Goal: Task Accomplishment & Management: Use online tool/utility

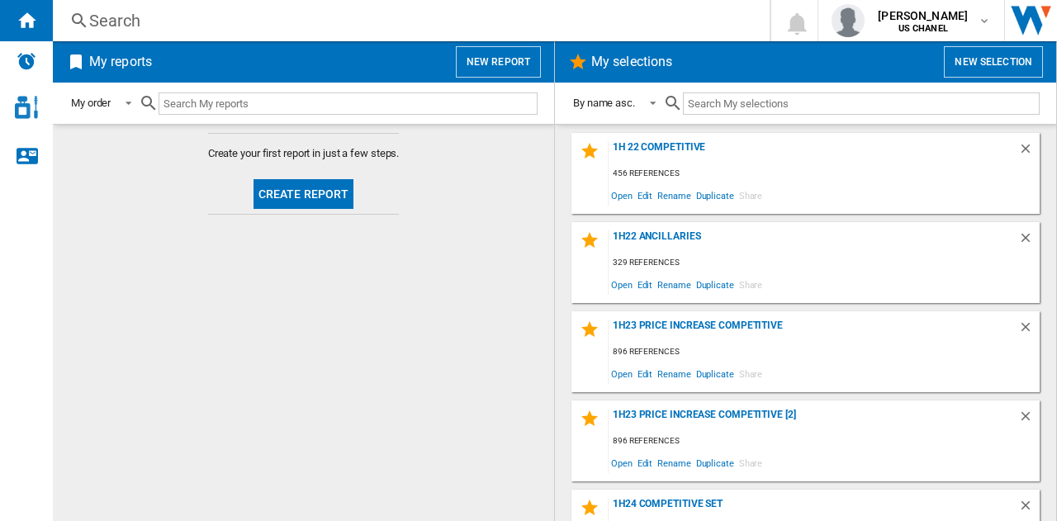
click at [284, 197] on button "Create report" at bounding box center [304, 194] width 101 height 30
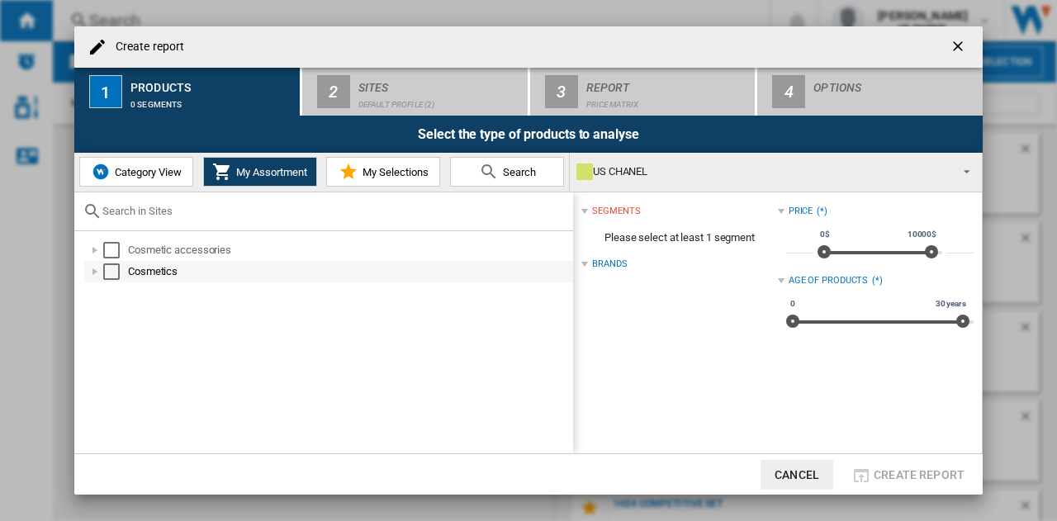
click at [91, 270] on div at bounding box center [95, 271] width 17 height 17
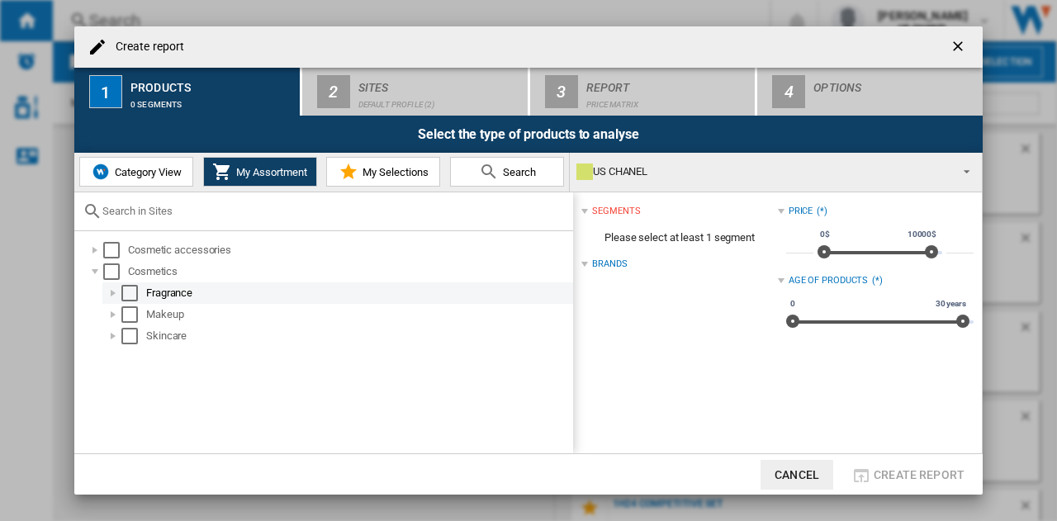
click at [113, 291] on div at bounding box center [113, 293] width 17 height 17
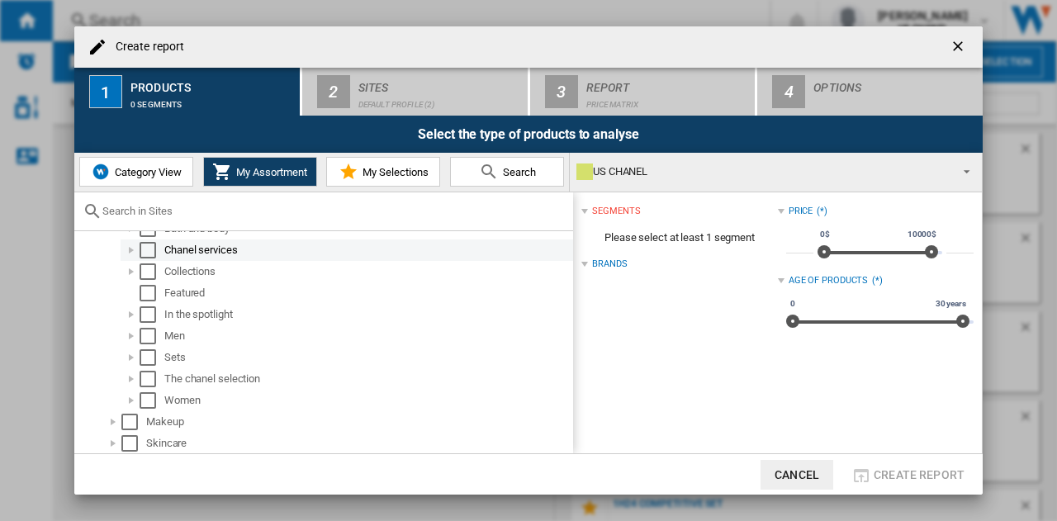
scroll to position [85, 0]
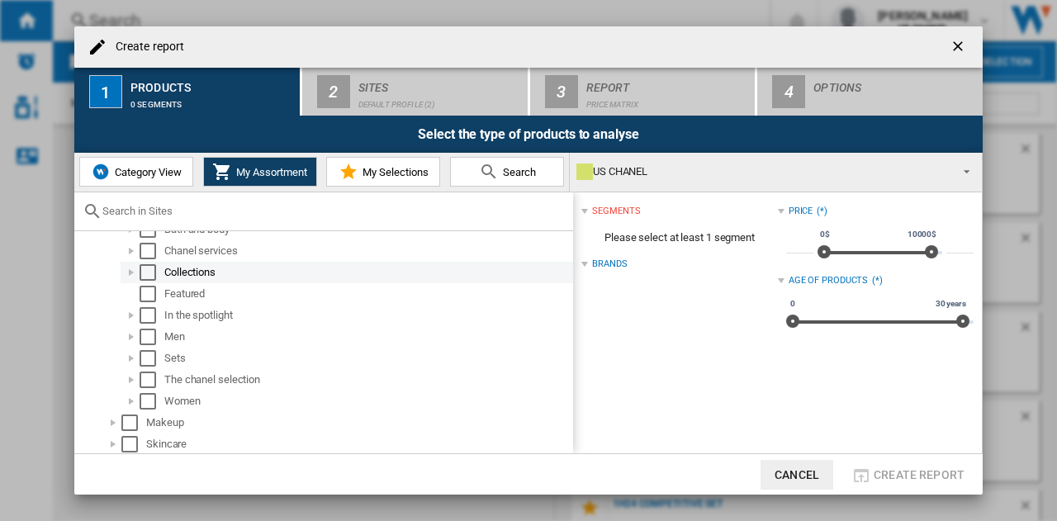
click at [132, 265] on div at bounding box center [131, 272] width 17 height 17
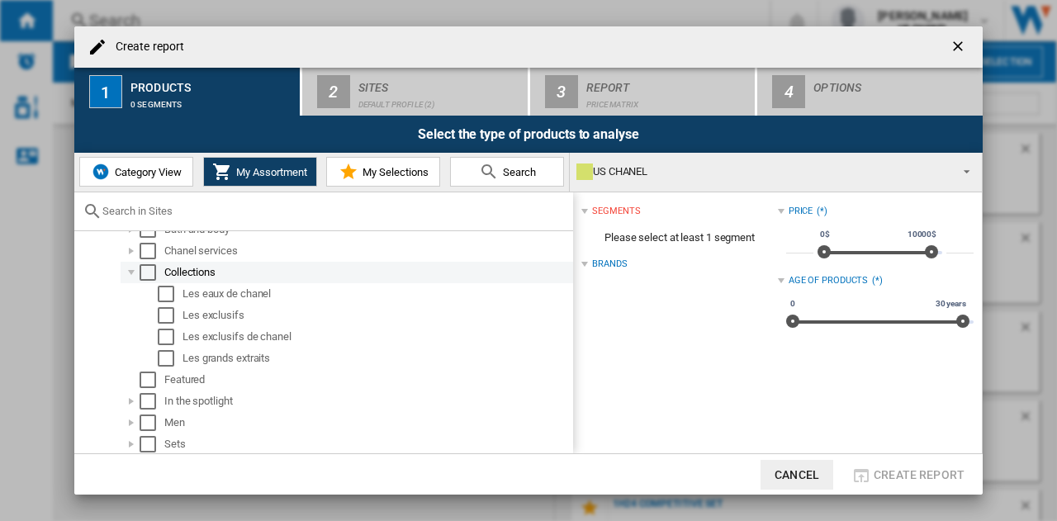
click at [133, 268] on div at bounding box center [131, 272] width 17 height 17
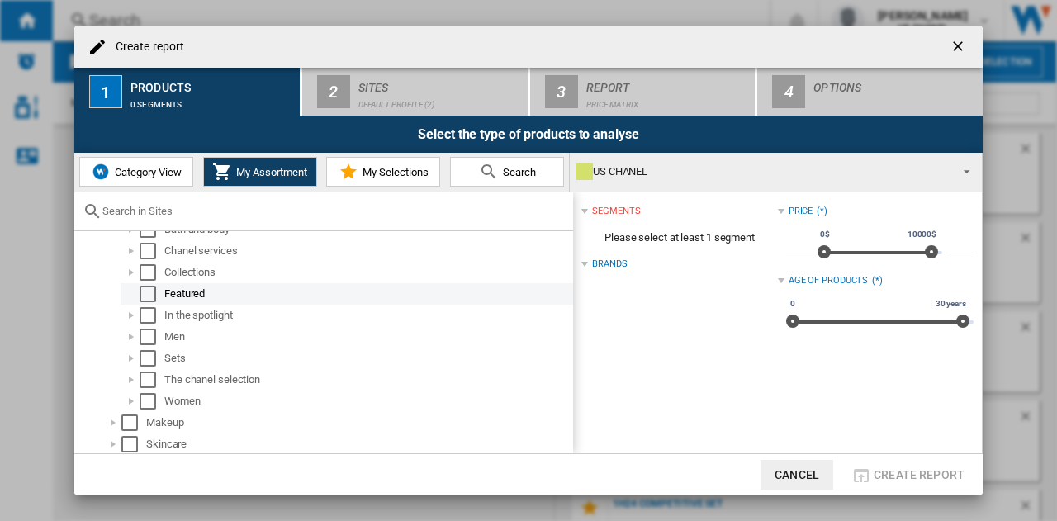
scroll to position [86, 0]
click at [209, 169] on button "My Assortment" at bounding box center [260, 172] width 114 height 30
click at [155, 163] on button "Category View" at bounding box center [136, 172] width 114 height 30
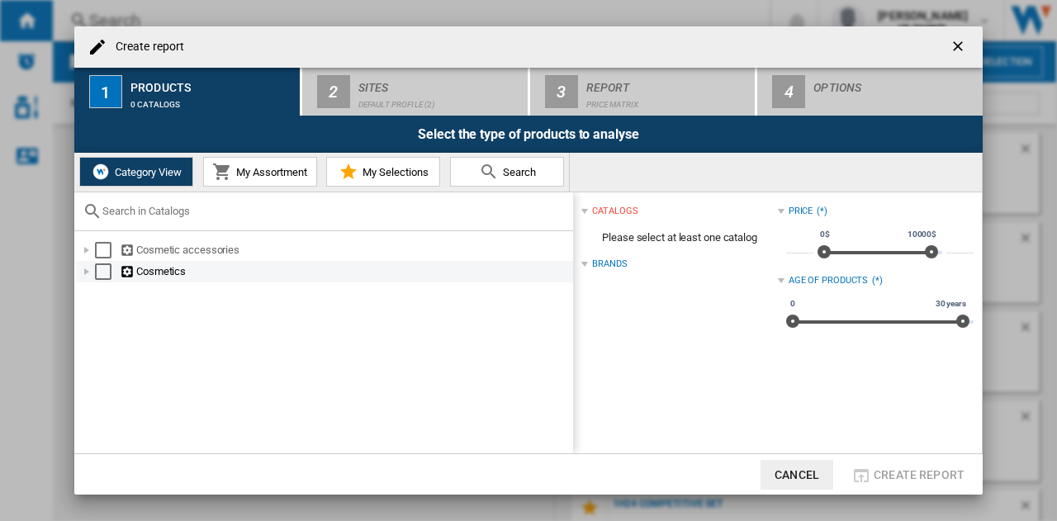
click at [84, 266] on div at bounding box center [86, 271] width 17 height 17
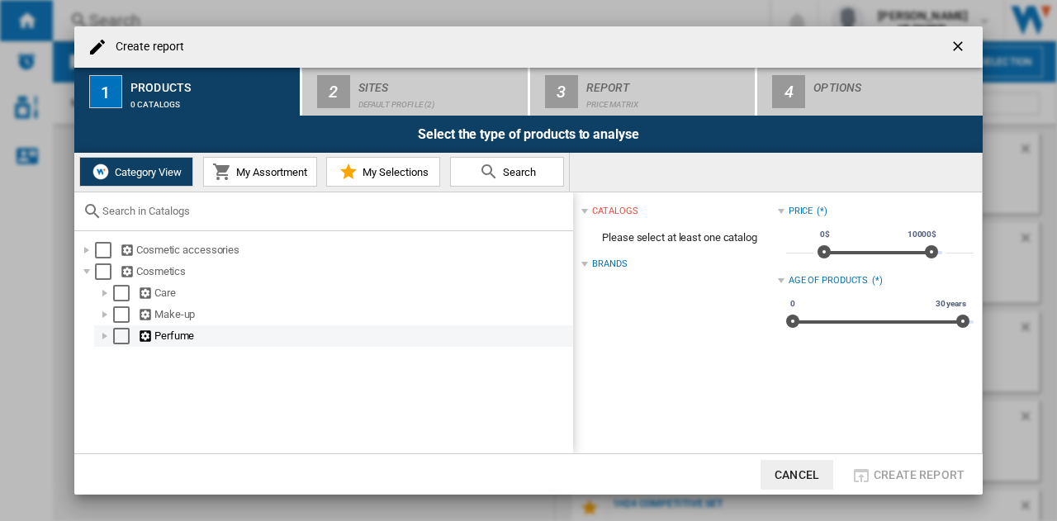
click at [102, 339] on div at bounding box center [105, 336] width 17 height 17
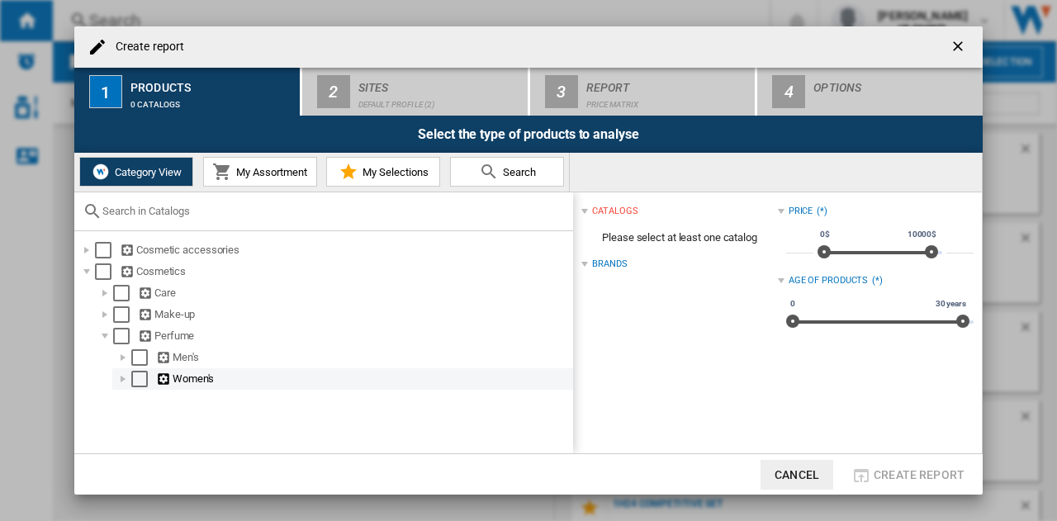
click at [123, 382] on div at bounding box center [123, 379] width 17 height 17
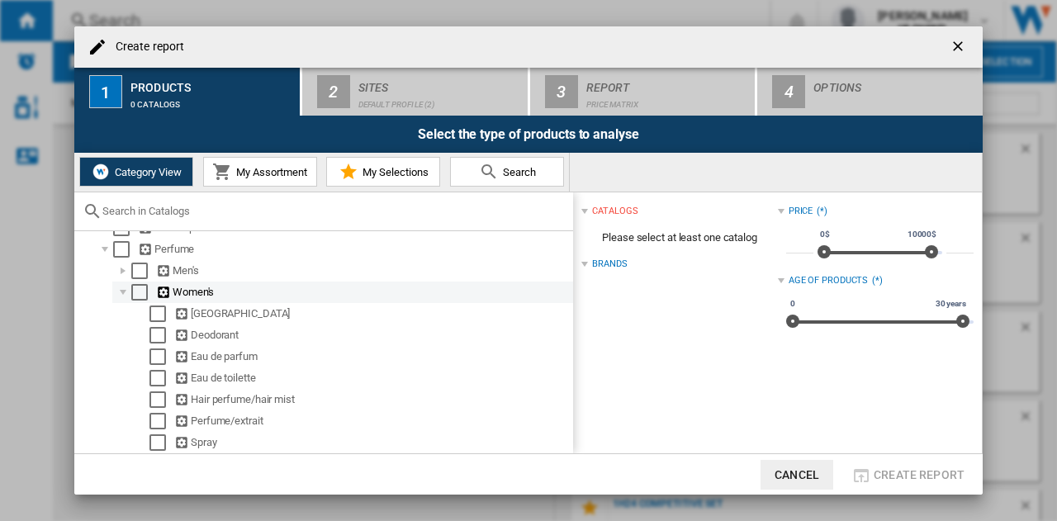
scroll to position [40, 0]
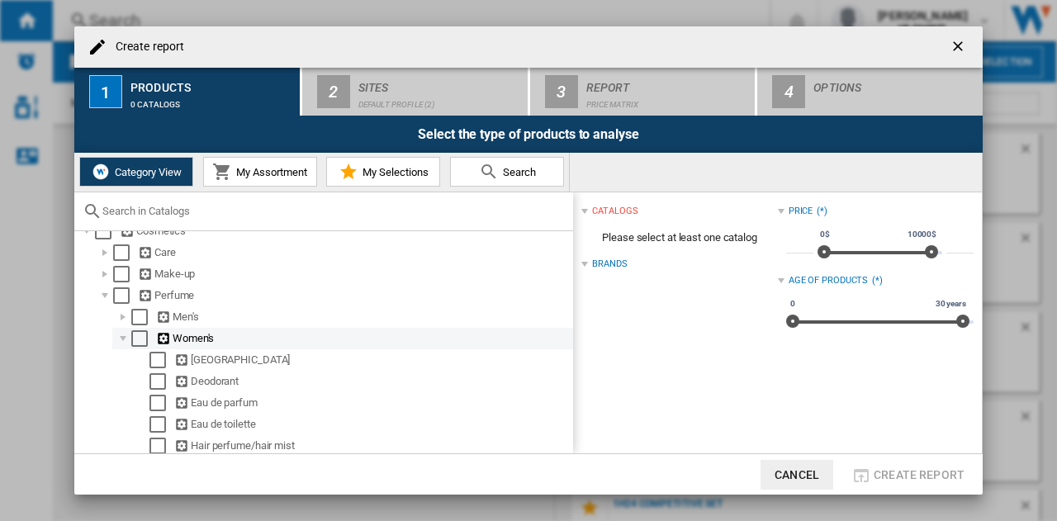
click at [127, 335] on div at bounding box center [123, 338] width 17 height 17
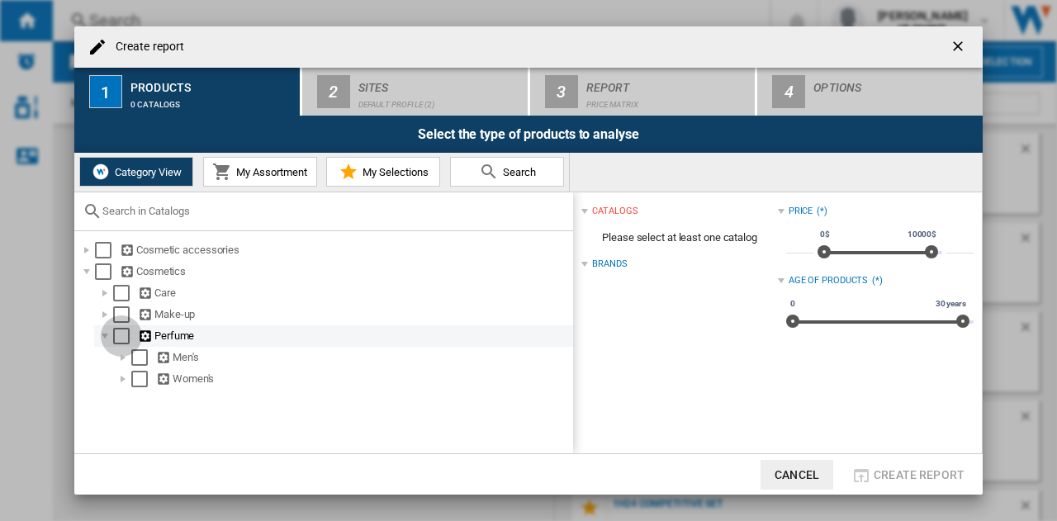
click at [124, 335] on div "Select" at bounding box center [121, 336] width 17 height 17
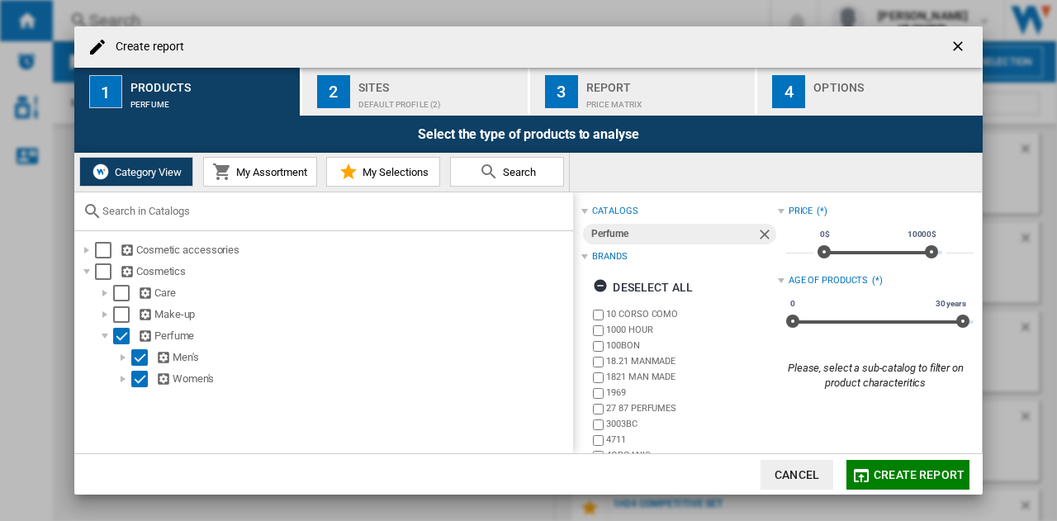
click at [763, 227] on ng-md-icon "Remove" at bounding box center [767, 236] width 20 height 20
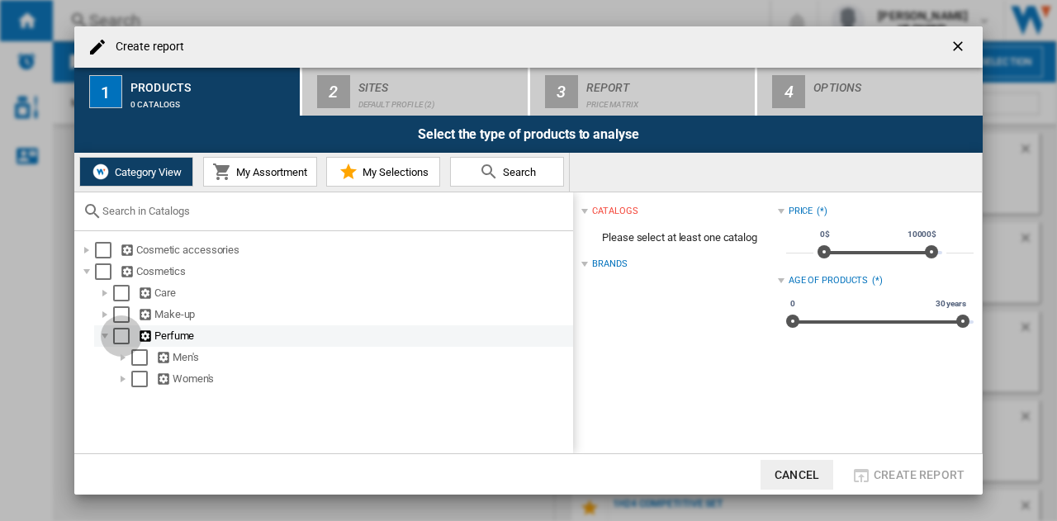
click at [122, 336] on div "Select" at bounding box center [121, 336] width 17 height 17
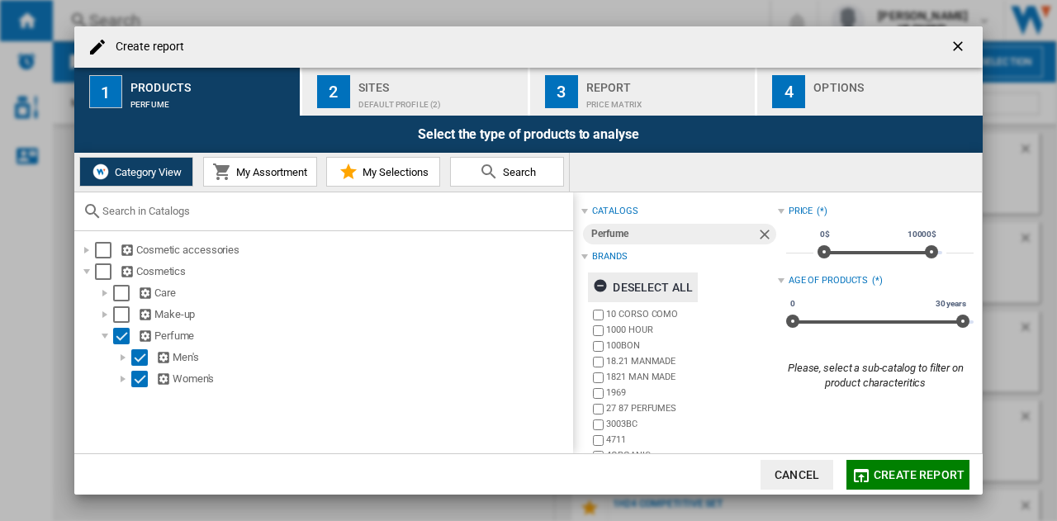
click at [603, 285] on ng-md-icon "button" at bounding box center [603, 288] width 20 height 20
click at [606, 255] on div "Brands" at bounding box center [609, 256] width 35 height 13
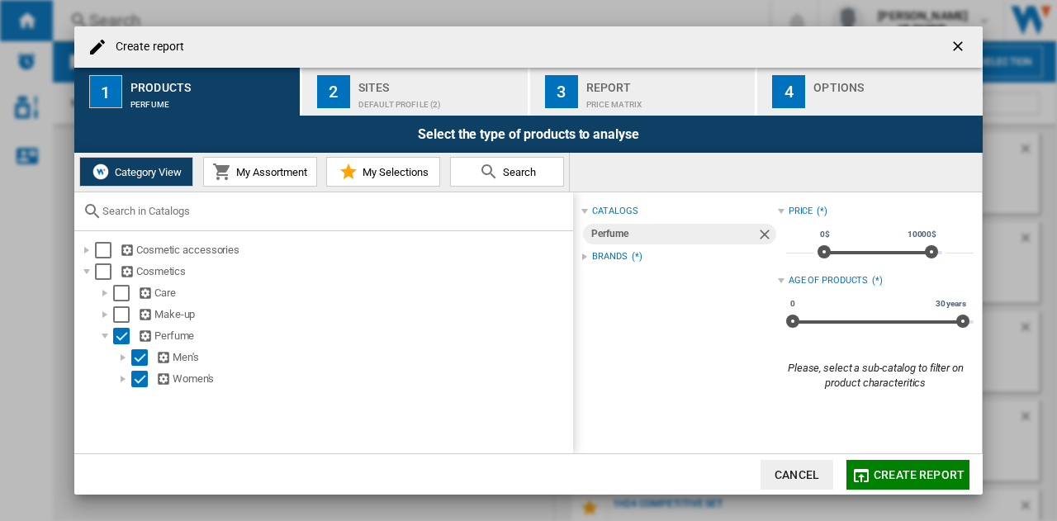
click at [606, 255] on div "Brands" at bounding box center [609, 256] width 35 height 13
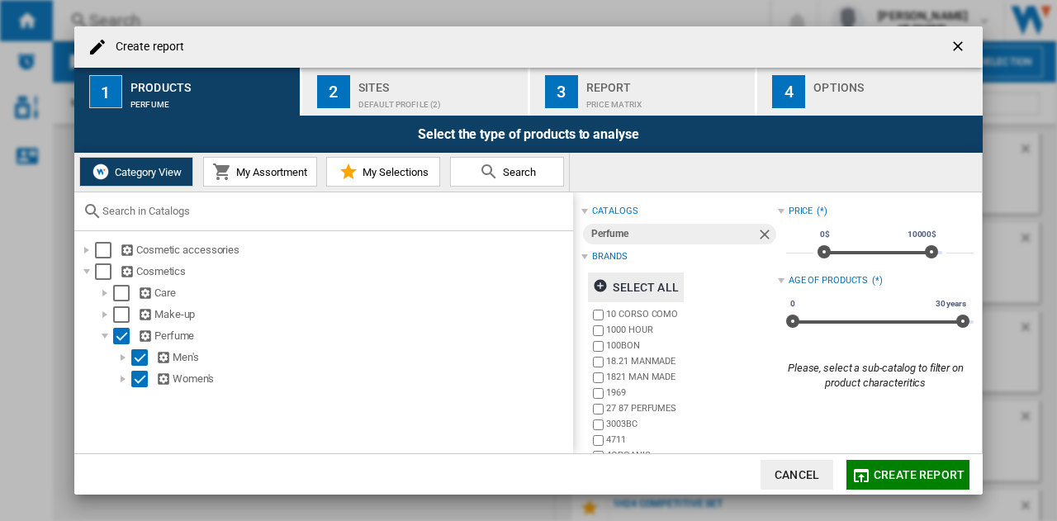
scroll to position [124, 0]
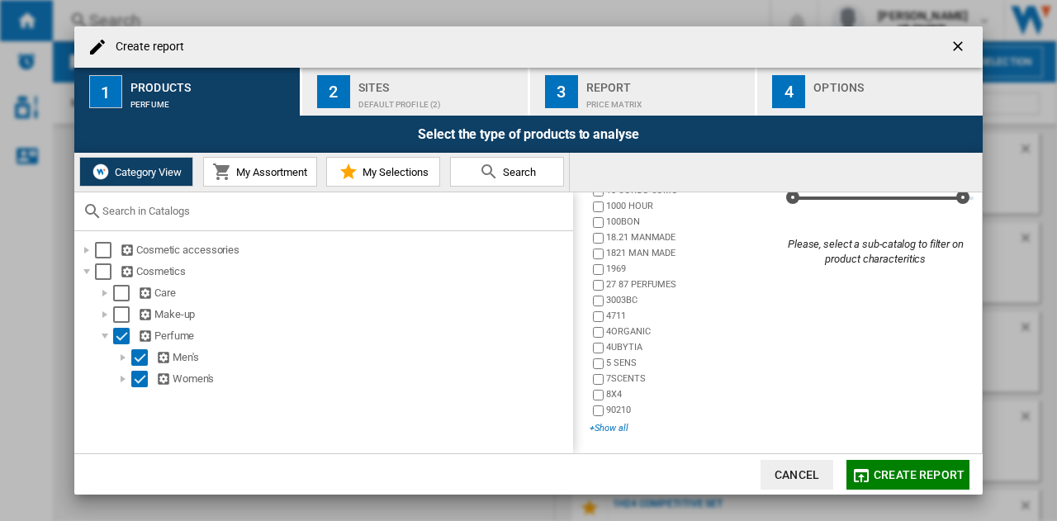
click at [600, 429] on div "+Show all" at bounding box center [683, 428] width 187 height 12
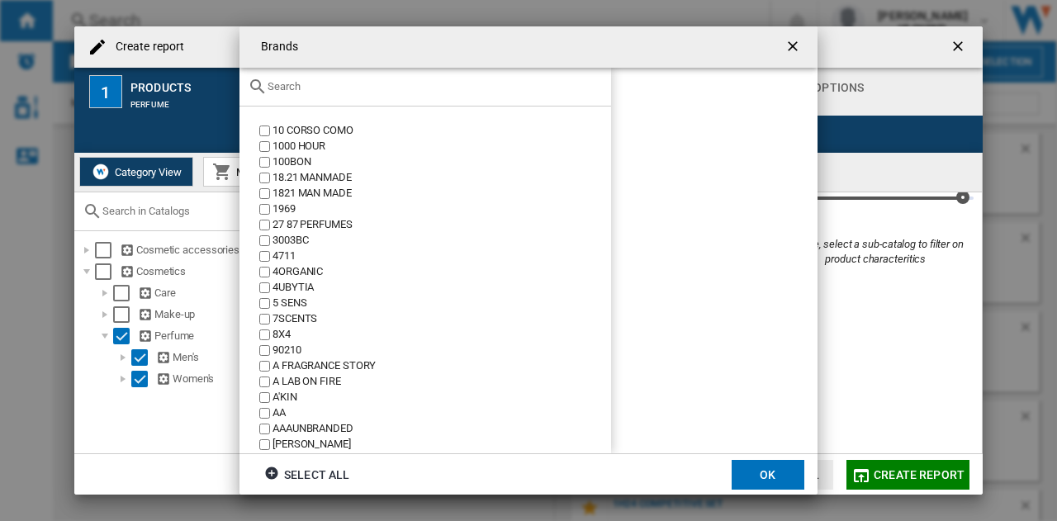
click at [320, 87] on input "text" at bounding box center [435, 86] width 335 height 12
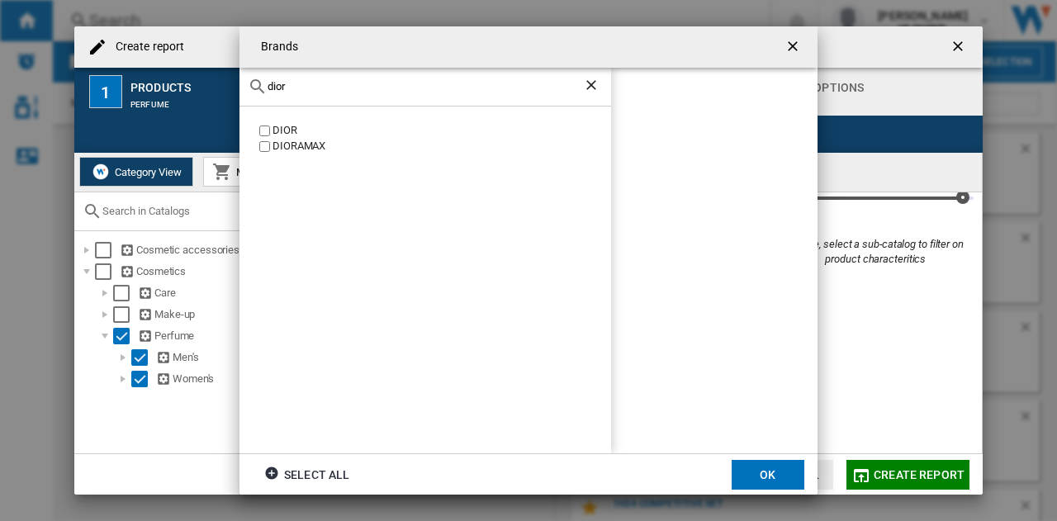
type input "dior"
click at [261, 124] on label "DIOR" at bounding box center [433, 131] width 355 height 16
click at [592, 78] on ng-md-icon "Clear search" at bounding box center [593, 87] width 20 height 20
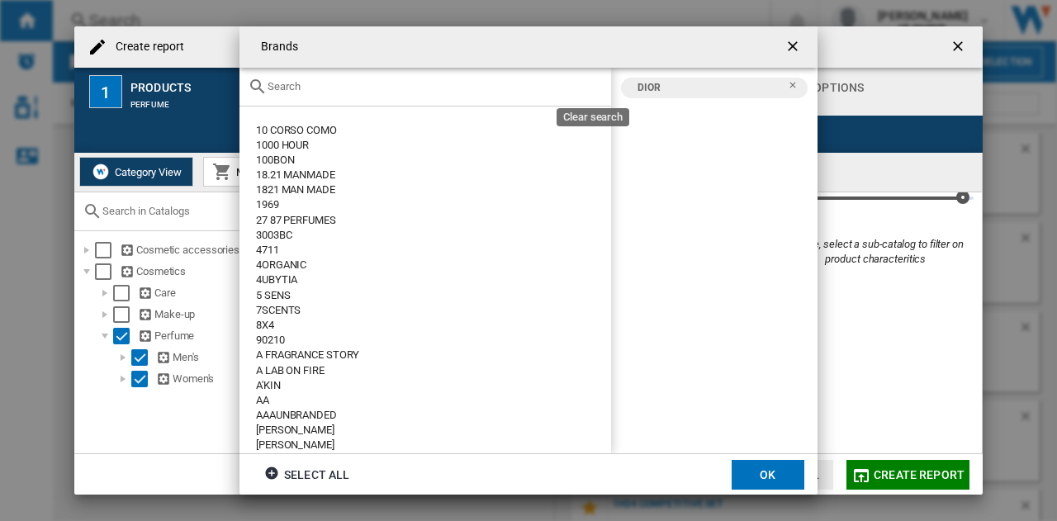
click at [591, 84] on input "text" at bounding box center [435, 86] width 335 height 12
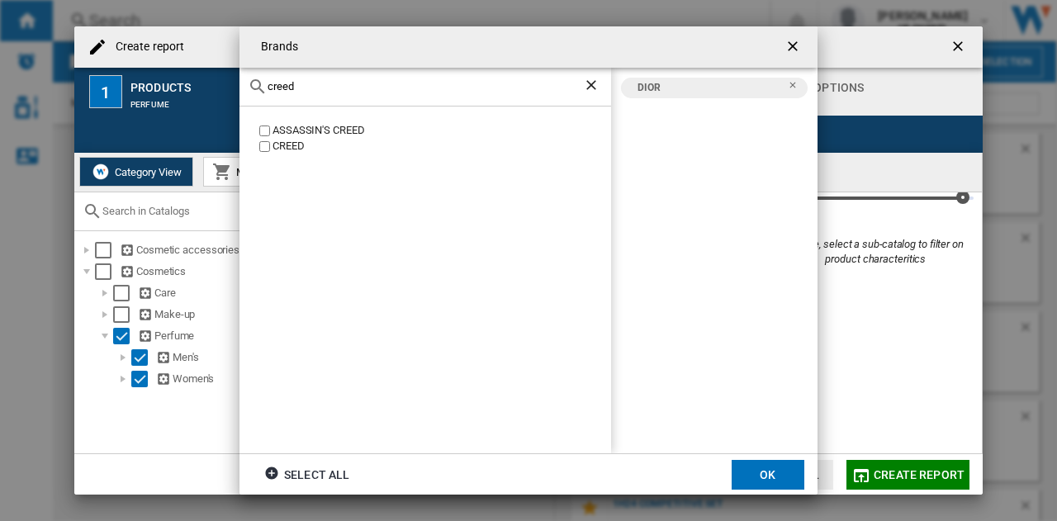
type input "creed"
click at [277, 148] on div "CREED" at bounding box center [442, 147] width 339 height 16
click at [596, 88] on ng-md-icon "Clear search" at bounding box center [593, 87] width 20 height 20
click at [532, 82] on input "creed" at bounding box center [426, 86] width 316 height 12
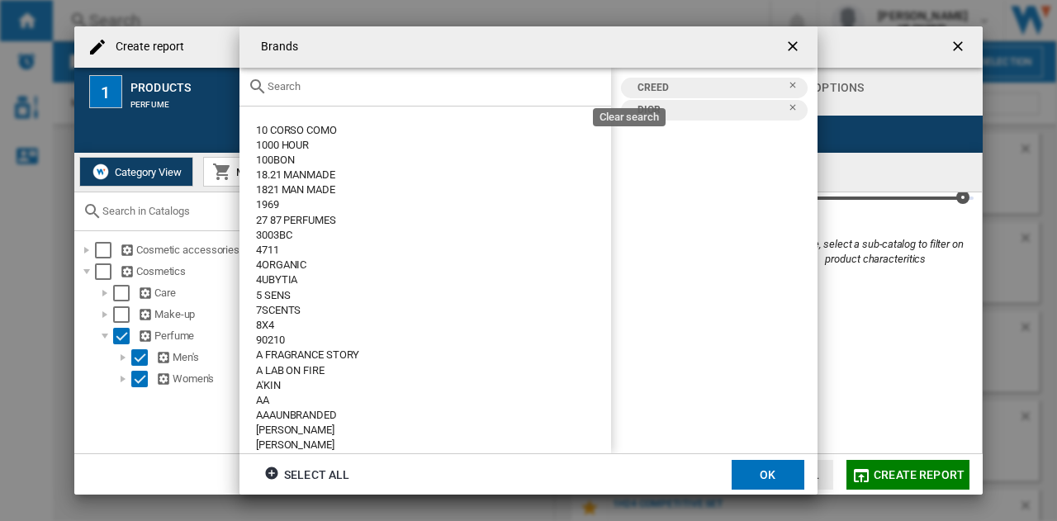
click at [415, 87] on input "text" at bounding box center [435, 86] width 335 height 12
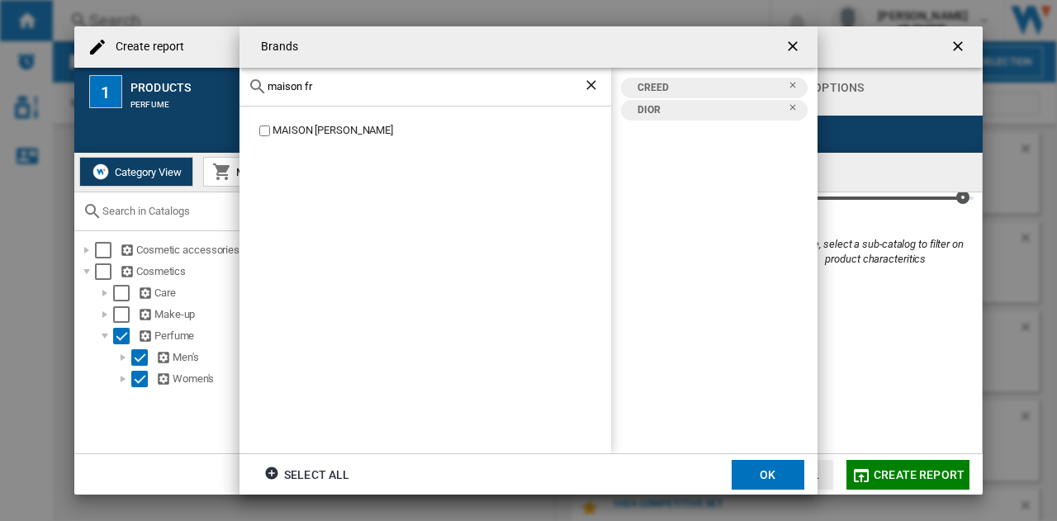
type input "maison fr"
click at [777, 482] on button "OK" at bounding box center [768, 475] width 73 height 30
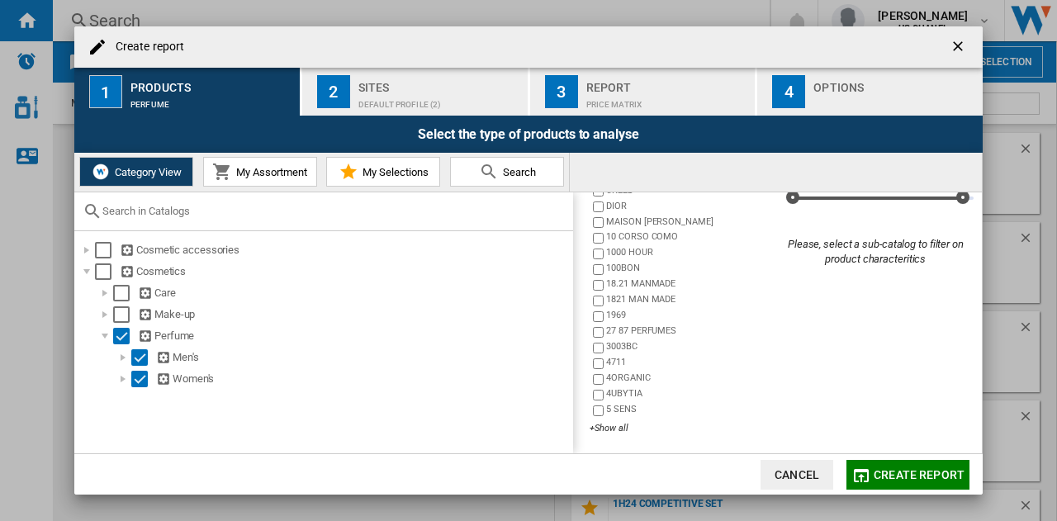
scroll to position [0, 0]
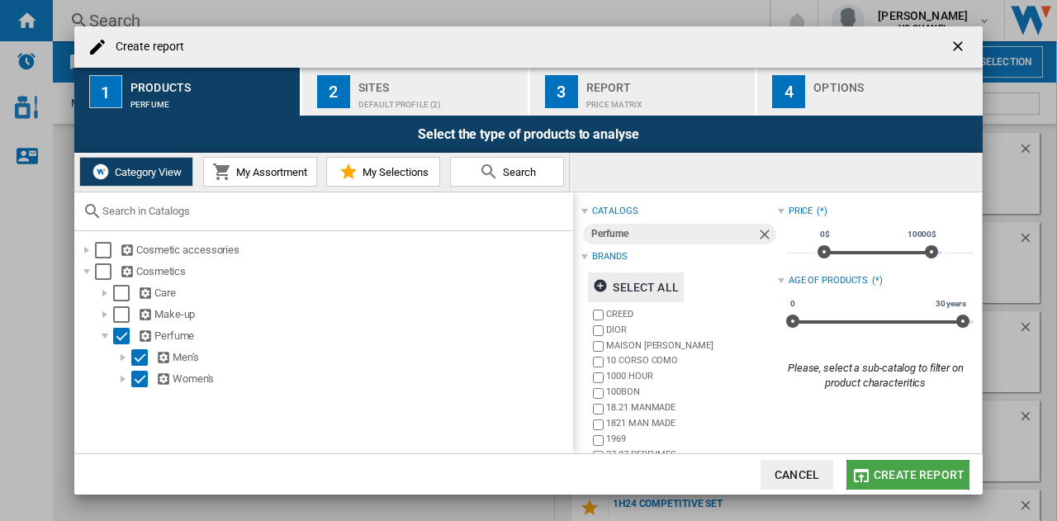
click at [885, 470] on span "Create report" at bounding box center [919, 474] width 91 height 13
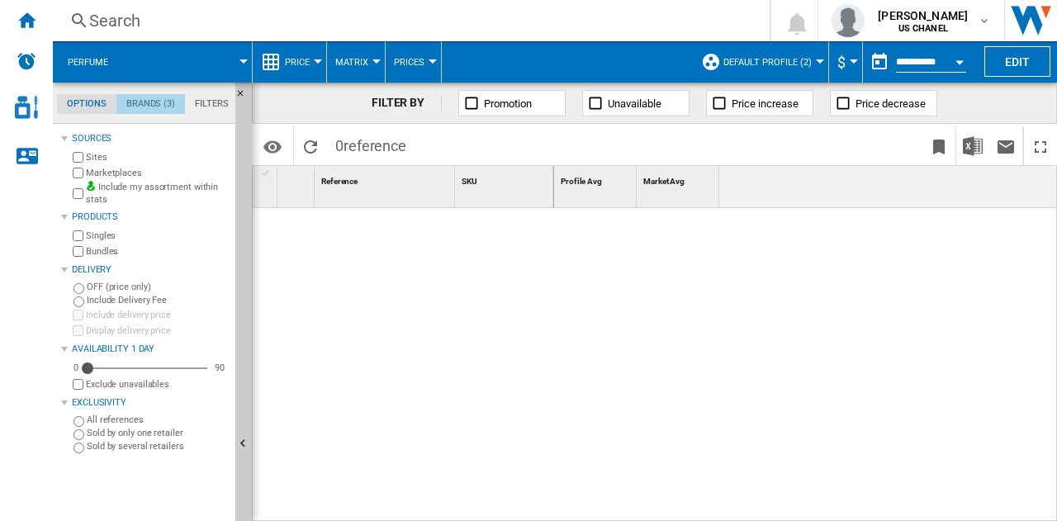
click at [149, 107] on md-tab-item "Brands (3)" at bounding box center [150, 104] width 69 height 20
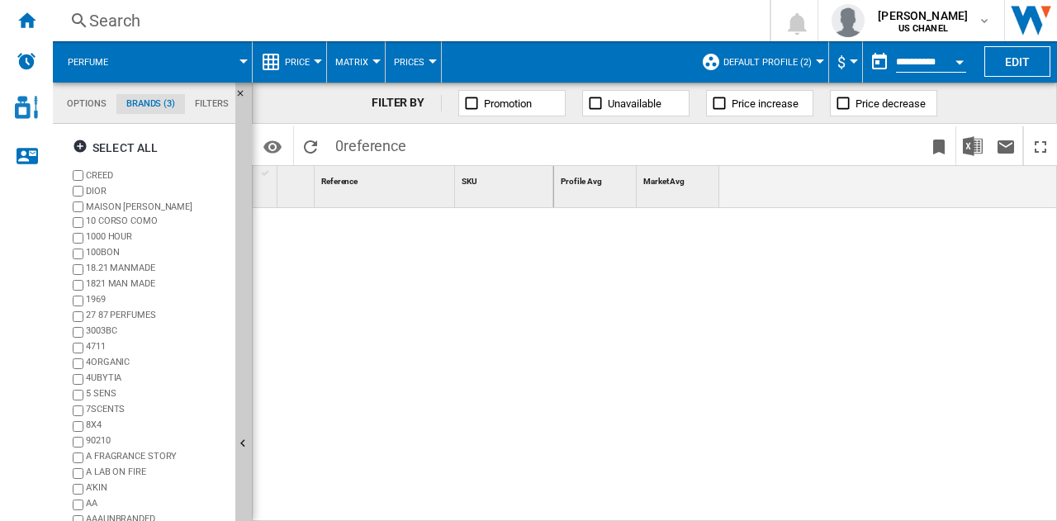
scroll to position [145, 0]
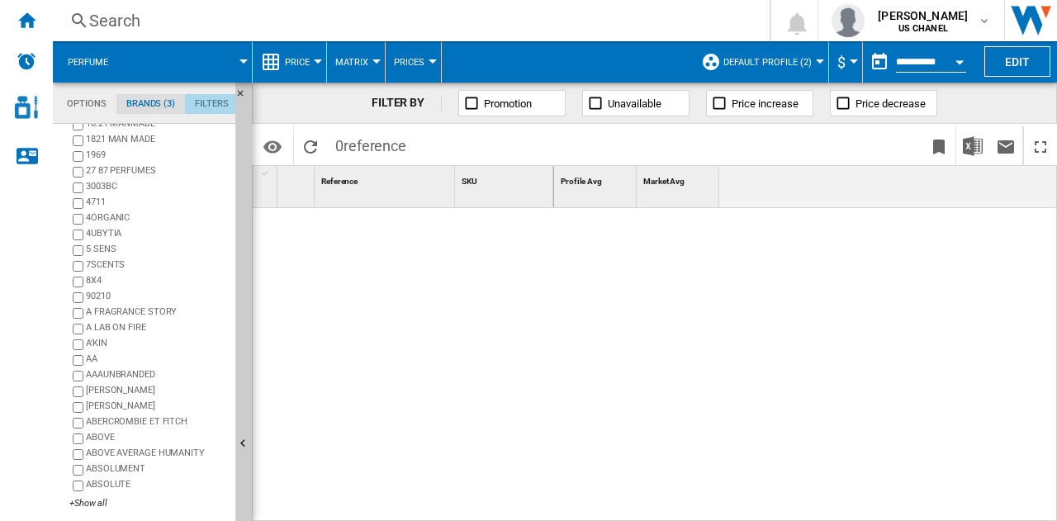
click at [210, 99] on md-tab-item "Filters" at bounding box center [212, 104] width 54 height 20
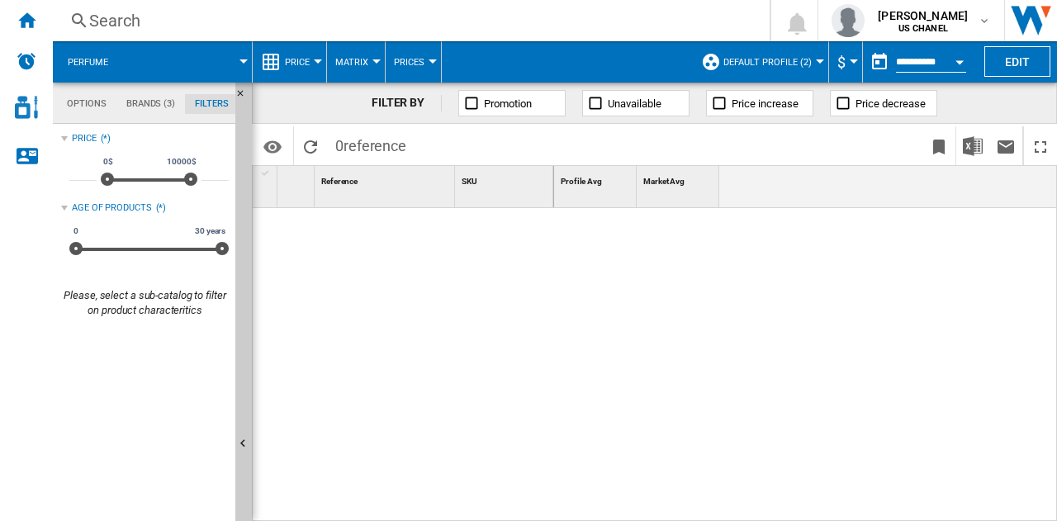
click at [93, 106] on md-tab-item "Options" at bounding box center [86, 104] width 59 height 20
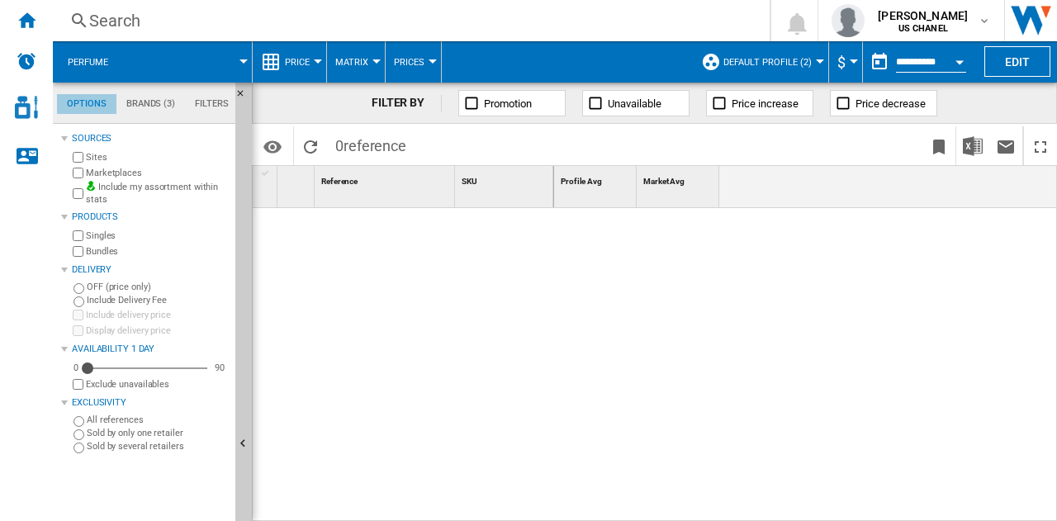
scroll to position [19, 0]
click at [324, 249] on div at bounding box center [403, 361] width 301 height 306
click at [319, 59] on div at bounding box center [318, 61] width 8 height 4
click at [709, 220] on div at bounding box center [806, 365] width 504 height 315
click at [21, 96] on img "Access to Chanel Cosmetic" at bounding box center [26, 107] width 23 height 23
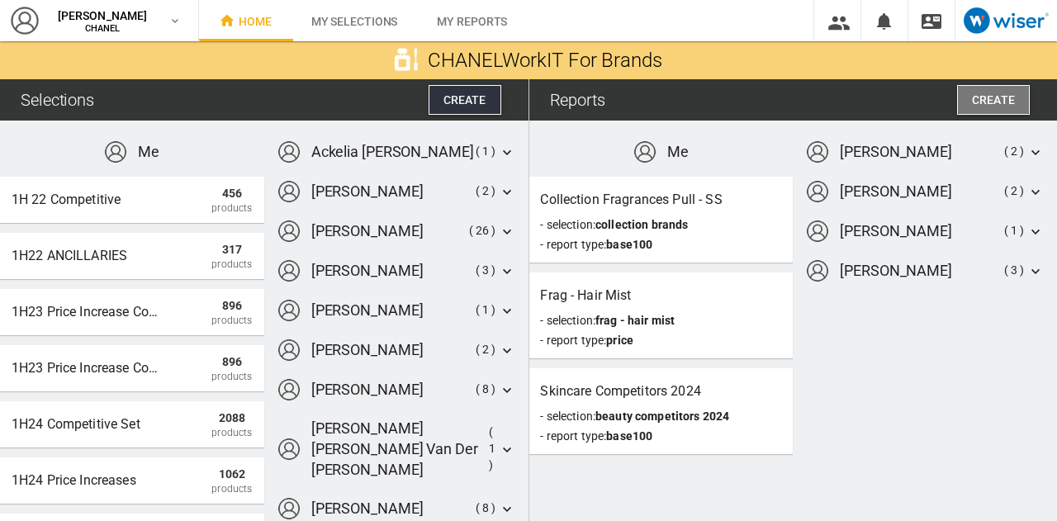
click at [994, 93] on span "Create" at bounding box center [993, 99] width 43 height 13
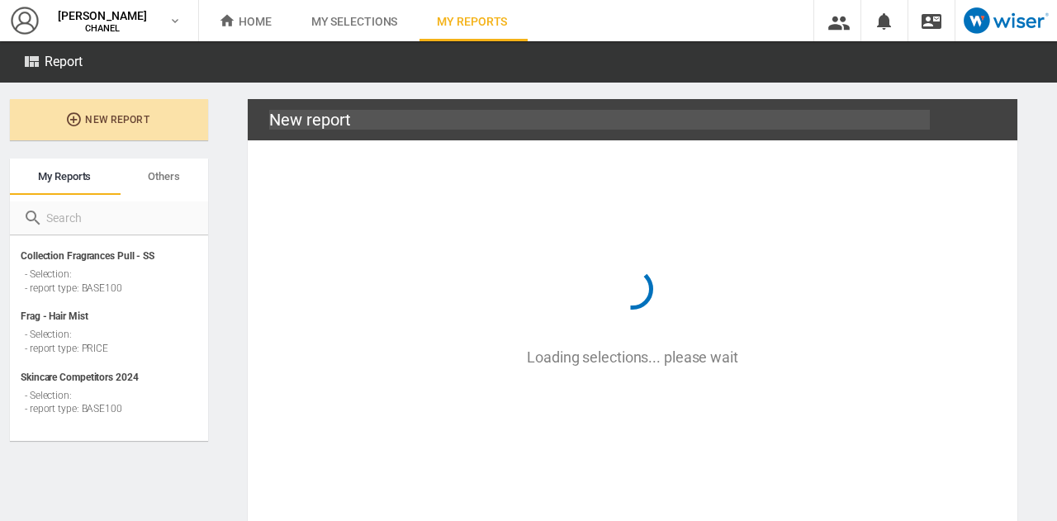
click at [106, 117] on span "New report" at bounding box center [108, 120] width 105 height 12
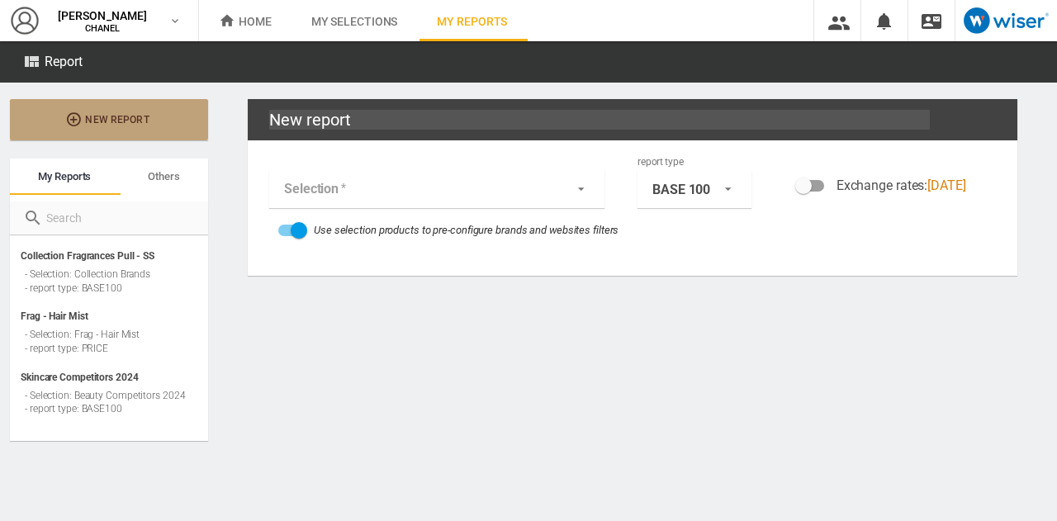
click at [102, 117] on span "New report" at bounding box center [108, 120] width 105 height 12
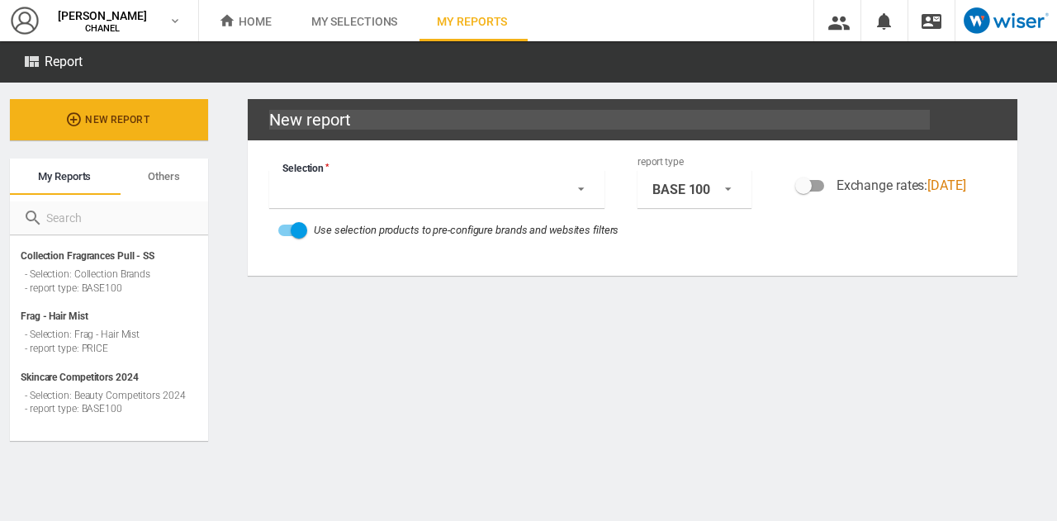
click at [339, 170] on md-select "Selection Me 1H 22 Competitive (456 Products) 1H22 ANCILLARIES (317 Products) 1…" at bounding box center [436, 189] width 335 height 38
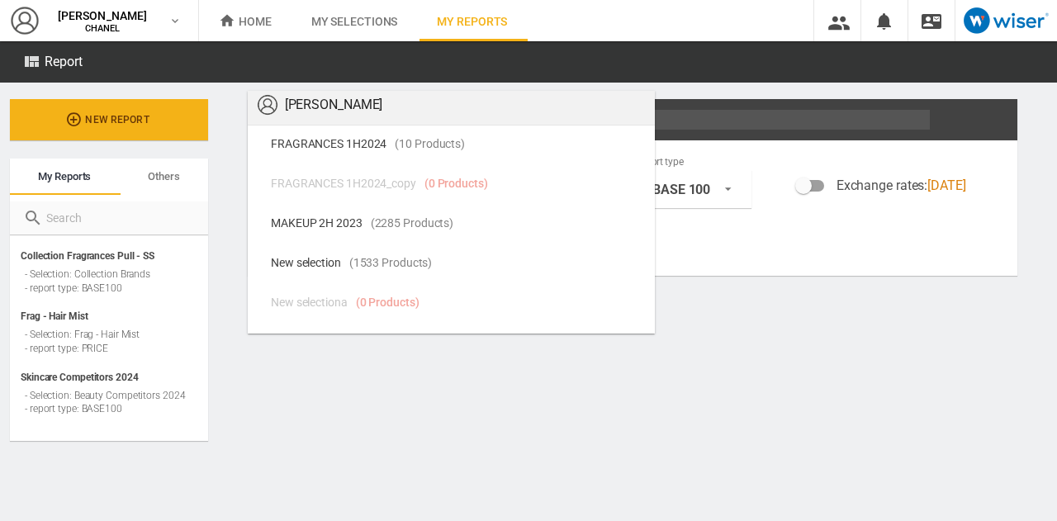
scroll to position [3087, 0]
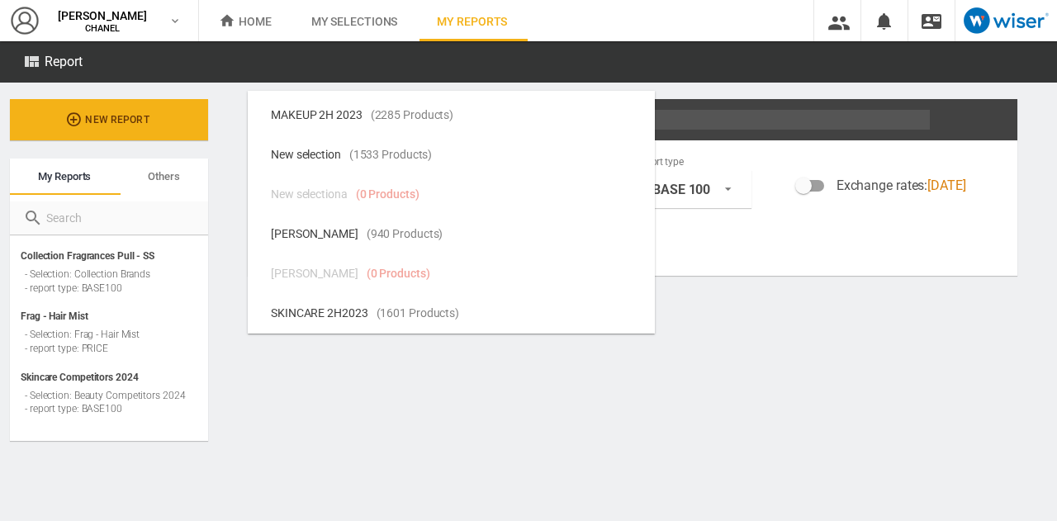
click at [310, 373] on md-backdrop at bounding box center [528, 260] width 1057 height 521
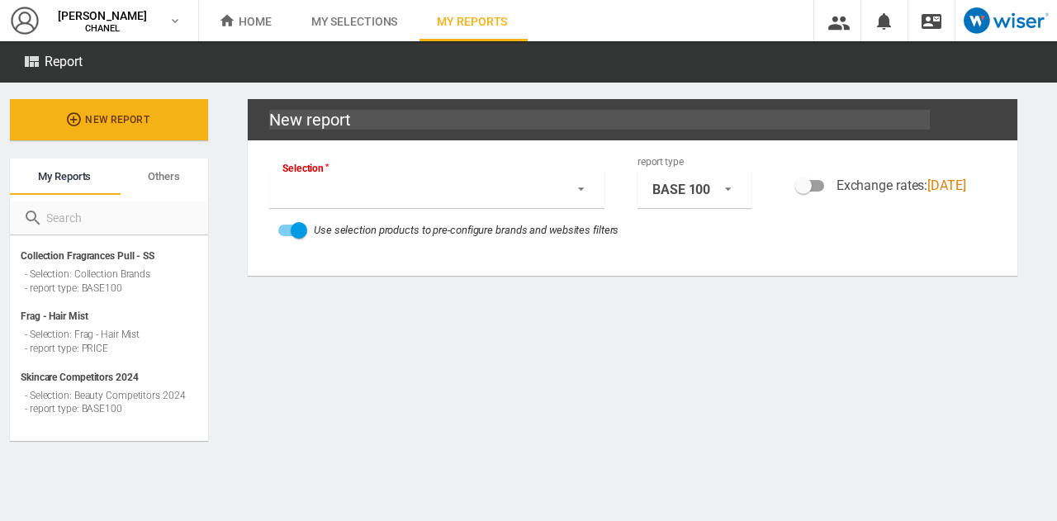
click at [331, 197] on md-select "Selection" at bounding box center [436, 189] width 335 height 38
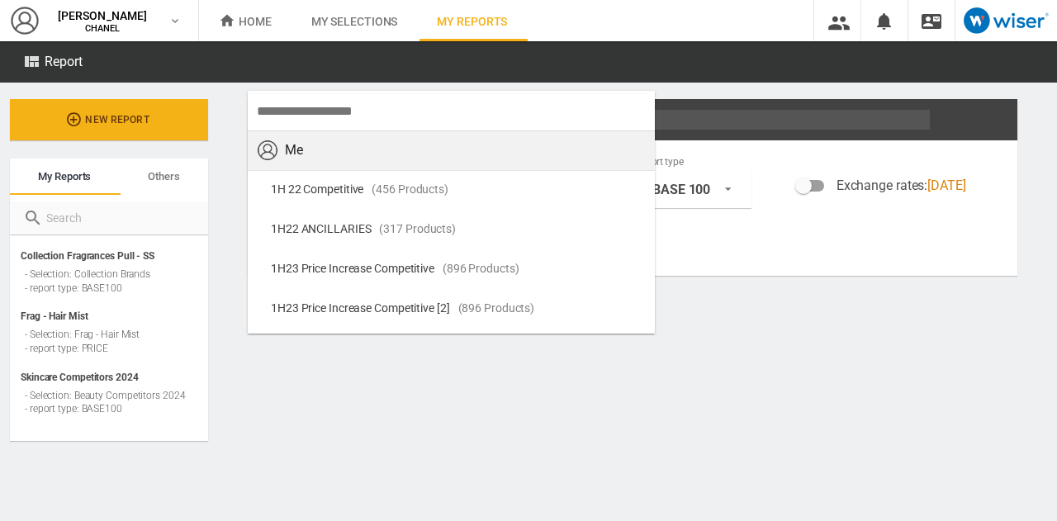
click at [297, 146] on div "Me" at bounding box center [294, 150] width 18 height 25
click at [223, 325] on md-backdrop at bounding box center [528, 260] width 1057 height 521
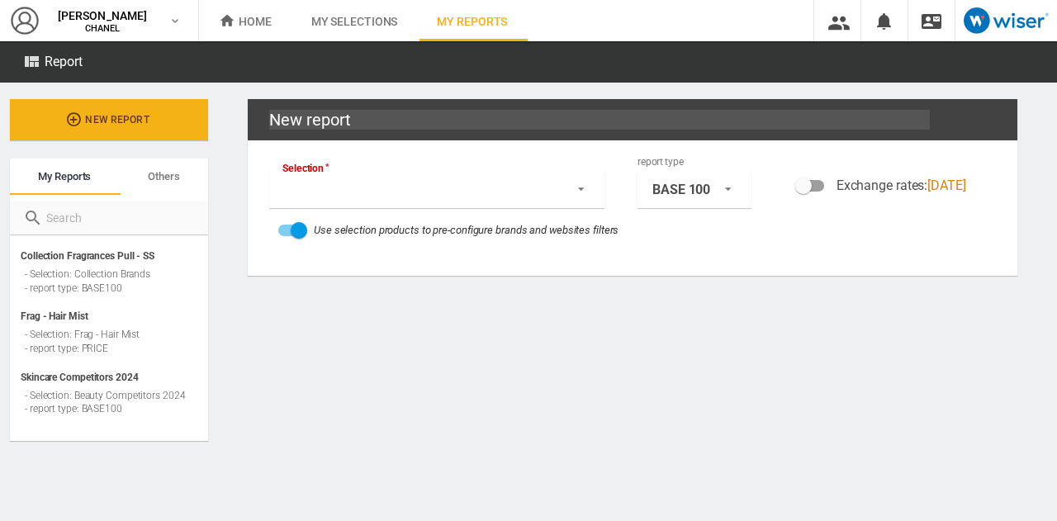
click at [312, 191] on md-select "Selection" at bounding box center [436, 189] width 335 height 38
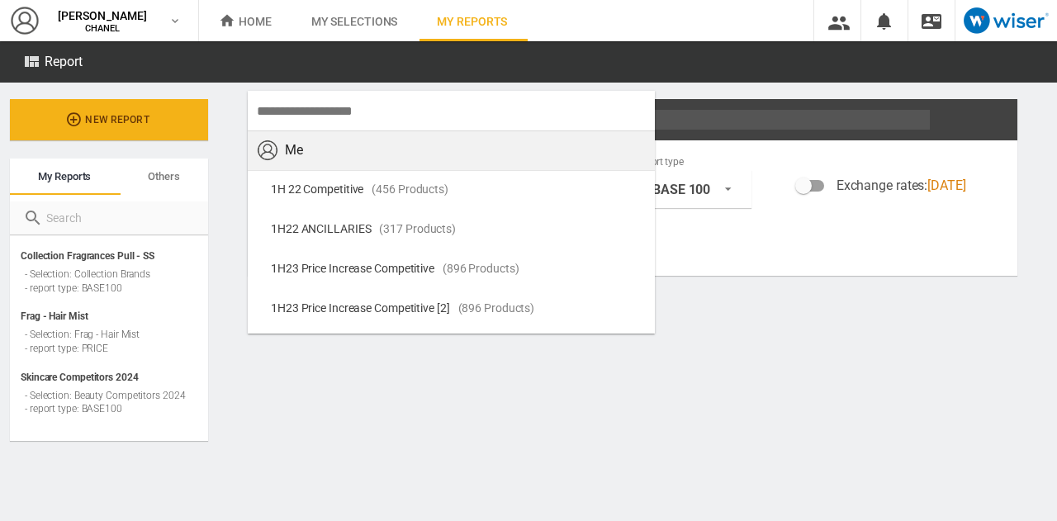
click at [363, 40] on md-backdrop at bounding box center [528, 260] width 1057 height 521
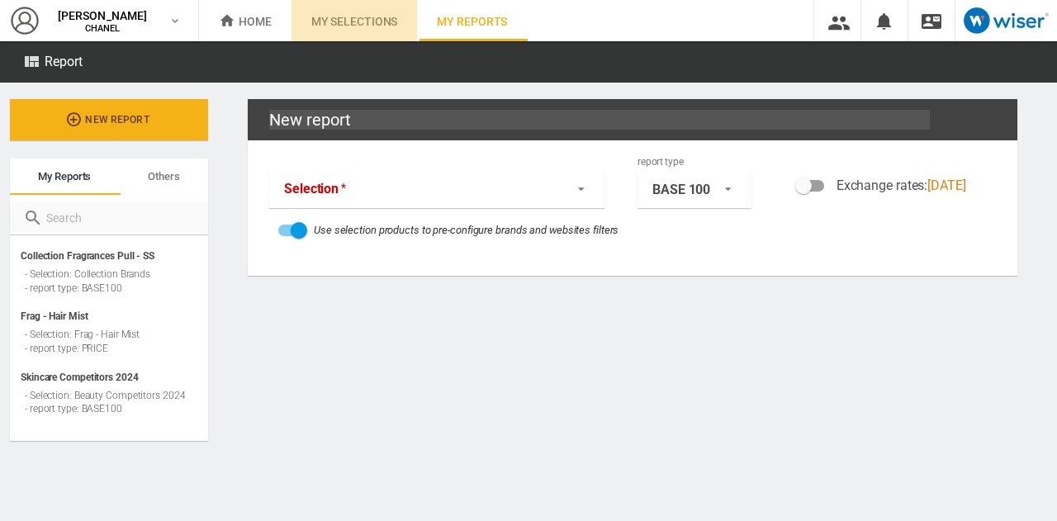
click at [355, 28] on md-tab-item "My selections" at bounding box center [355, 20] width 126 height 41
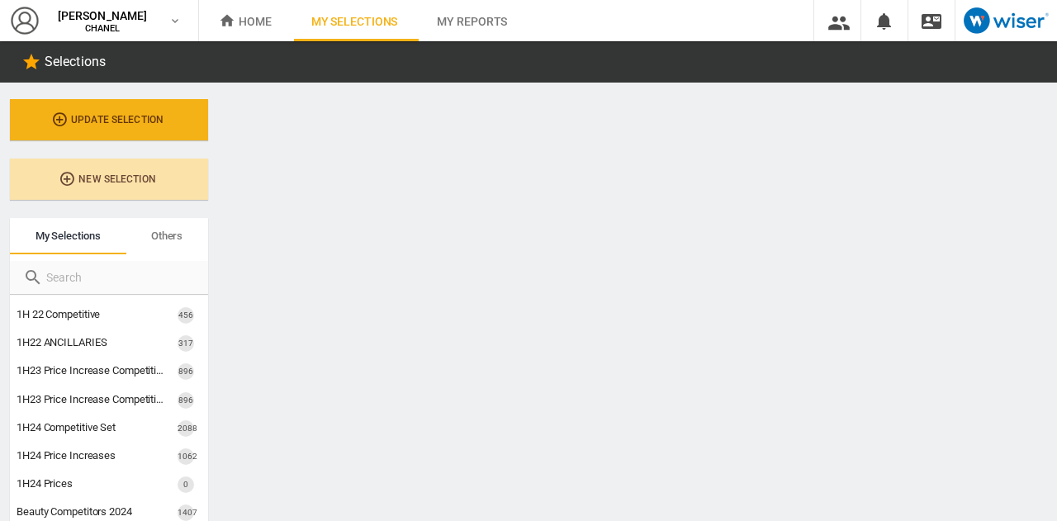
click at [83, 178] on span "New selection" at bounding box center [109, 179] width 119 height 12
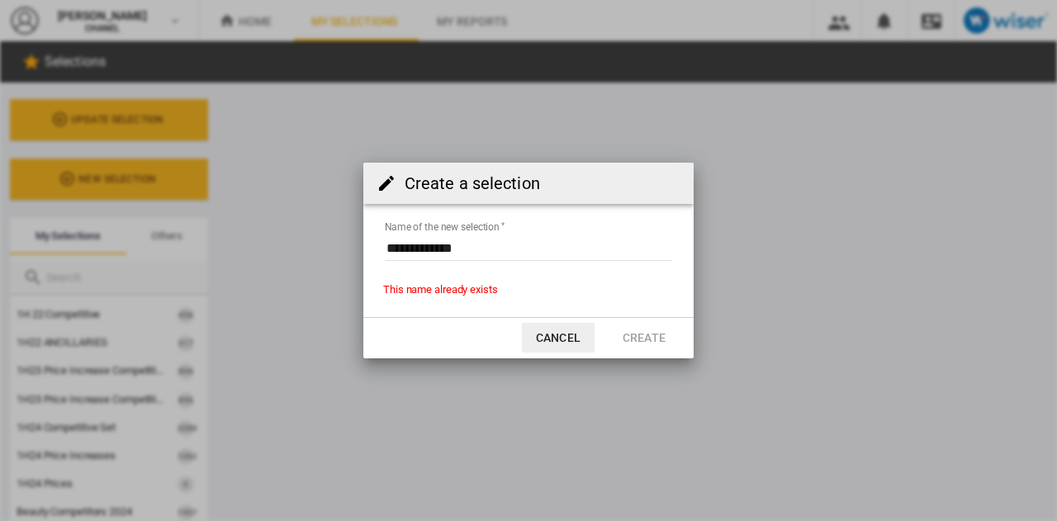
click at [436, 236] on input "Name of the new selection" at bounding box center [528, 248] width 287 height 25
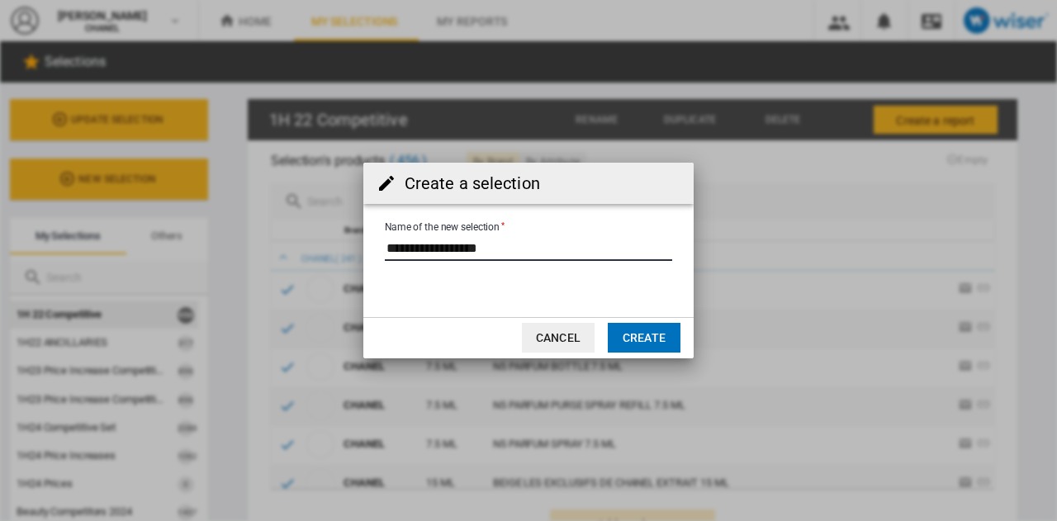
type input "**********"
click at [652, 331] on button "Create" at bounding box center [644, 338] width 73 height 30
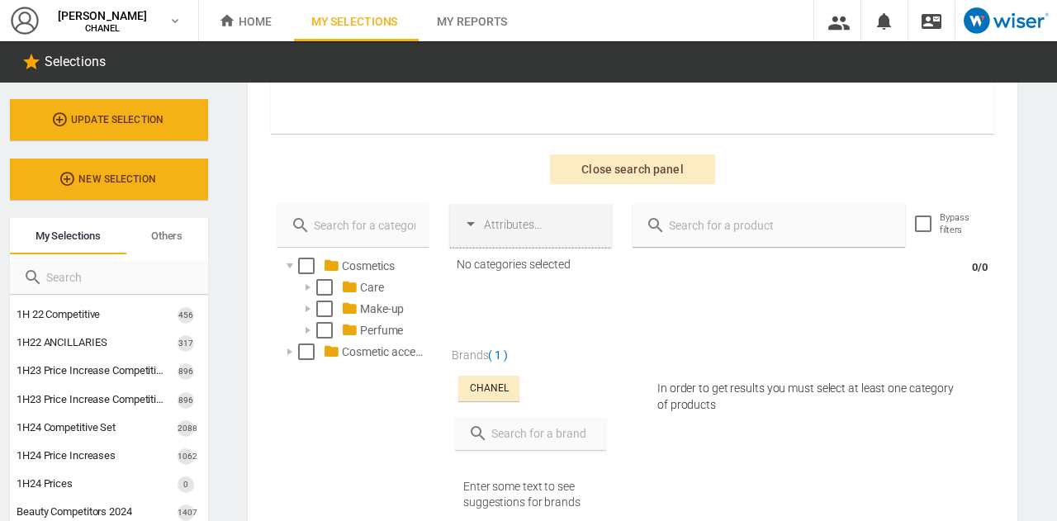
scroll to position [356, 0]
click at [324, 325] on div "Select" at bounding box center [324, 329] width 17 height 17
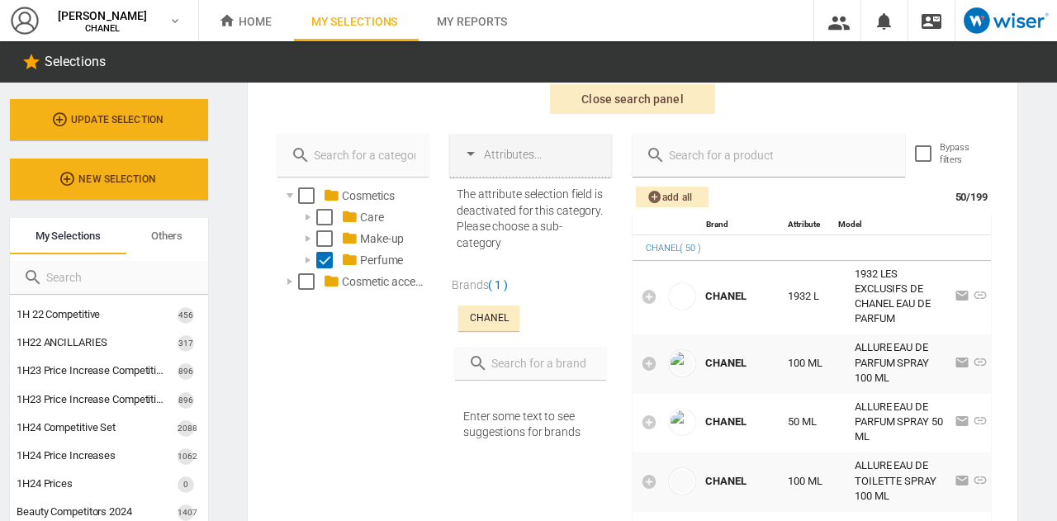
scroll to position [434, 0]
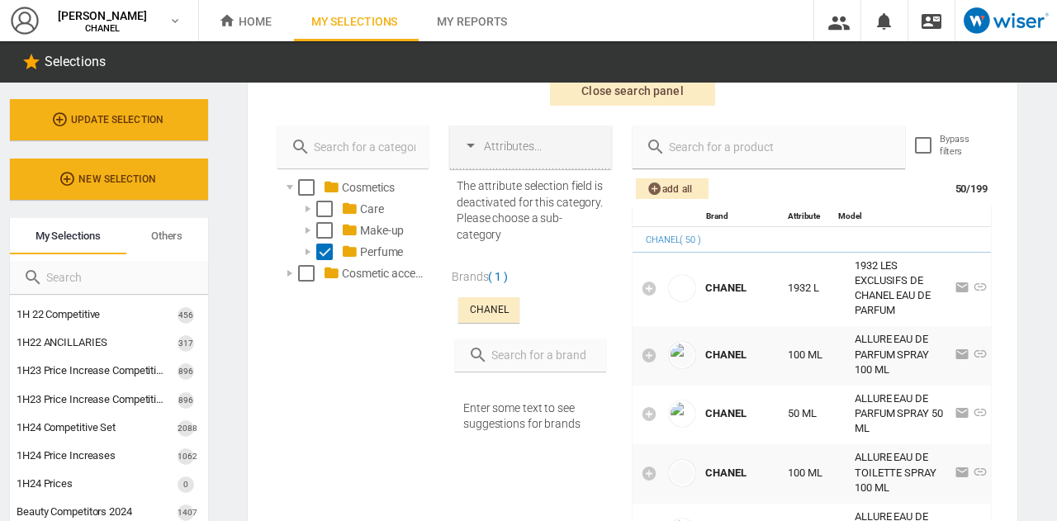
click at [503, 354] on input "text" at bounding box center [540, 355] width 105 height 23
type input "dior"
click at [458, 384] on div at bounding box center [463, 388] width 17 height 17
click at [581, 402] on div "dior" at bounding box center [530, 395] width 151 height 33
click at [581, 396] on icon at bounding box center [586, 395] width 13 height 13
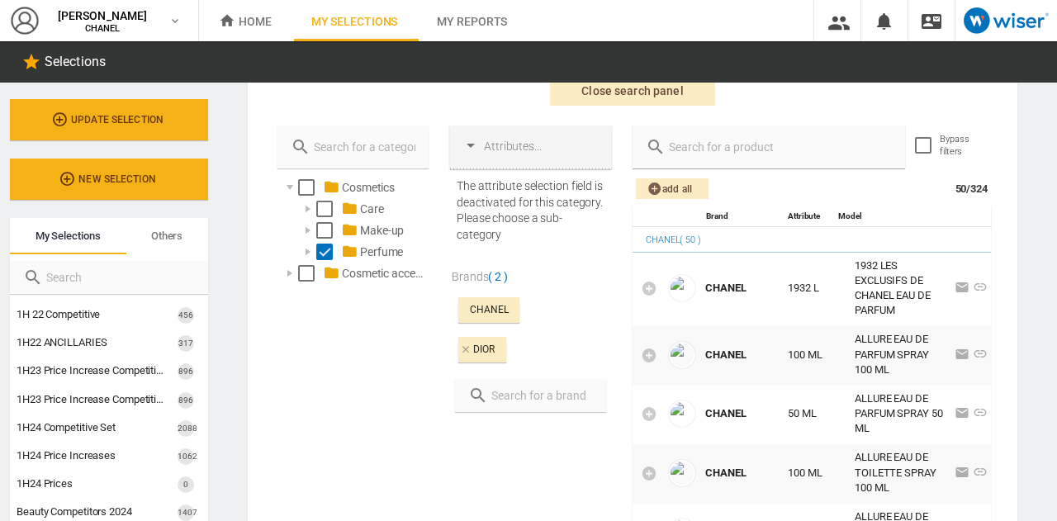
click at [527, 396] on input "text" at bounding box center [540, 395] width 105 height 23
click at [470, 451] on div at bounding box center [463, 450] width 17 height 17
click at [538, 395] on input "creed" at bounding box center [534, 395] width 92 height 23
type input "maison francis"
click at [488, 424] on div "MAISON [PERSON_NAME]" at bounding box center [541, 427] width 122 height 15
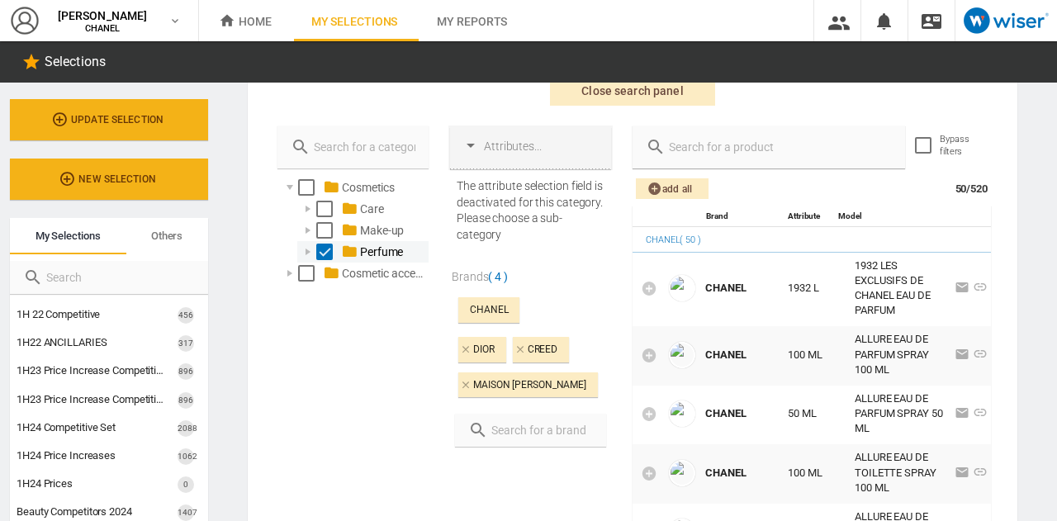
click at [310, 249] on div at bounding box center [308, 252] width 17 height 17
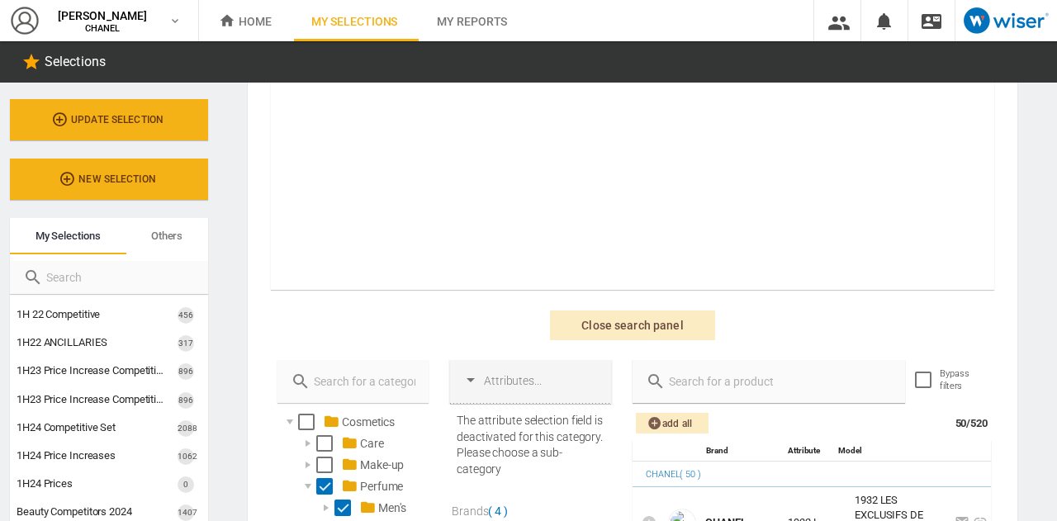
scroll to position [193, 0]
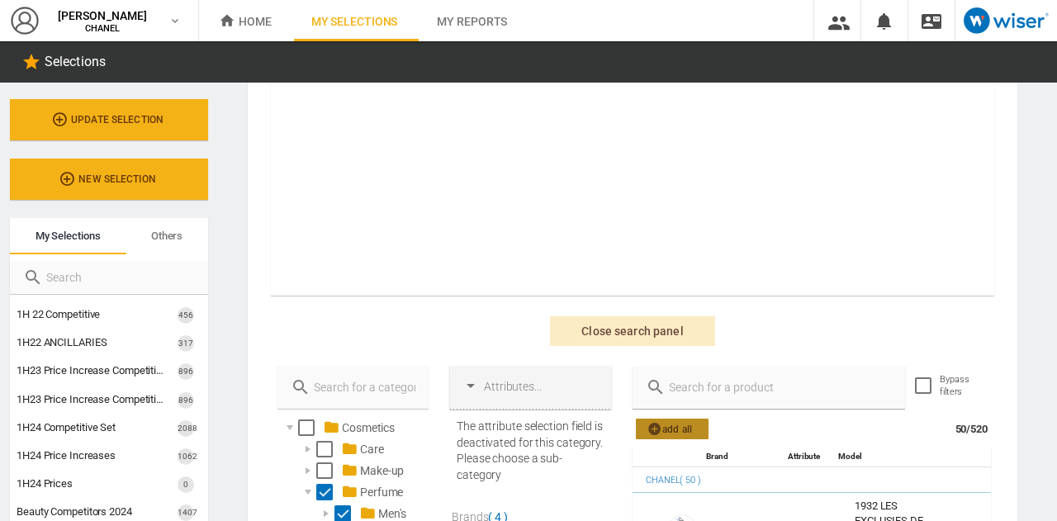
click at [667, 425] on span "Add all" at bounding box center [672, 429] width 53 height 21
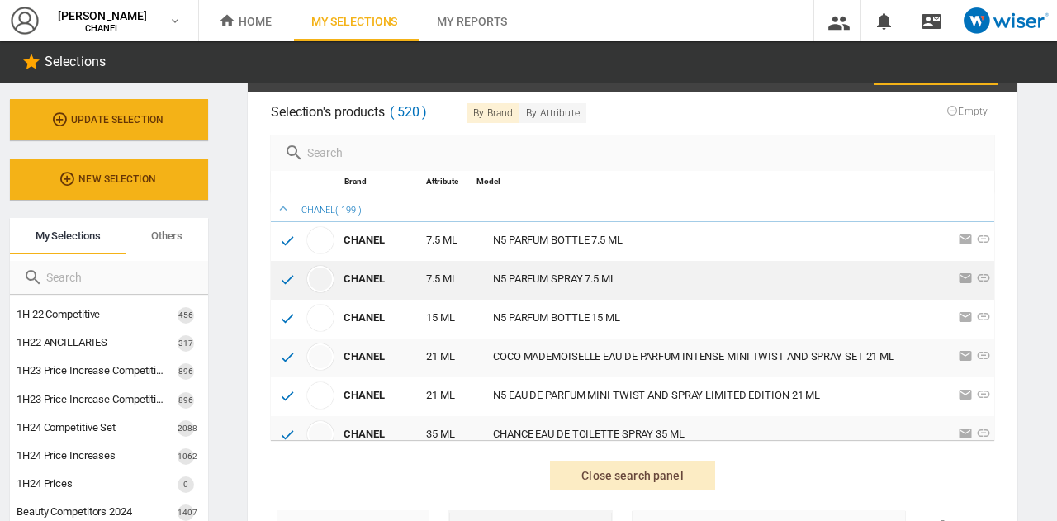
scroll to position [0, 0]
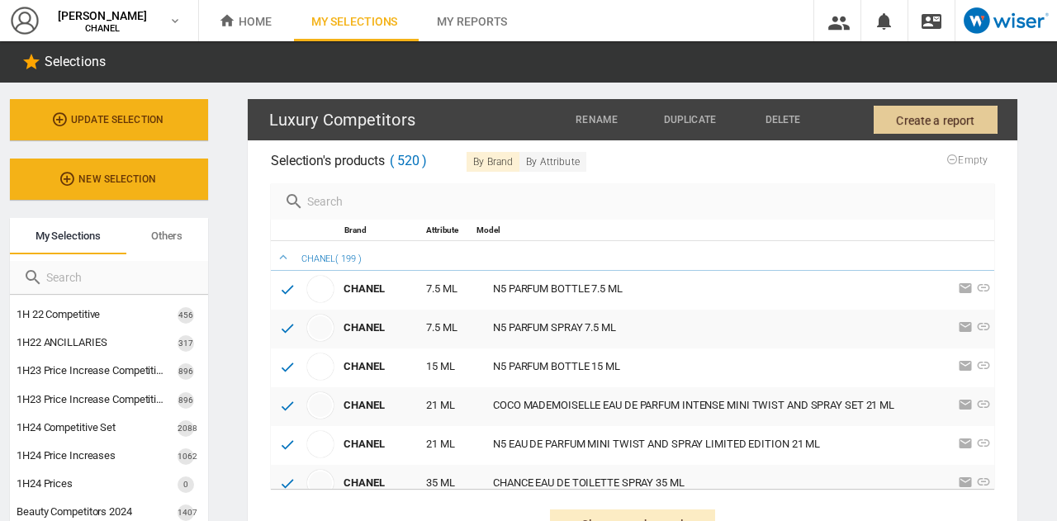
click at [900, 125] on span "Create a report" at bounding box center [935, 121] width 78 height 30
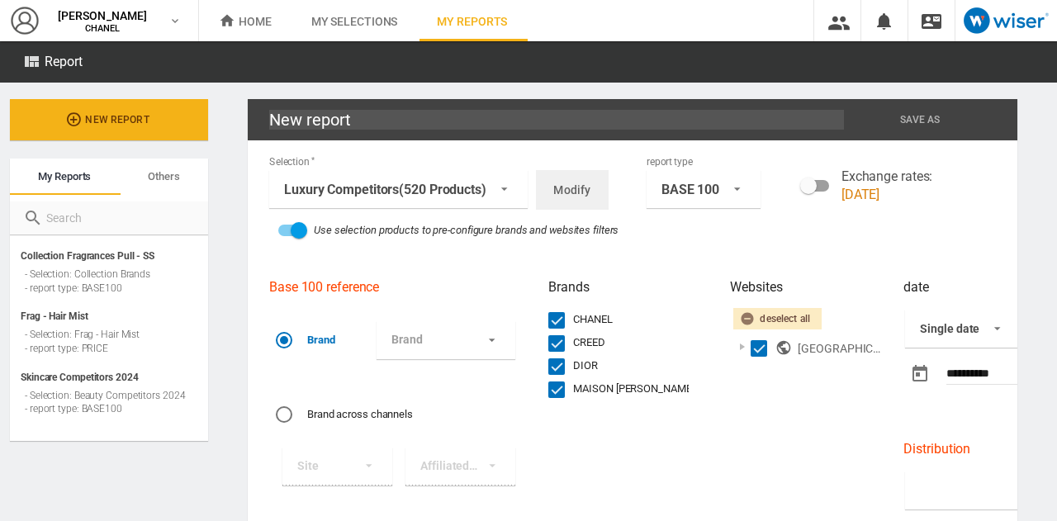
click at [558, 316] on div "CHANEL" at bounding box center [556, 320] width 17 height 17
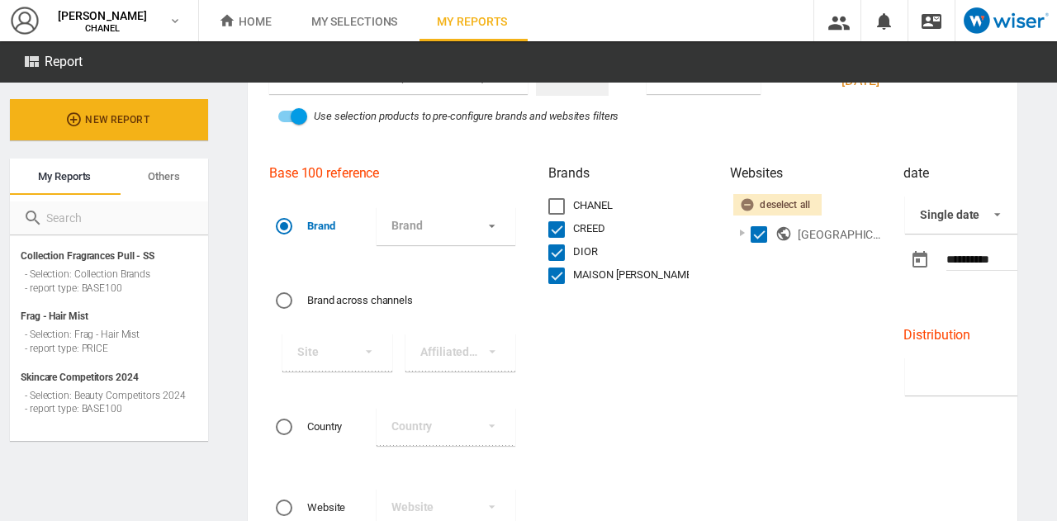
scroll to position [116, 0]
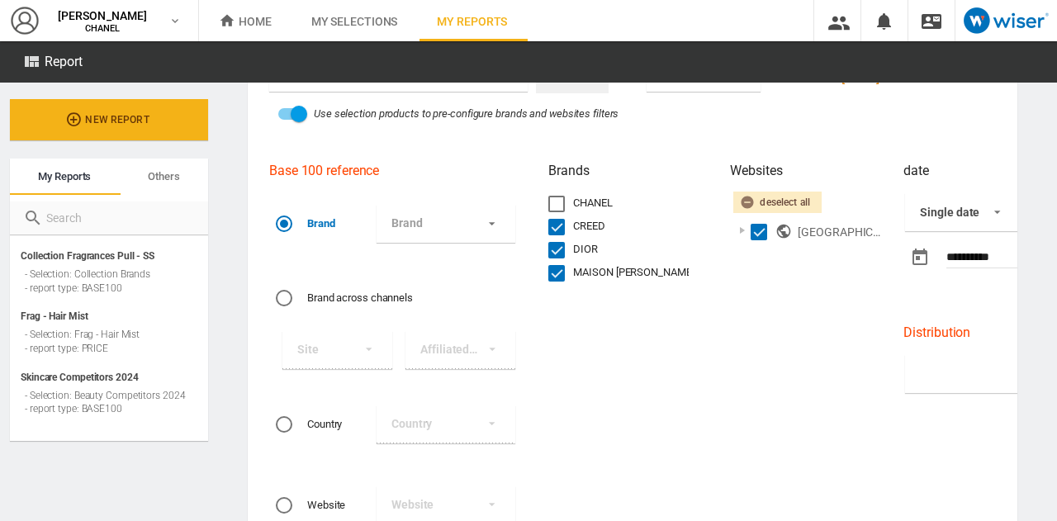
click at [986, 249] on body "In order to access Insight, please log out and log in again OK NEW [PERSON_NAME…" at bounding box center [528, 260] width 1057 height 521
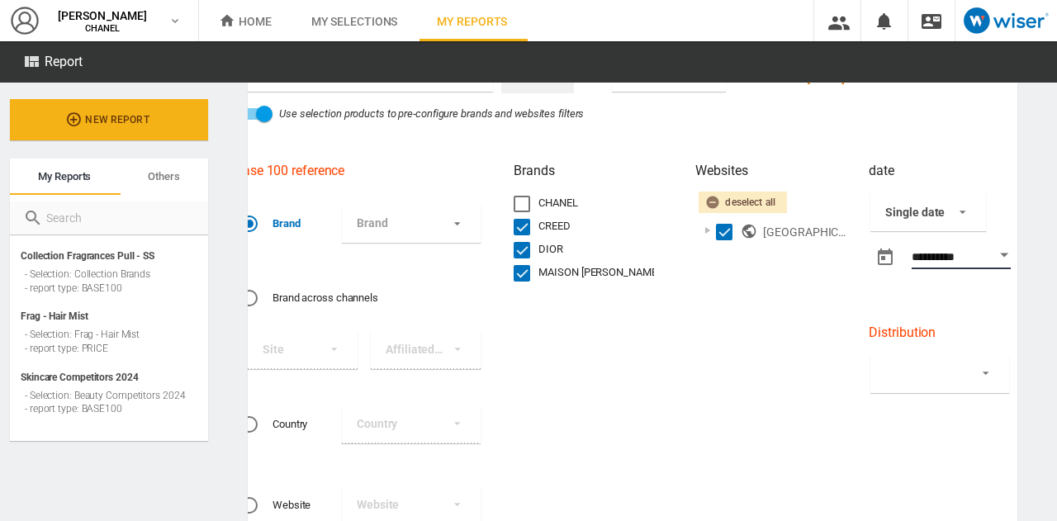
click at [1004, 253] on div "Open calendar" at bounding box center [1005, 255] width 8 height 4
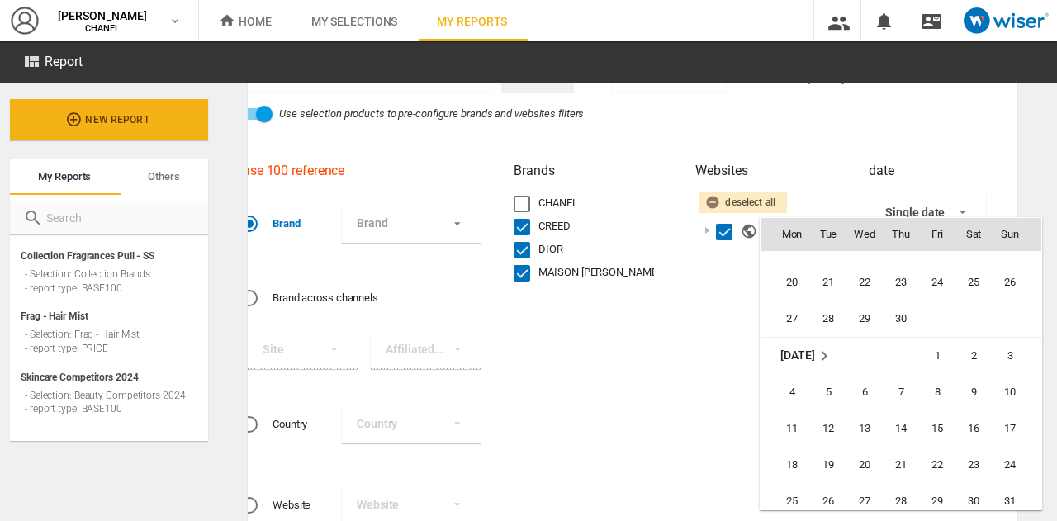
scroll to position [377916, 0]
click at [861, 382] on span "6" at bounding box center [864, 391] width 33 height 33
type input "**********"
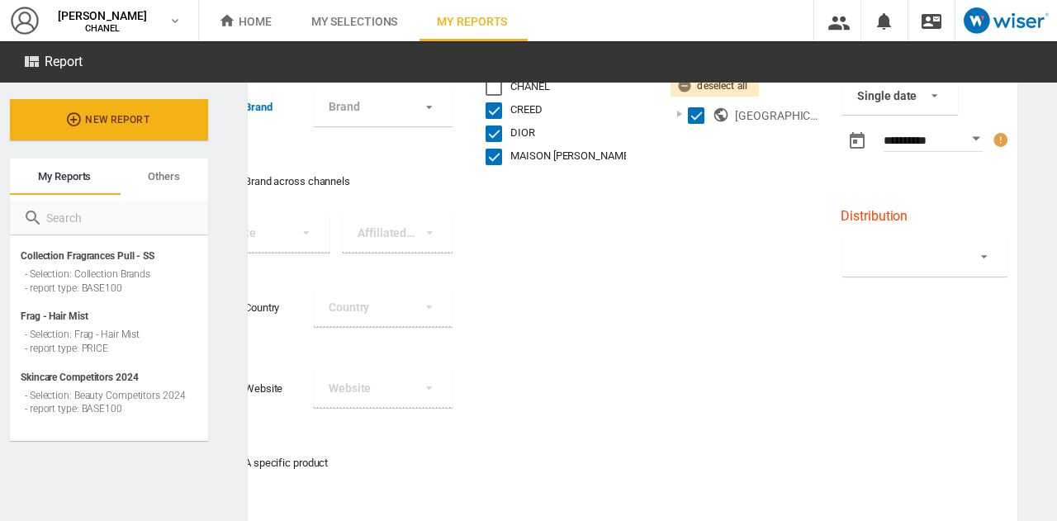
scroll to position [235, 0]
click at [971, 260] on md-select "By brand By country By website By product By country / by brand By website / by…" at bounding box center [924, 256] width 165 height 38
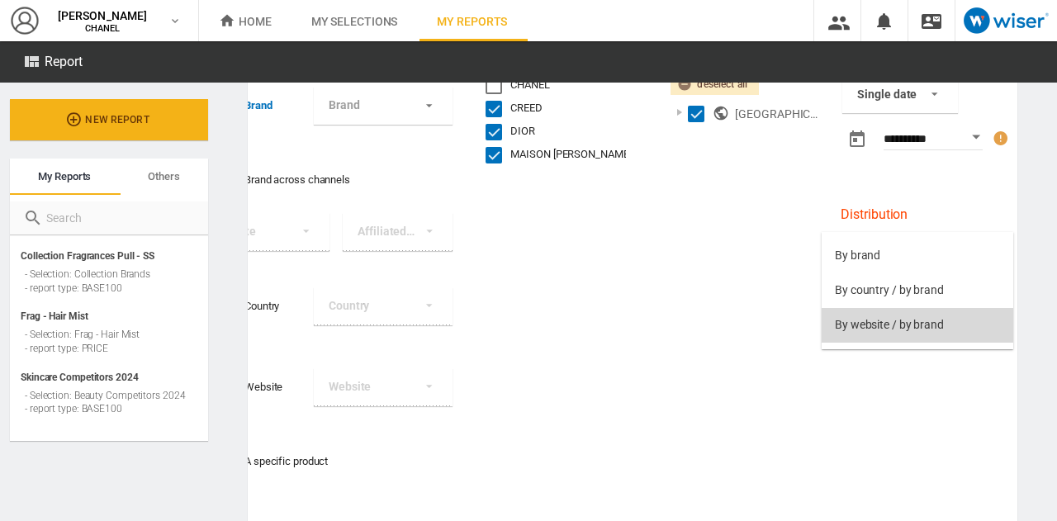
click at [879, 320] on div "By website / by brand" at bounding box center [889, 325] width 109 height 17
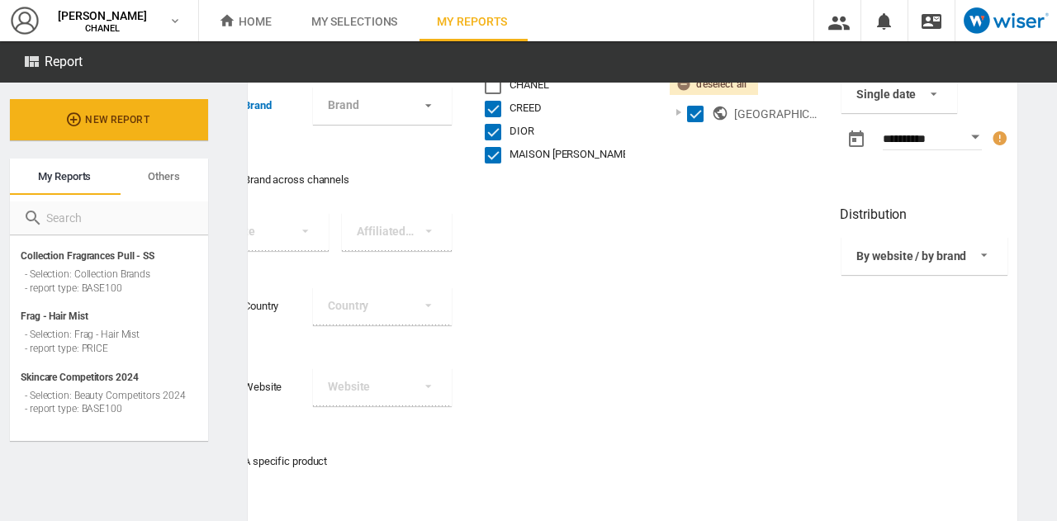
click at [766, 287] on div "Websites Deselect all United States of America ( 22 /22 )" at bounding box center [744, 268] width 173 height 471
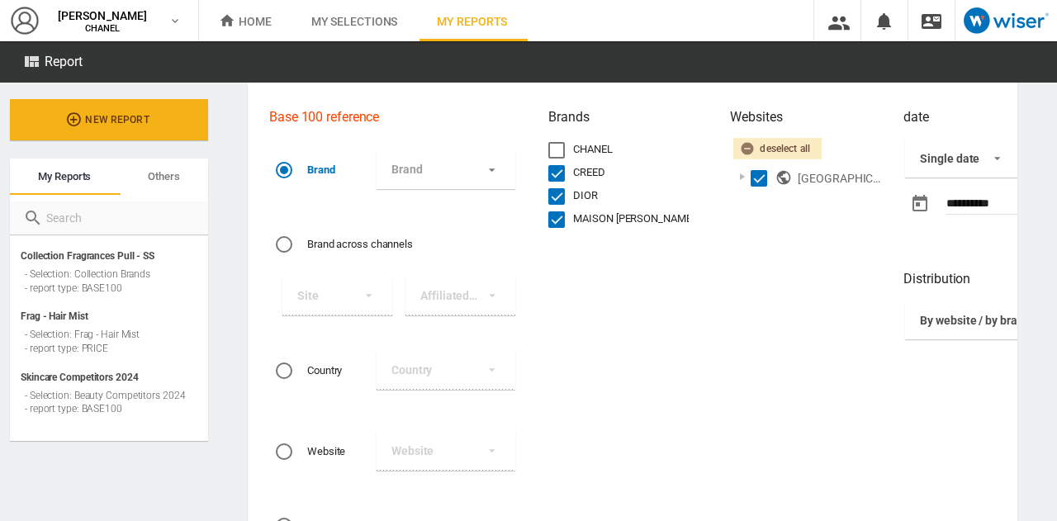
scroll to position [0, 0]
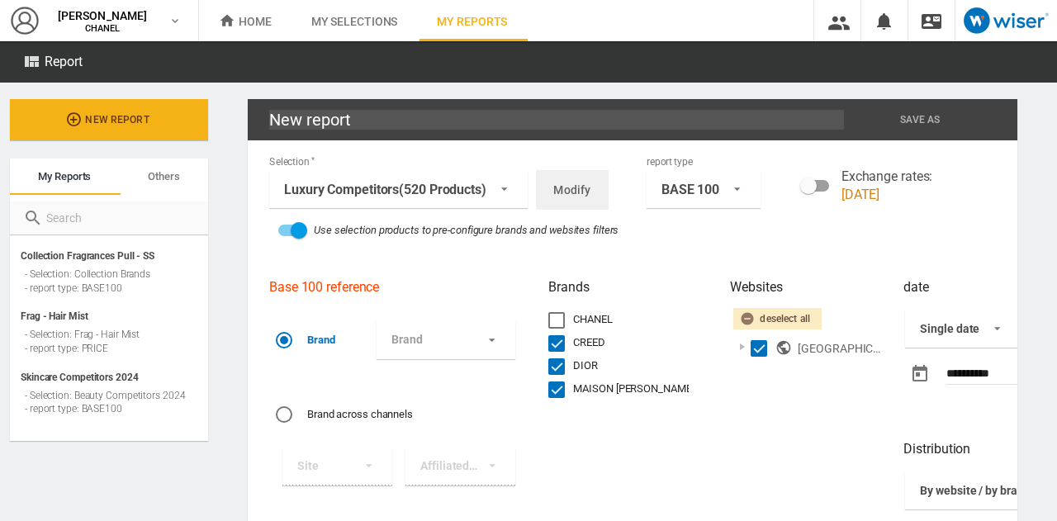
click at [417, 126] on input "New report" at bounding box center [556, 120] width 575 height 20
type input "Luxury Competitors"
click at [590, 179] on span "Modify" at bounding box center [571, 190] width 37 height 30
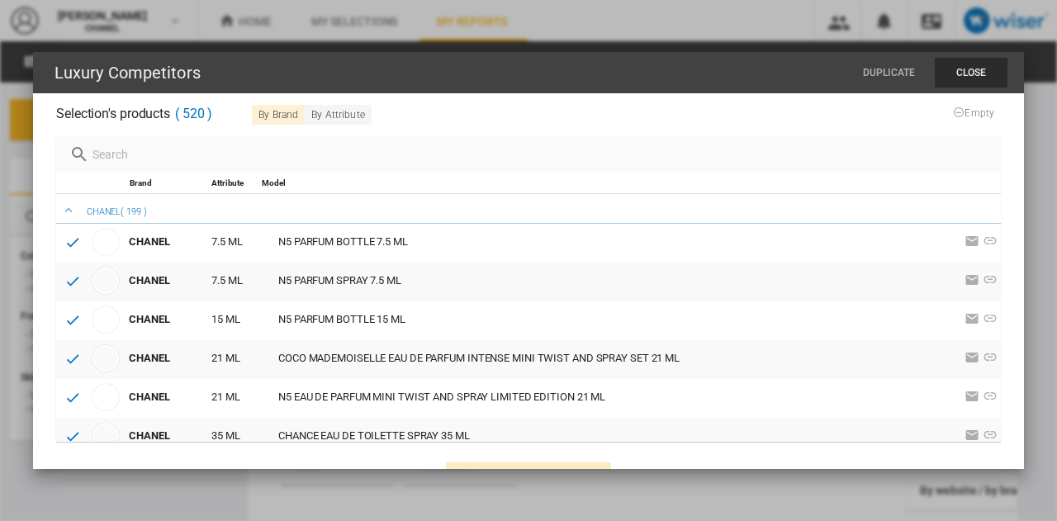
click at [70, 202] on div "CHANEL ( 199 )" at bounding box center [528, 209] width 945 height 30
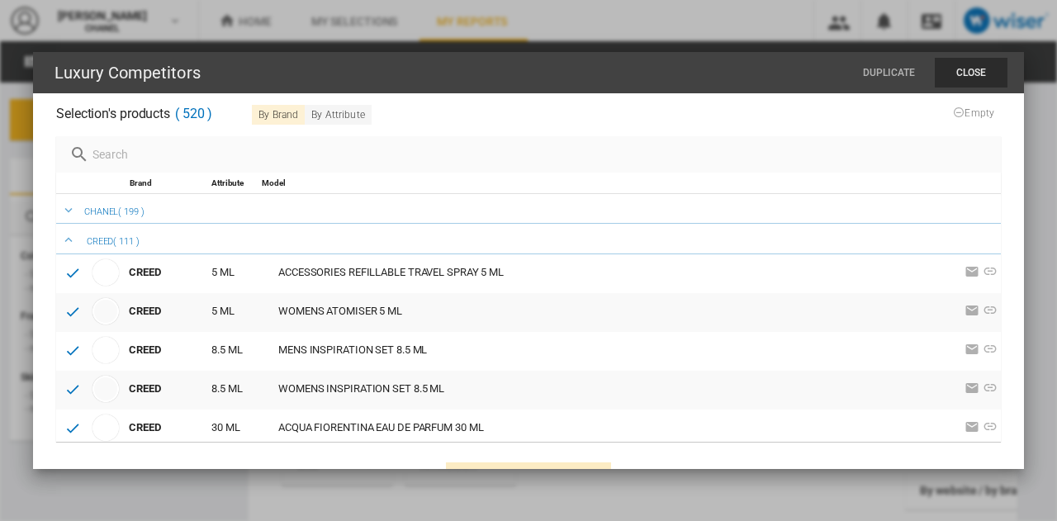
click at [71, 211] on icon at bounding box center [68, 209] width 15 height 15
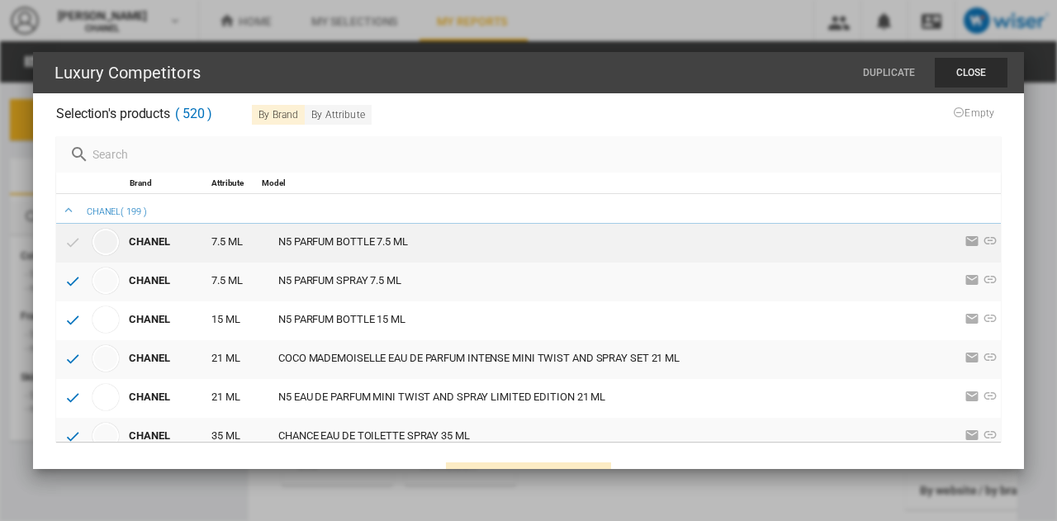
click at [74, 235] on icon at bounding box center [72, 242] width 17 height 17
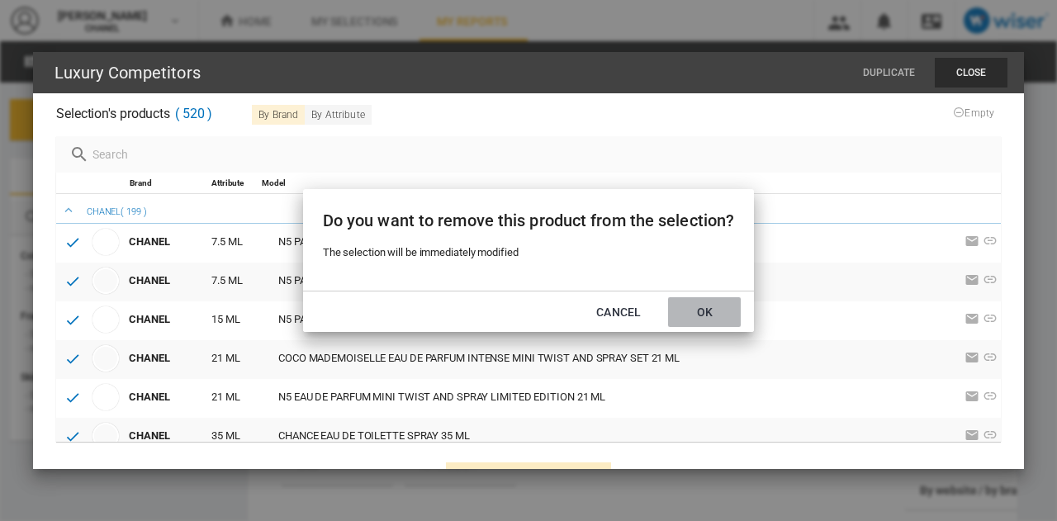
click at [710, 308] on button "OK" at bounding box center [704, 312] width 73 height 30
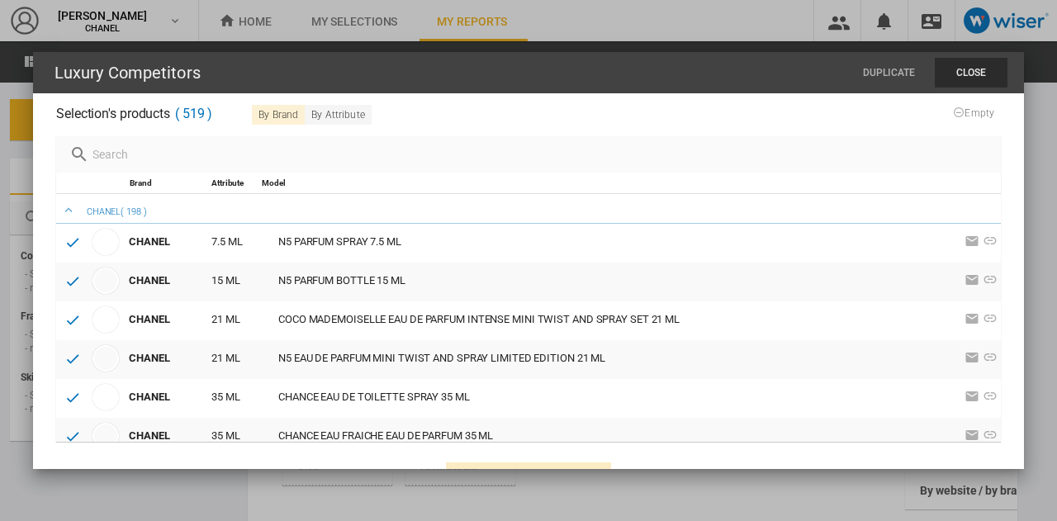
click at [188, 113] on span "519" at bounding box center [193, 115] width 37 height 20
click at [107, 206] on div "CHANEL ( 198 )" at bounding box center [528, 209] width 945 height 30
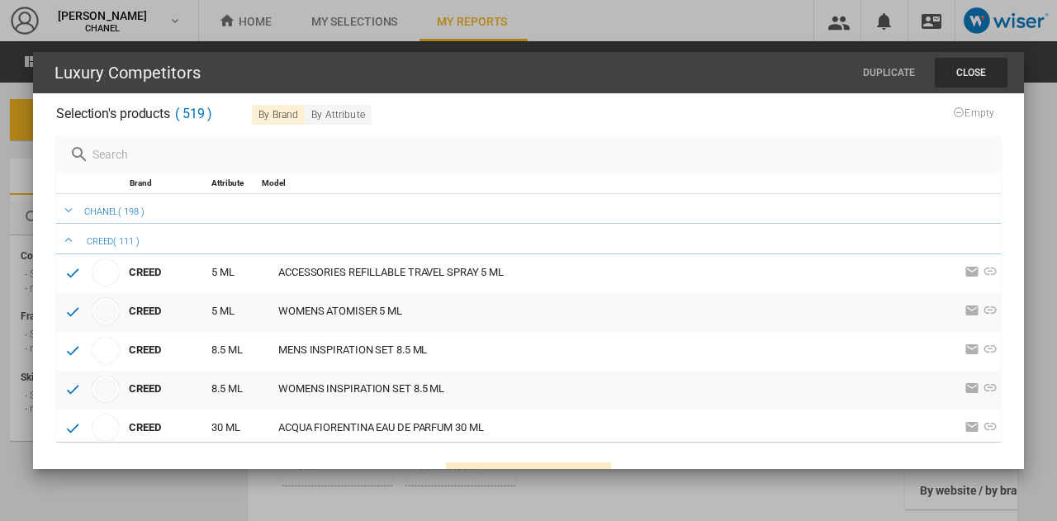
drag, startPoint x: 107, startPoint y: 206, endPoint x: 45, endPoint y: 275, distance: 93.0
click at [45, 275] on md-content "Selection's products 519 By brand By Attribute Empty Removing all products Bran…" at bounding box center [528, 299] width 991 height 412
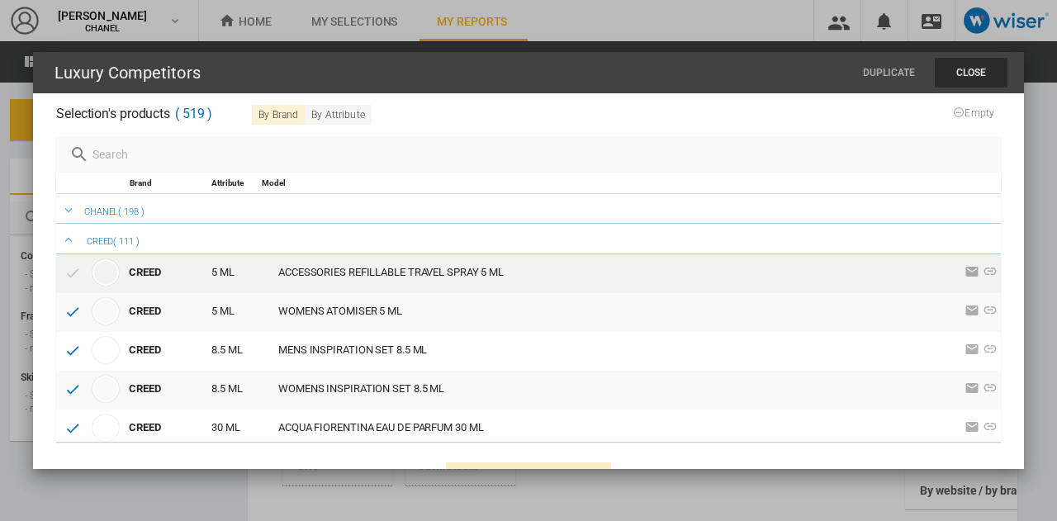
click at [73, 271] on icon at bounding box center [72, 272] width 17 height 17
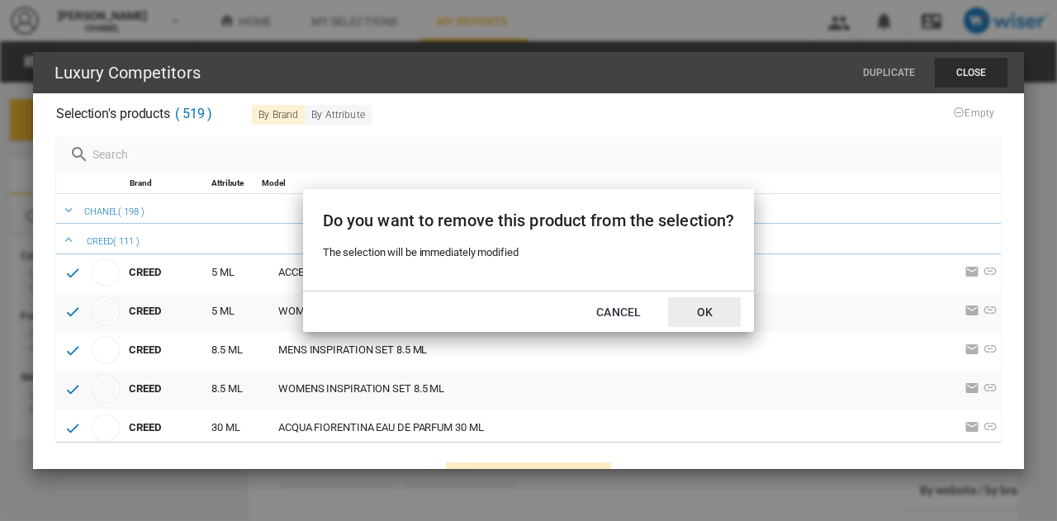
click at [695, 306] on button "OK" at bounding box center [704, 312] width 73 height 30
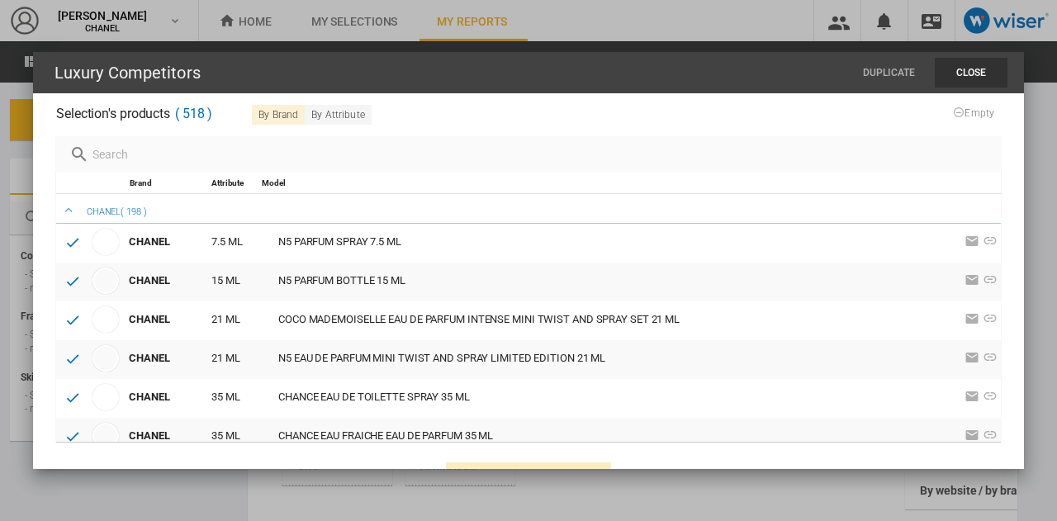
click at [955, 81] on button "Close" at bounding box center [971, 73] width 73 height 30
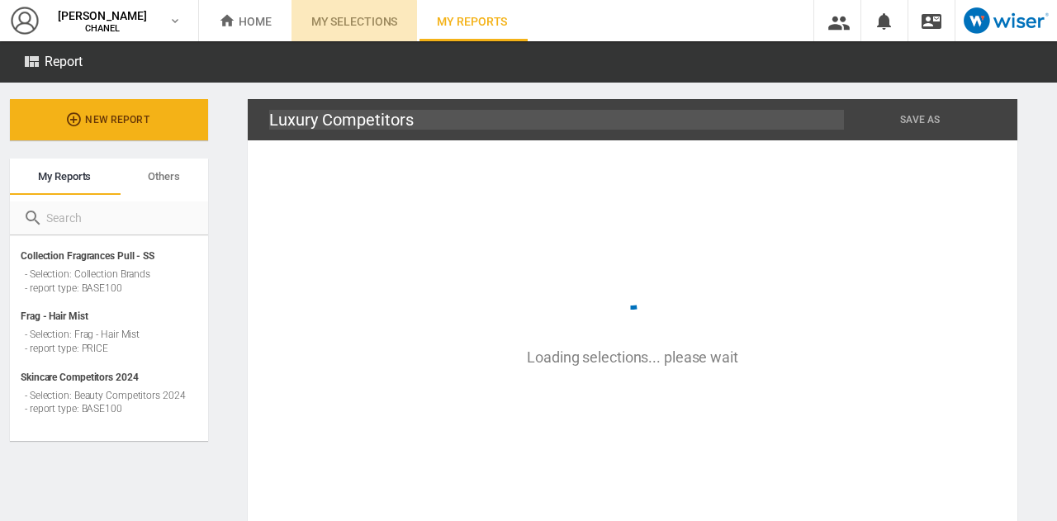
click at [339, 34] on md-tab-item "My selections" at bounding box center [355, 20] width 126 height 41
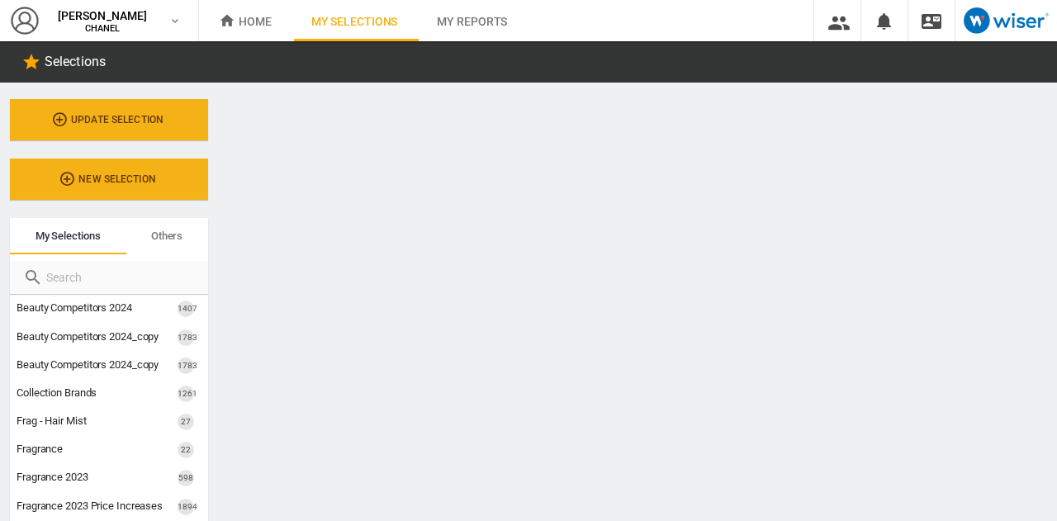
scroll to position [328, 0]
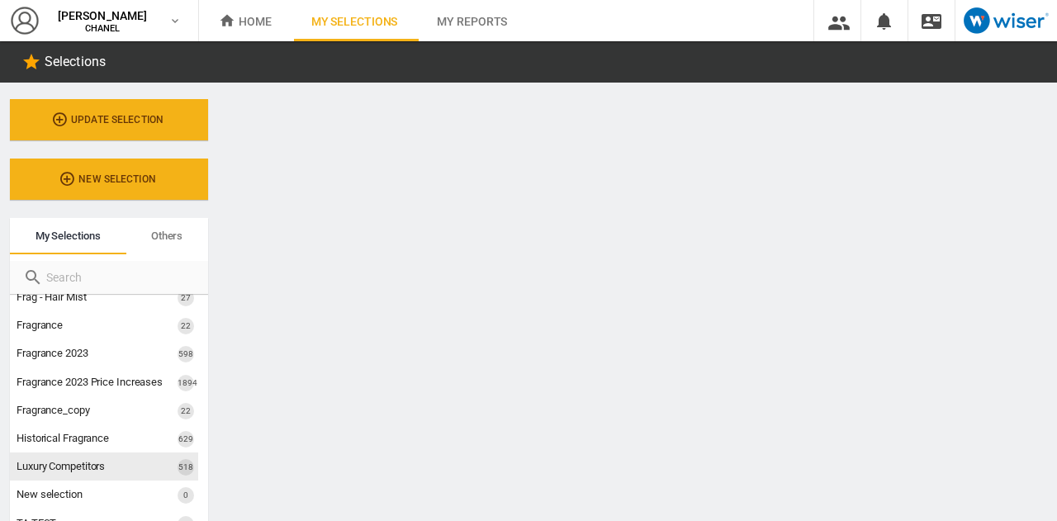
click at [50, 471] on span "Luxury Competitors" at bounding box center [61, 466] width 88 height 12
click at [80, 465] on span "Luxury Competitors" at bounding box center [61, 466] width 88 height 12
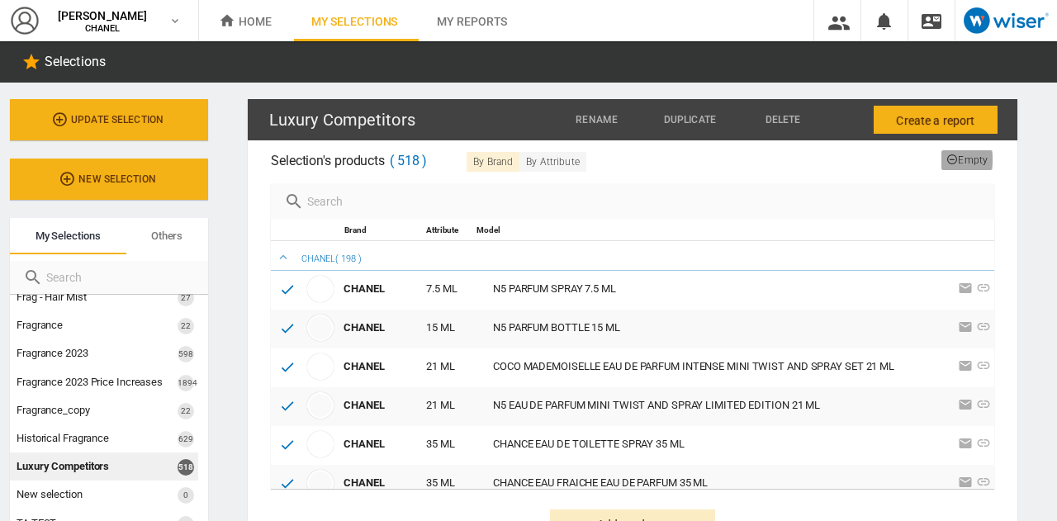
click at [947, 159] on icon "button" at bounding box center [953, 160] width 12 height 12
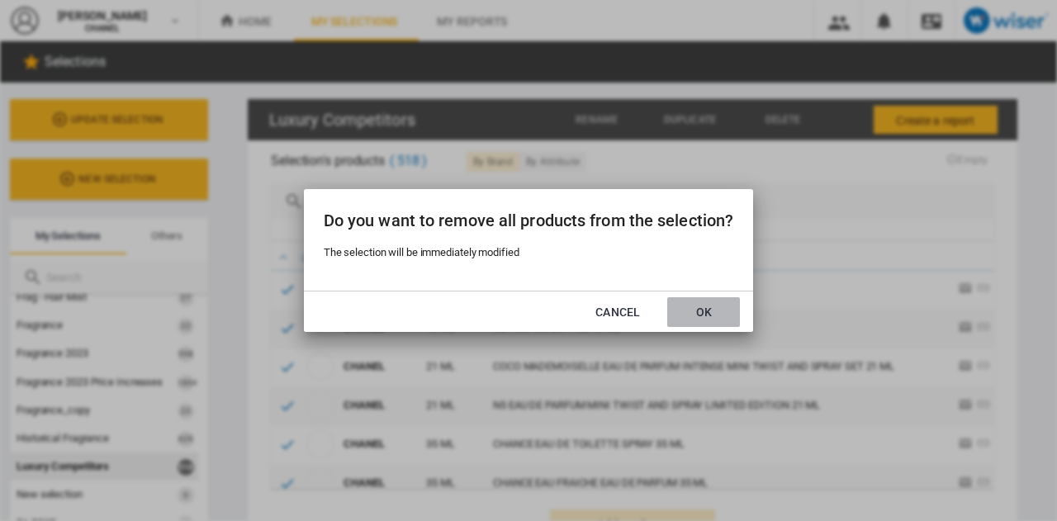
click at [709, 308] on button "OK" at bounding box center [703, 312] width 73 height 30
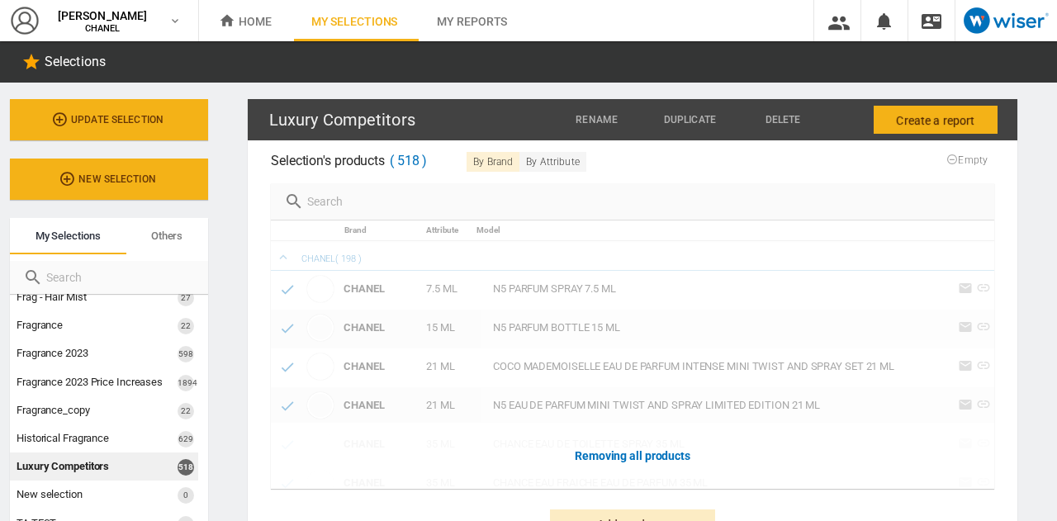
scroll to position [64, 0]
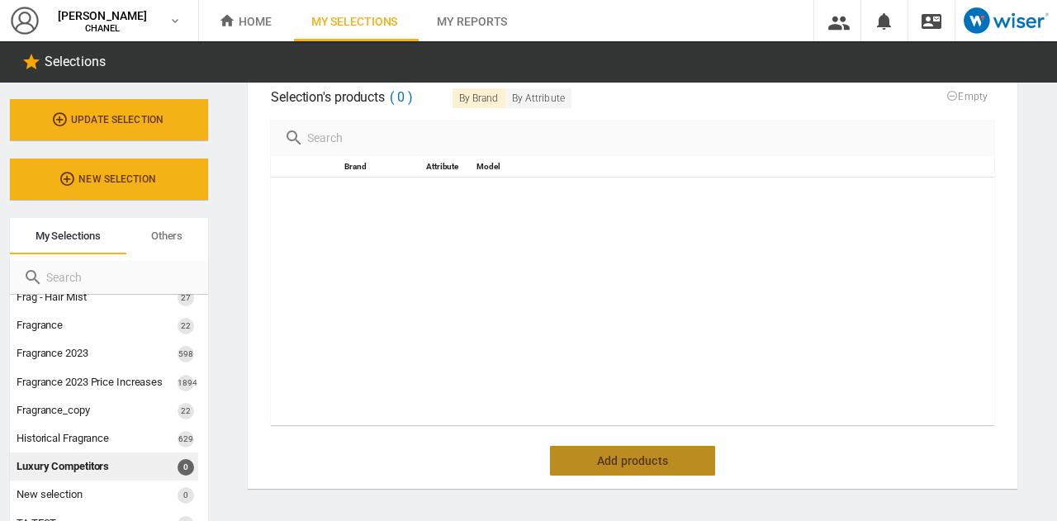
click at [592, 456] on span "Add products" at bounding box center [632, 461] width 97 height 30
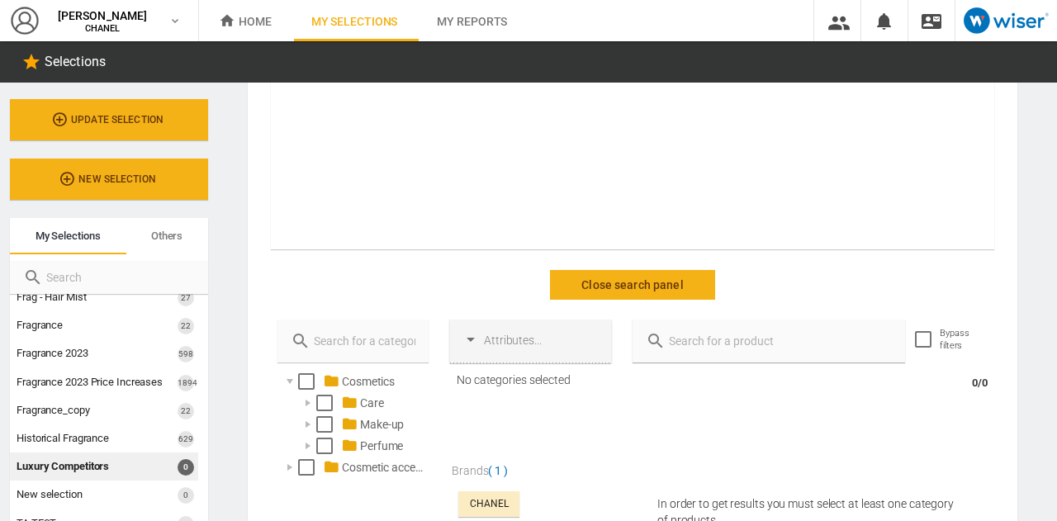
scroll to position [244, 0]
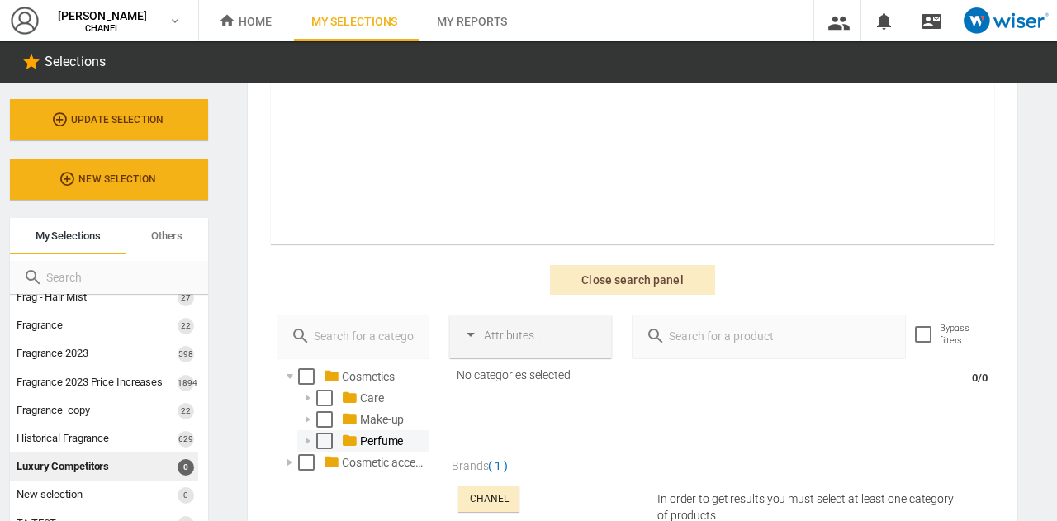
click at [325, 447] on div "Select" at bounding box center [324, 441] width 17 height 17
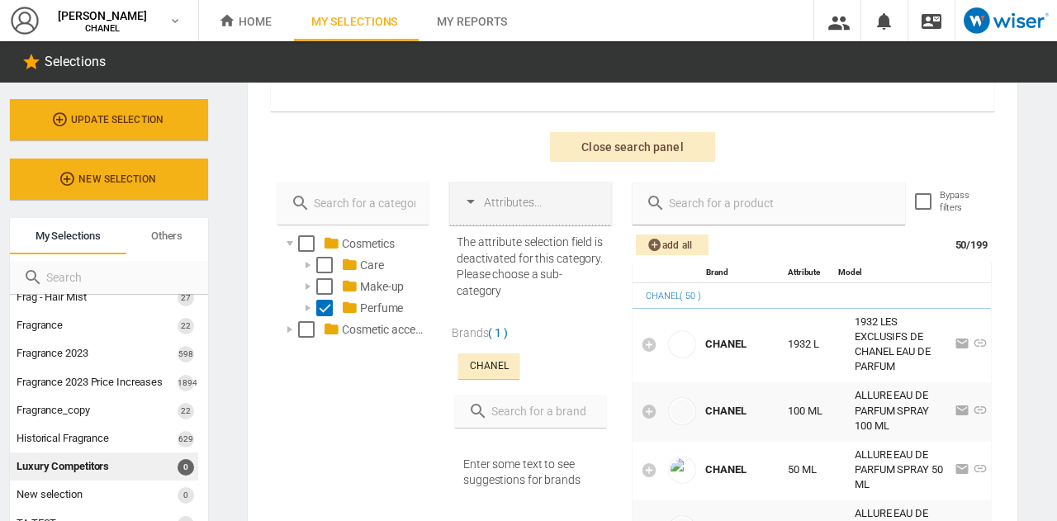
scroll to position [378, 0]
click at [503, 414] on input "text" at bounding box center [540, 410] width 105 height 23
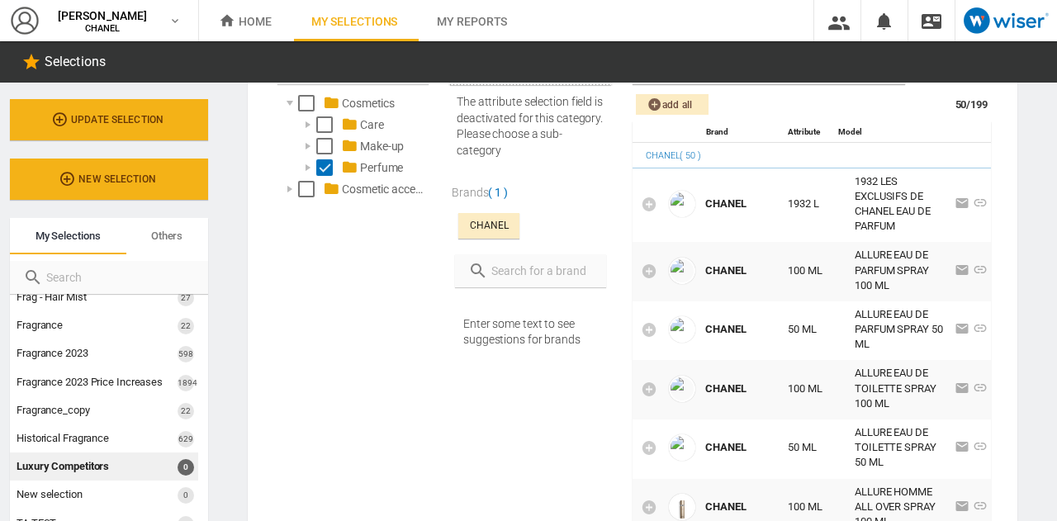
scroll to position [1, 0]
type input "dior"
click at [494, 300] on div "DIOR" at bounding box center [541, 304] width 122 height 15
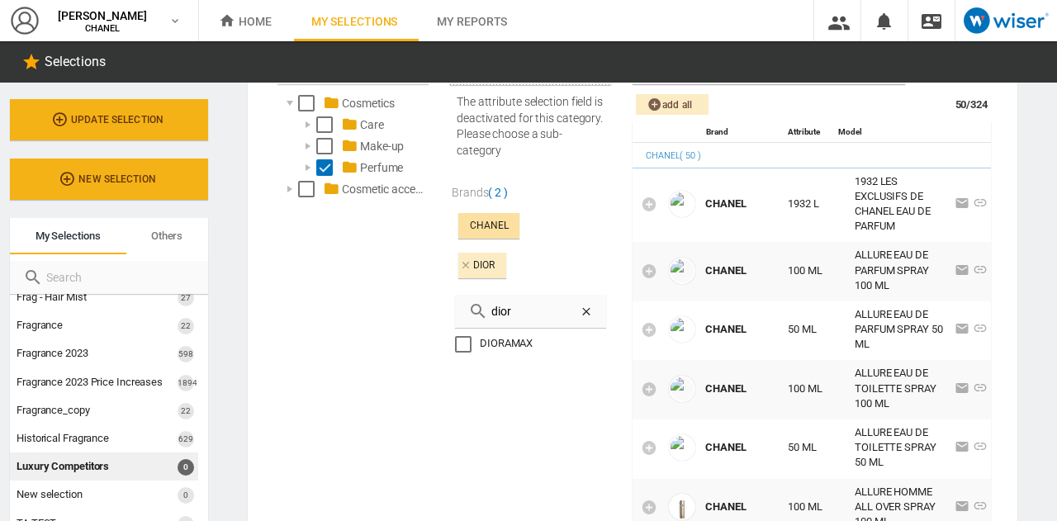
click at [496, 225] on div "CHANEL" at bounding box center [489, 226] width 38 height 14
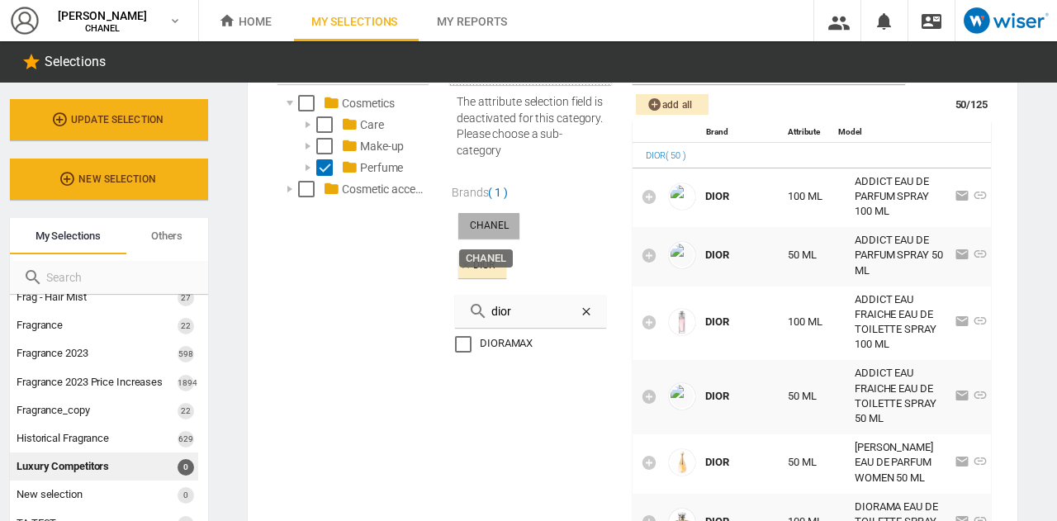
click at [501, 219] on div "CHANEL" at bounding box center [489, 226] width 38 height 14
click at [572, 244] on div "CHANEL DIOR dior DIORAMAX" at bounding box center [530, 348] width 164 height 281
click at [480, 275] on div "DIOR" at bounding box center [482, 266] width 48 height 26
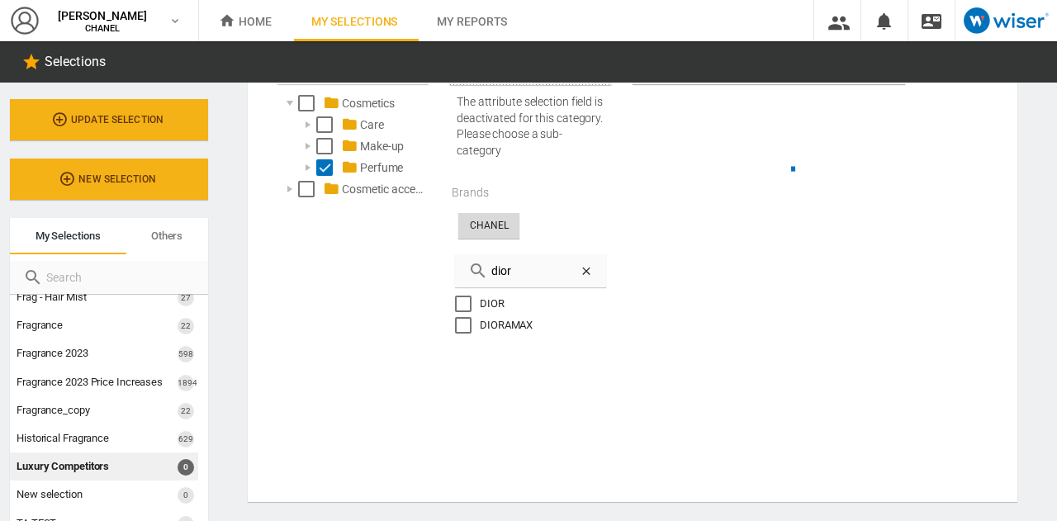
click at [527, 268] on input "dior" at bounding box center [534, 270] width 92 height 23
click at [492, 302] on div "DIOR" at bounding box center [541, 304] width 122 height 15
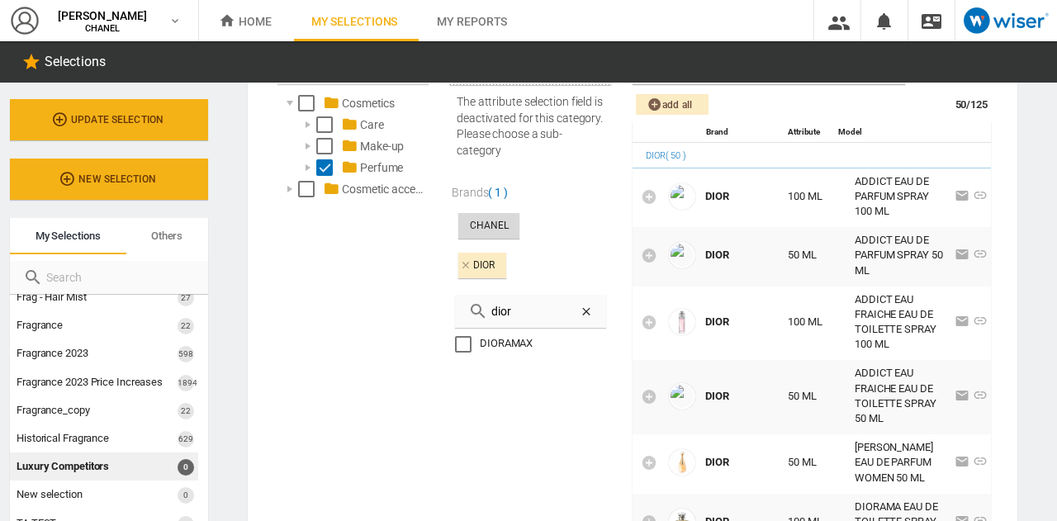
click at [497, 313] on input "dior" at bounding box center [534, 311] width 92 height 23
drag, startPoint x: 539, startPoint y: 304, endPoint x: 443, endPoint y: 291, distance: 97.5
click at [445, 291] on div "Attributes... The attribute selection field is deactivated for this category. P…" at bounding box center [530, 289] width 171 height 496
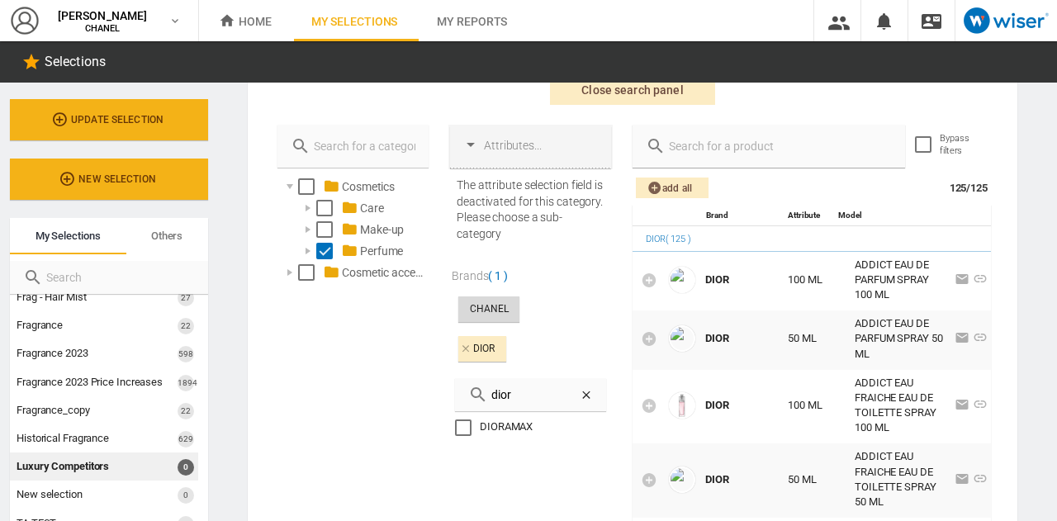
scroll to position [426, 0]
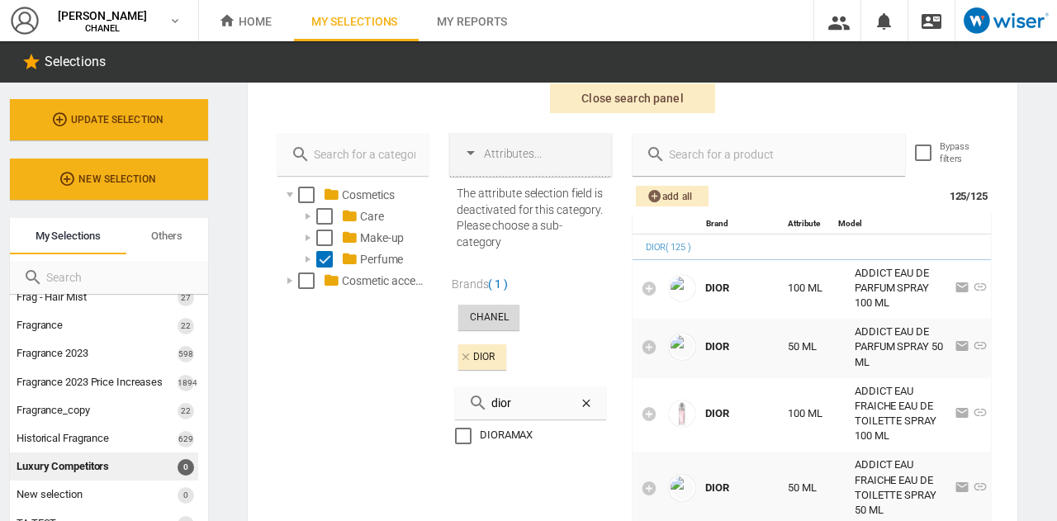
click at [733, 145] on input "text" at bounding box center [779, 154] width 226 height 23
type input "gris"
click at [287, 281] on div at bounding box center [290, 281] width 17 height 17
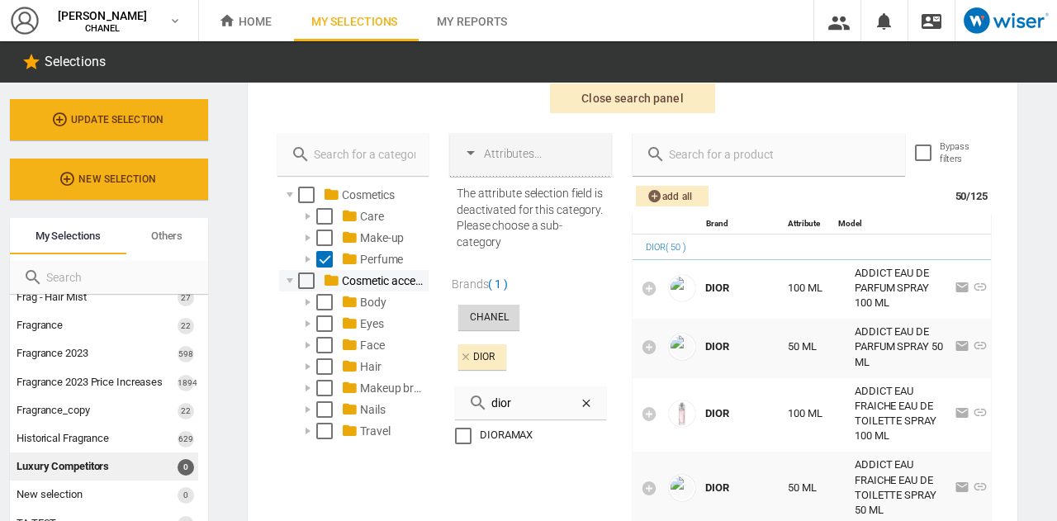
click at [287, 281] on div at bounding box center [290, 281] width 17 height 17
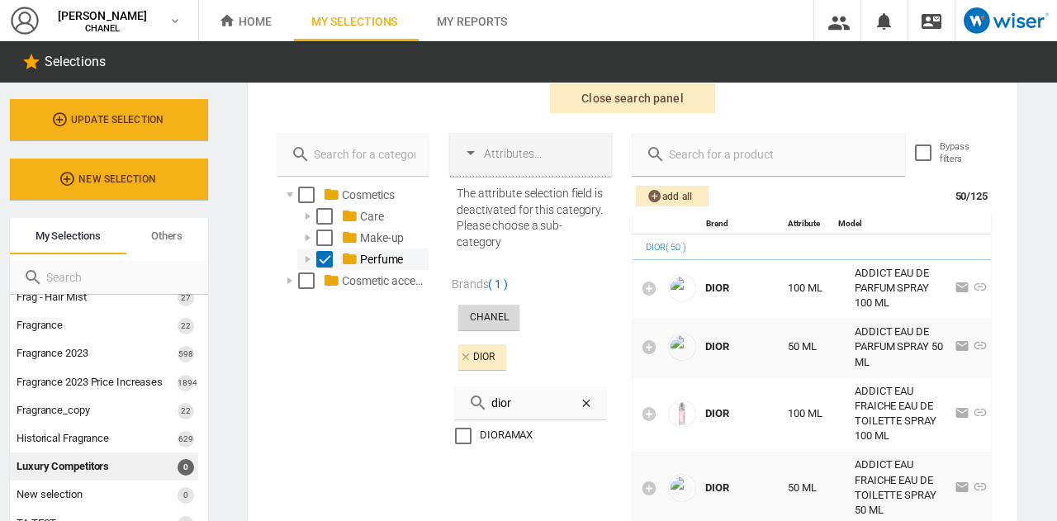
click at [311, 252] on div at bounding box center [308, 259] width 17 height 17
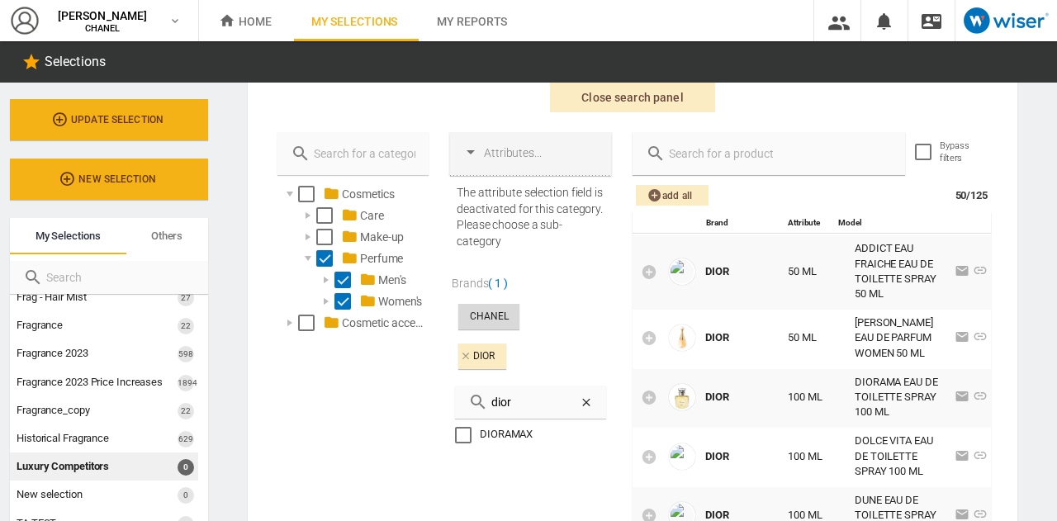
scroll to position [198, 0]
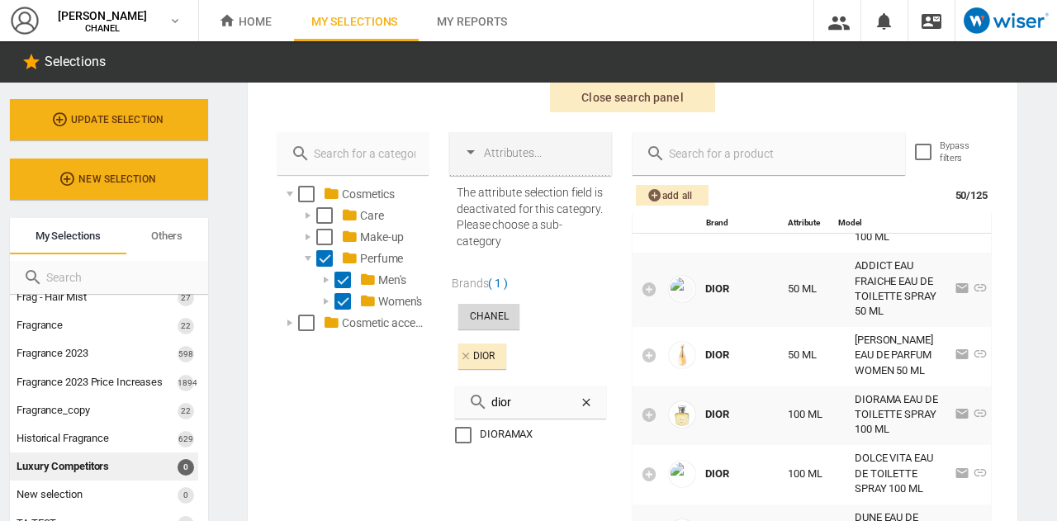
click at [692, 151] on input "text" at bounding box center [779, 153] width 226 height 23
click at [920, 150] on div "Bypass filters" at bounding box center [923, 152] width 17 height 17
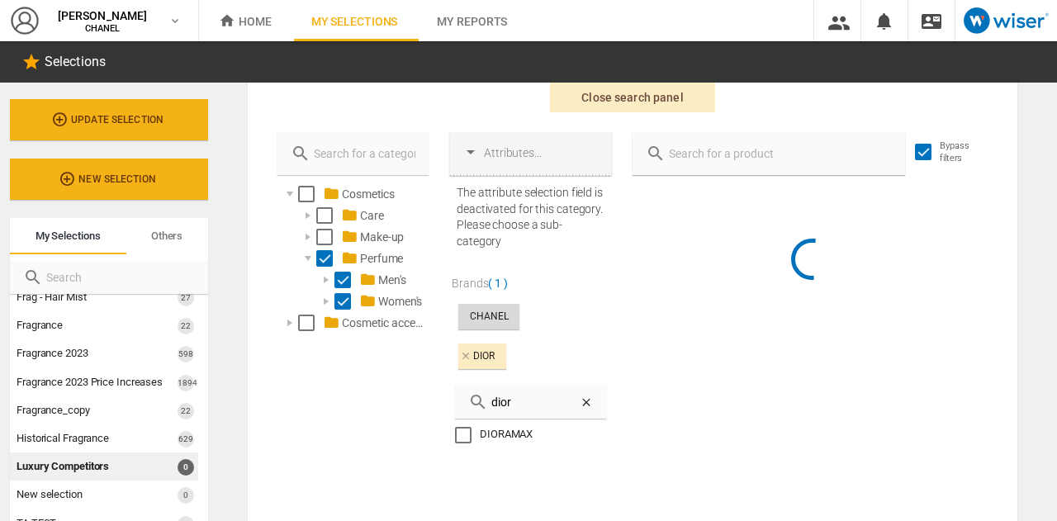
click at [580, 402] on icon at bounding box center [586, 402] width 13 height 13
click at [526, 409] on input "text" at bounding box center [540, 402] width 105 height 23
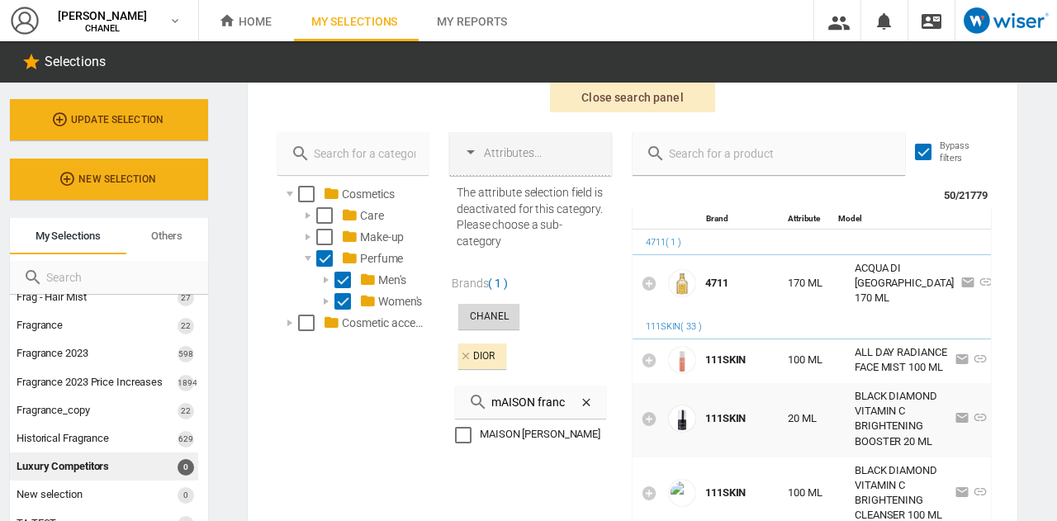
type input "mAISON franc"
click at [481, 432] on div "MAISON [PERSON_NAME]" at bounding box center [541, 434] width 122 height 15
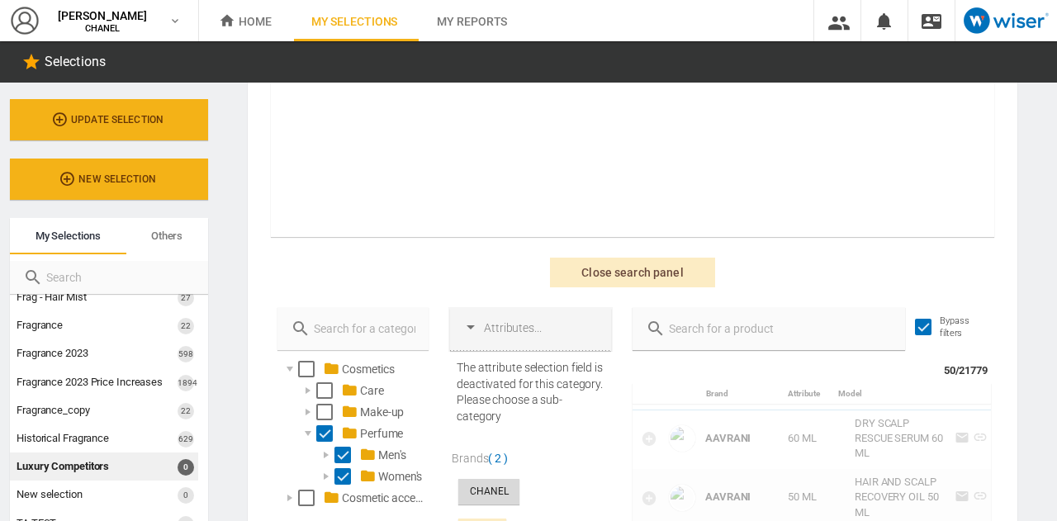
scroll to position [250, 0]
click at [923, 320] on div "Bypass filters" at bounding box center [923, 328] width 17 height 17
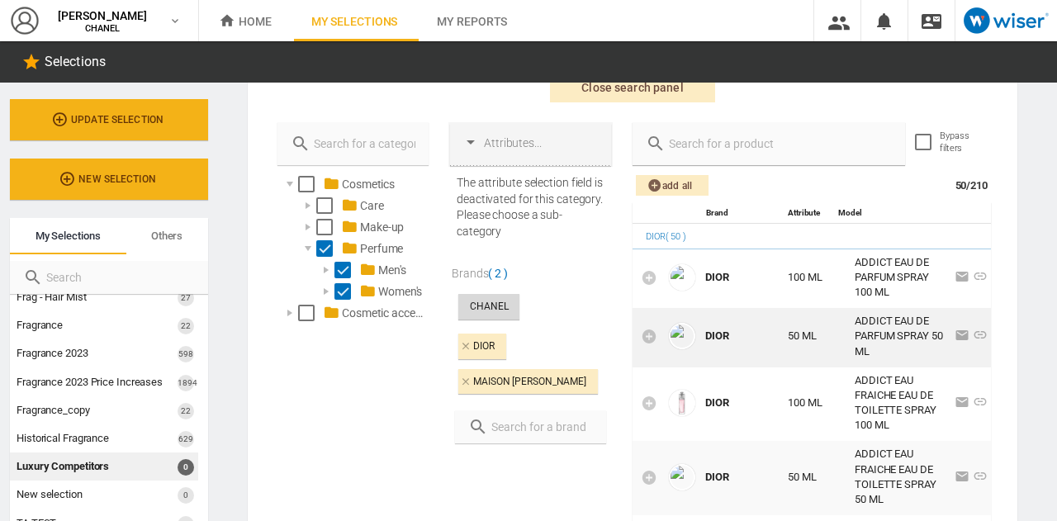
scroll to position [121, 0]
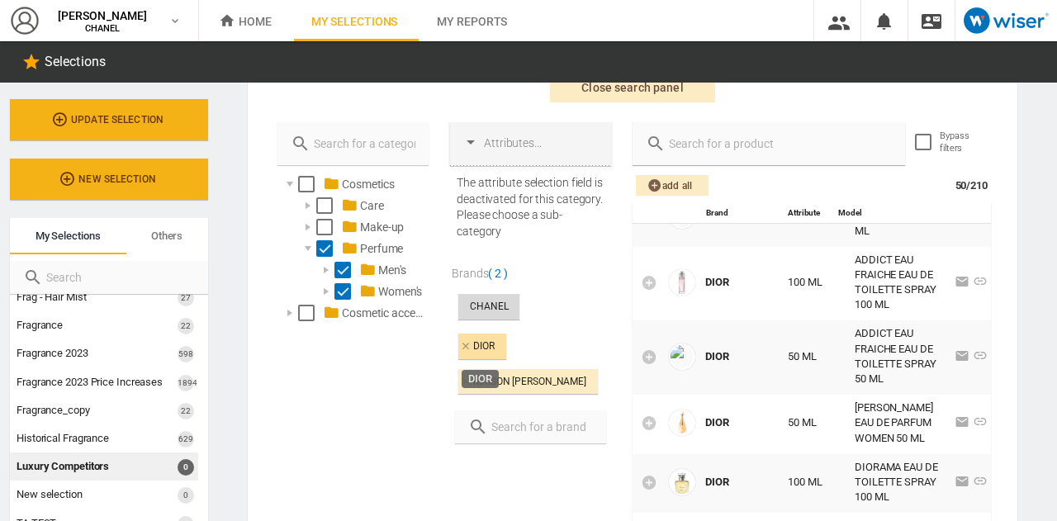
click at [460, 336] on div "DIOR" at bounding box center [482, 347] width 48 height 26
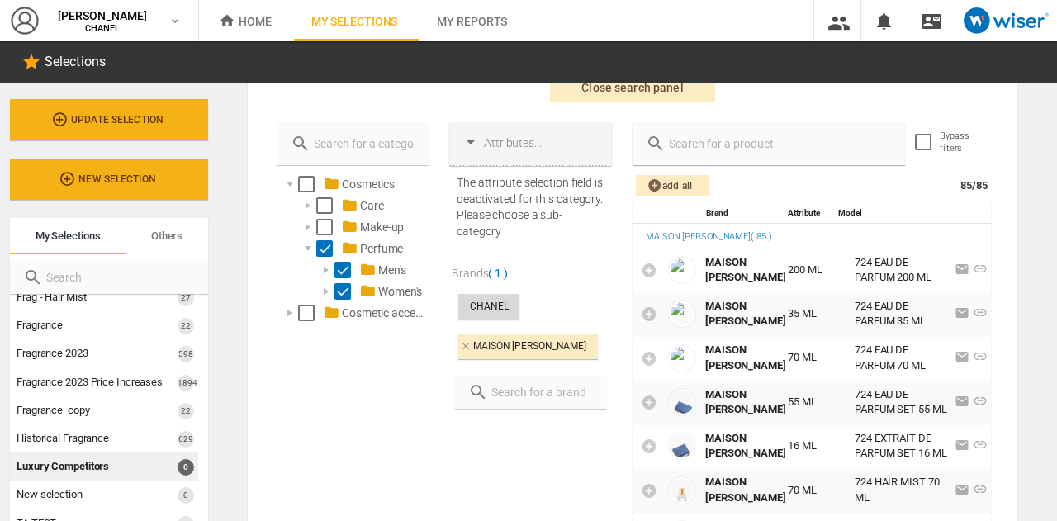
scroll to position [3027, 0]
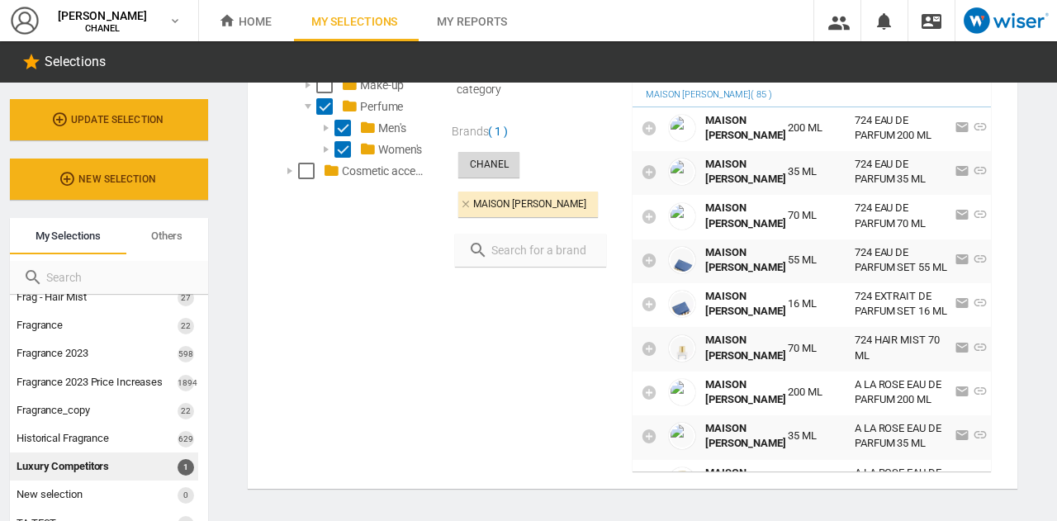
scroll to position [403, 0]
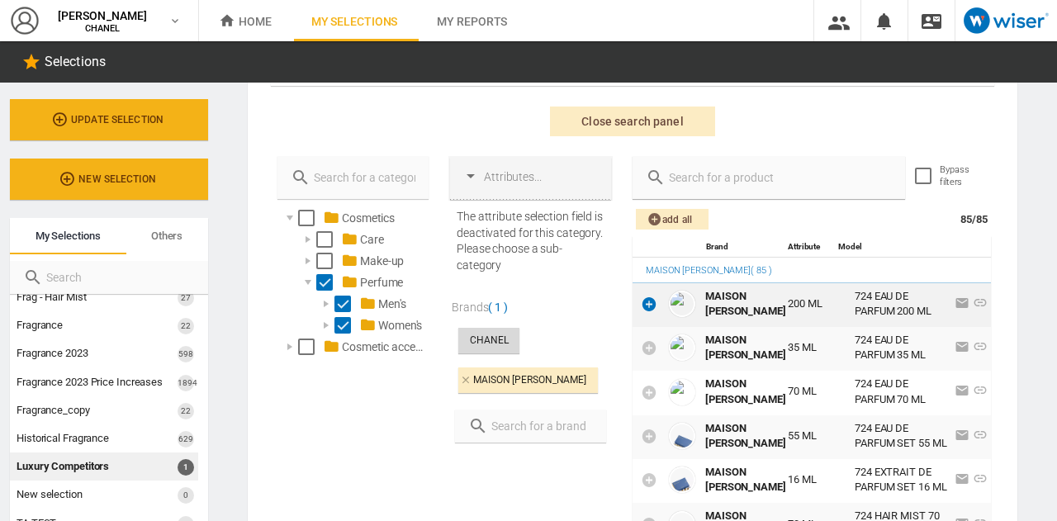
click at [644, 305] on icon at bounding box center [649, 304] width 17 height 17
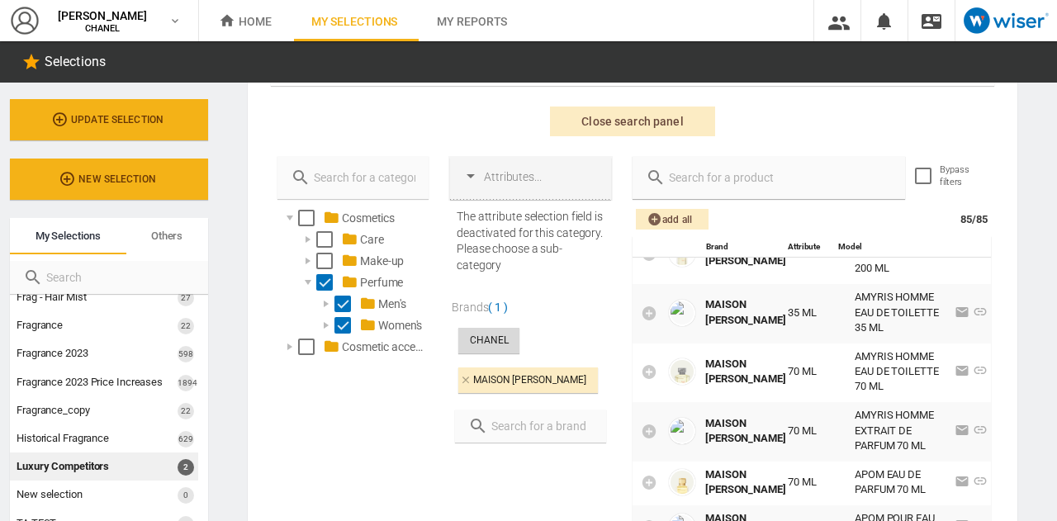
scroll to position [1241, 0]
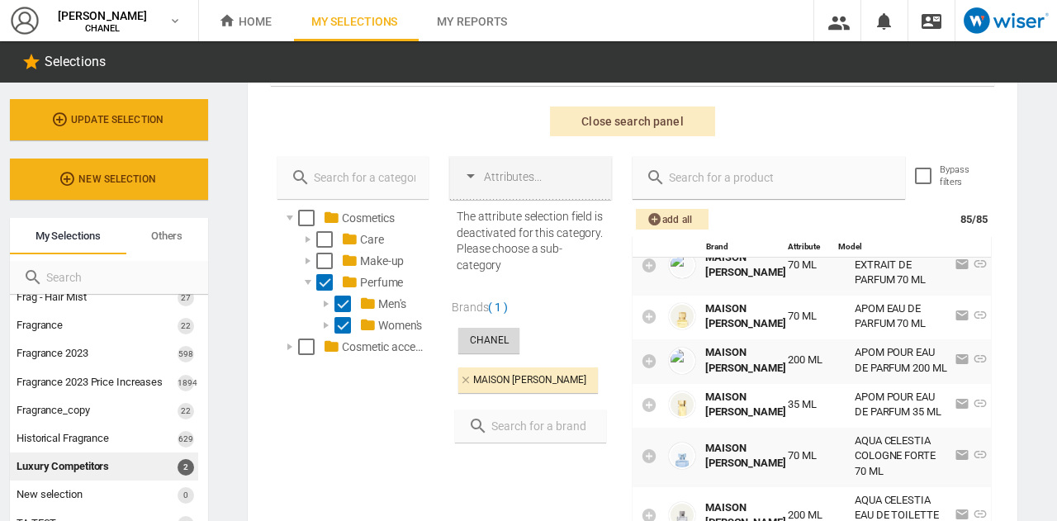
click at [719, 184] on input "text" at bounding box center [779, 177] width 226 height 23
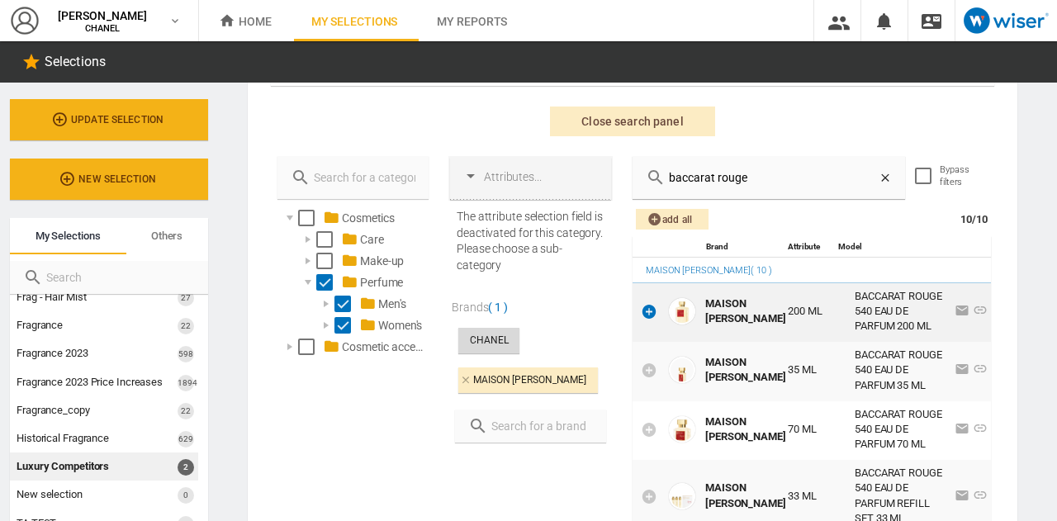
type input "baccarat rouge"
click at [641, 313] on icon at bounding box center [649, 311] width 17 height 17
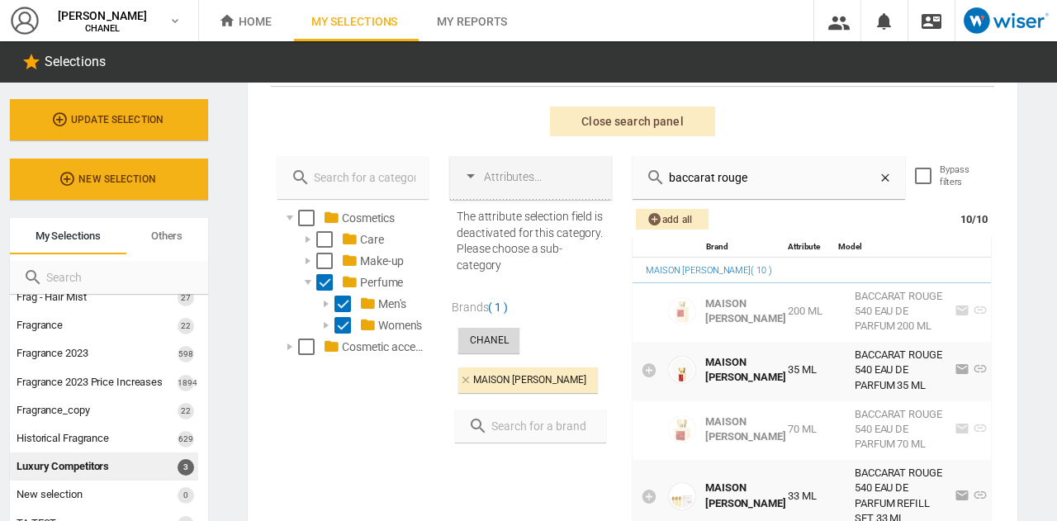
click at [522, 437] on input "text" at bounding box center [540, 426] width 105 height 23
type input "creed"
click at [486, 487] on div "CREED" at bounding box center [541, 479] width 122 height 15
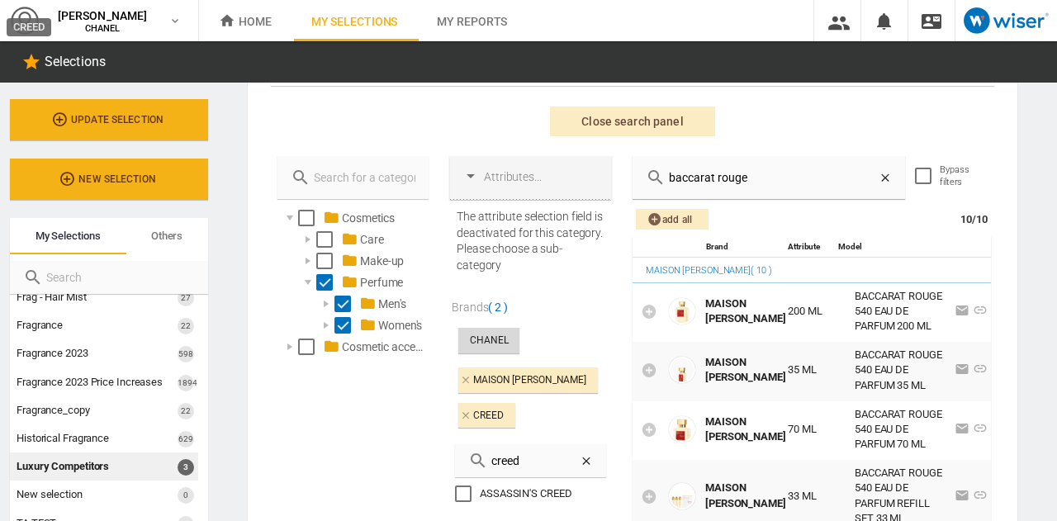
click at [869, 171] on input "baccarat rouge" at bounding box center [772, 177] width 213 height 23
click at [879, 174] on icon at bounding box center [885, 177] width 13 height 13
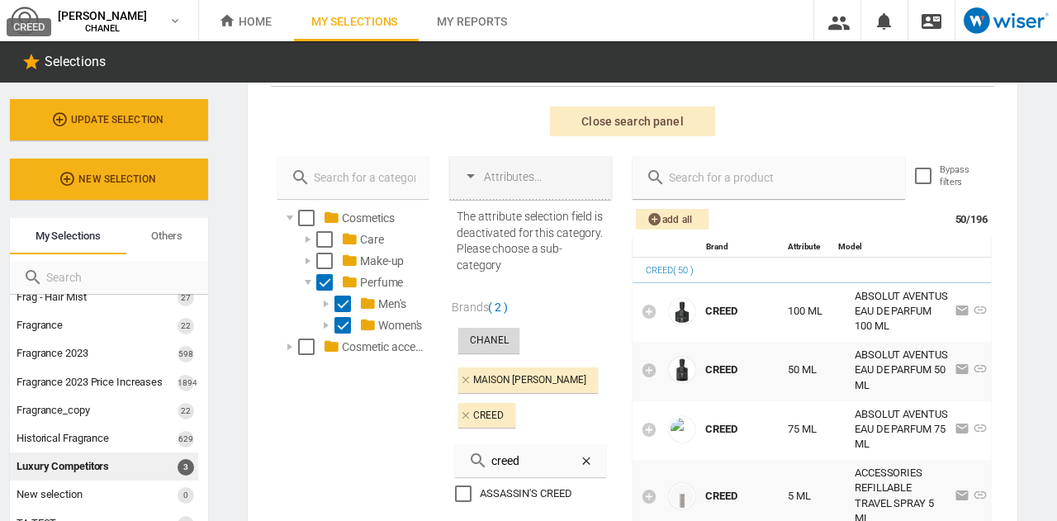
click at [800, 180] on input "text" at bounding box center [779, 177] width 226 height 23
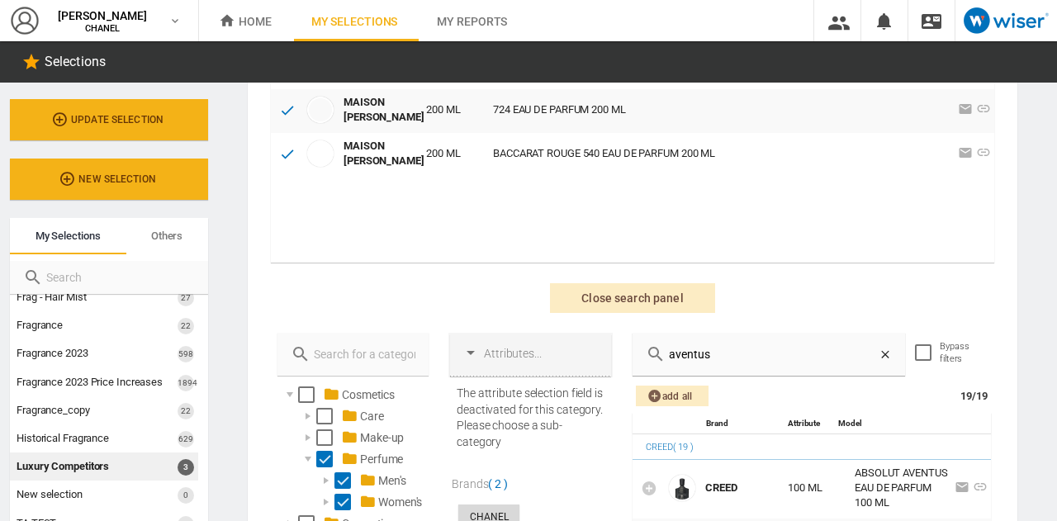
scroll to position [223, 0]
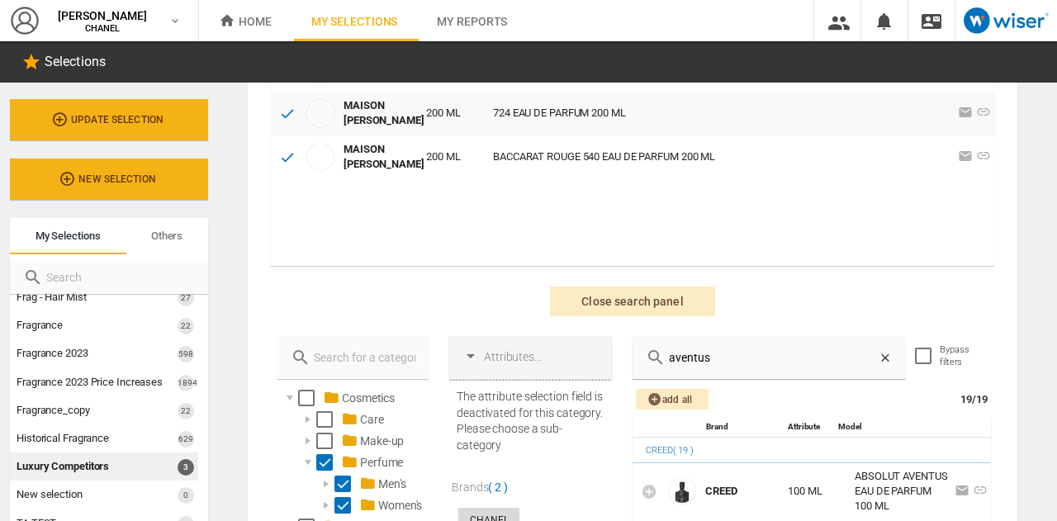
type input "aventus"
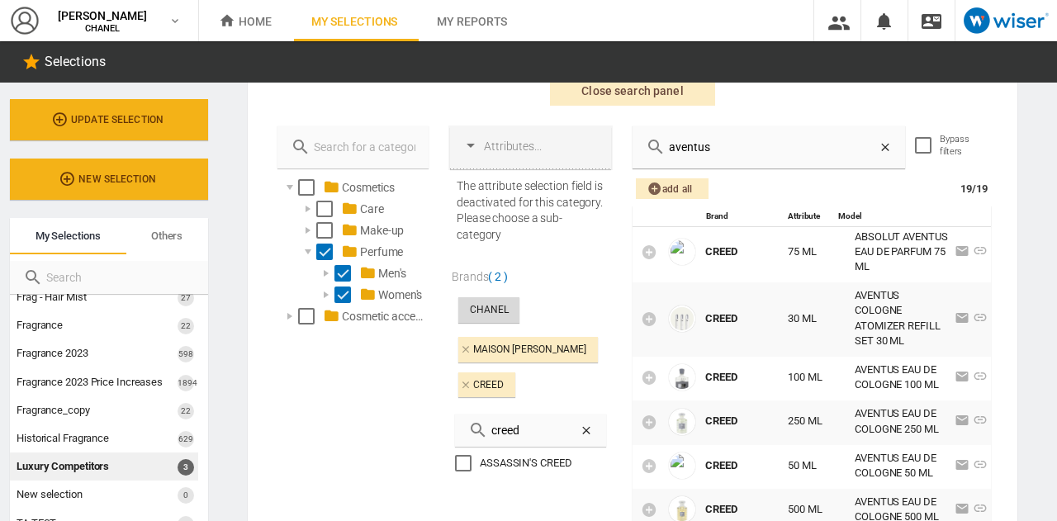
scroll to position [146, 0]
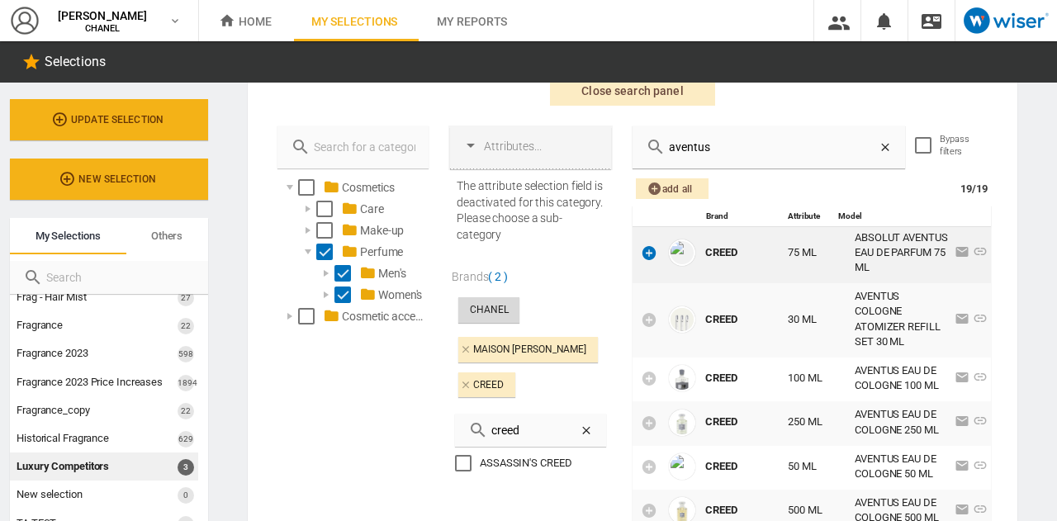
click at [648, 261] on icon at bounding box center [649, 252] width 17 height 17
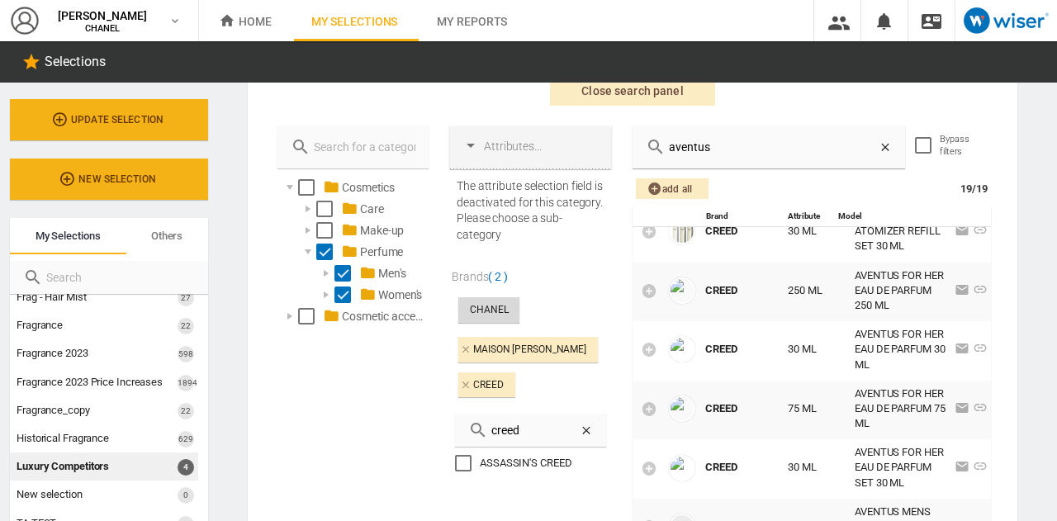
scroll to position [864, 0]
click at [645, 401] on icon at bounding box center [649, 409] width 17 height 17
click at [581, 437] on icon at bounding box center [586, 430] width 13 height 13
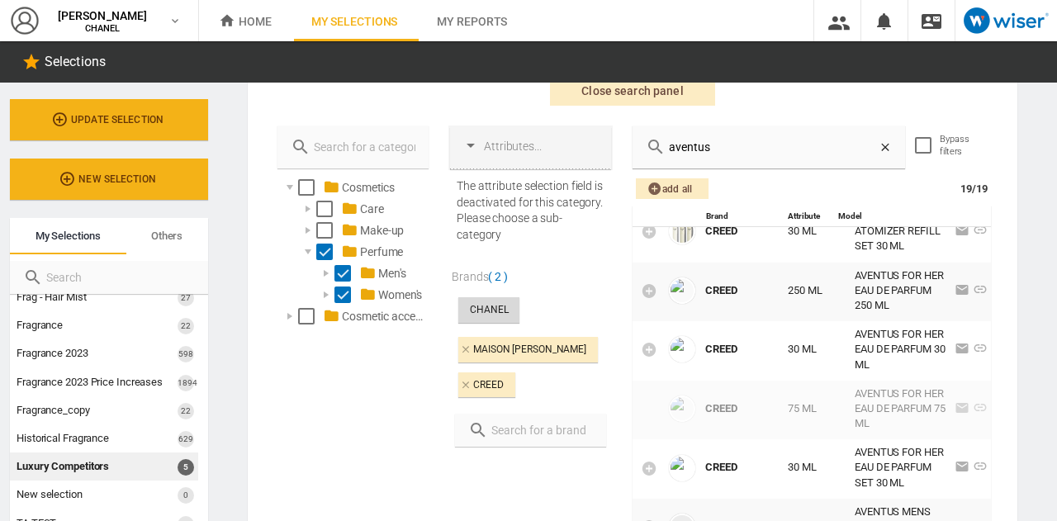
click at [543, 442] on input "text" at bounding box center [540, 430] width 105 height 23
type input "d"
type input "i"
type input "f"
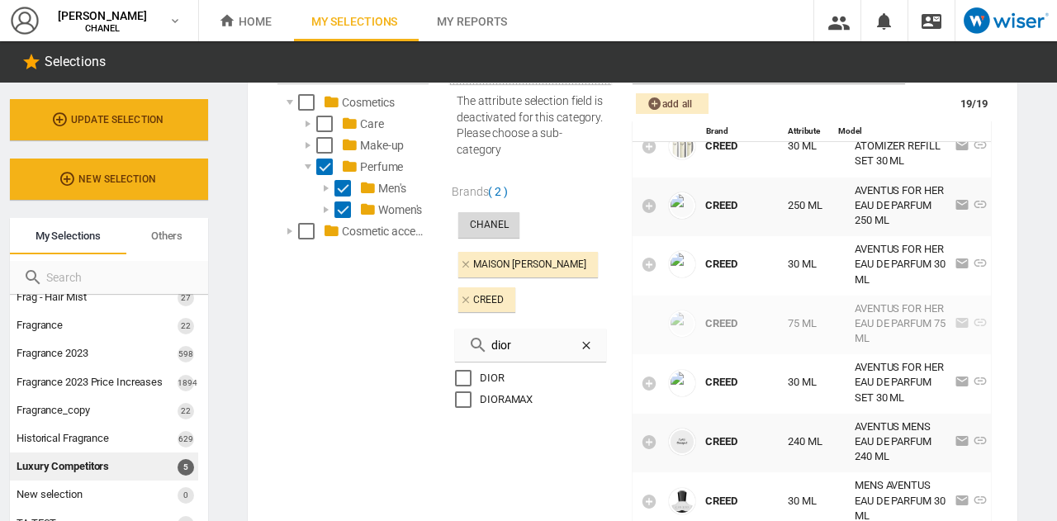
scroll to position [520, 0]
type input "dior"
click at [457, 386] on div at bounding box center [463, 377] width 17 height 17
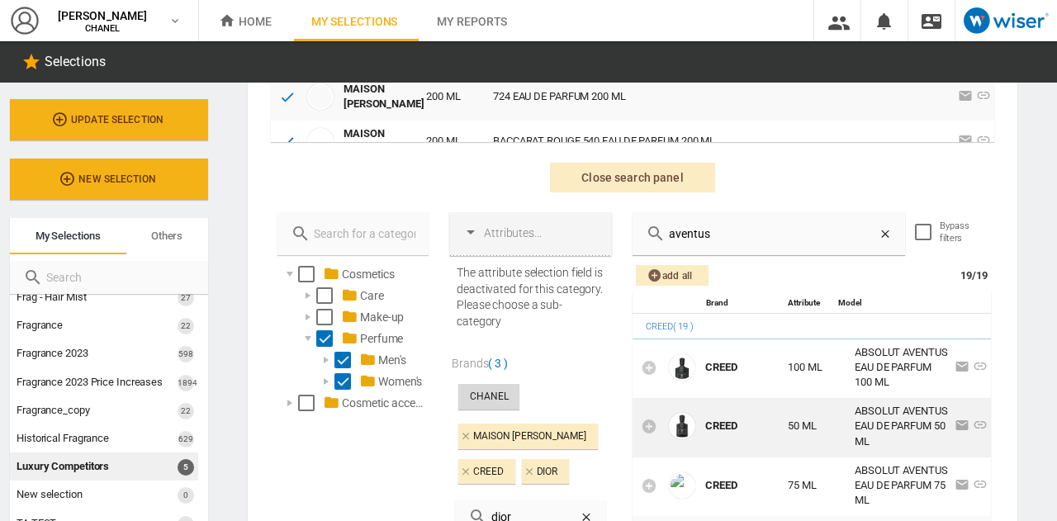
scroll to position [346, 0]
click at [880, 229] on icon at bounding box center [885, 234] width 13 height 13
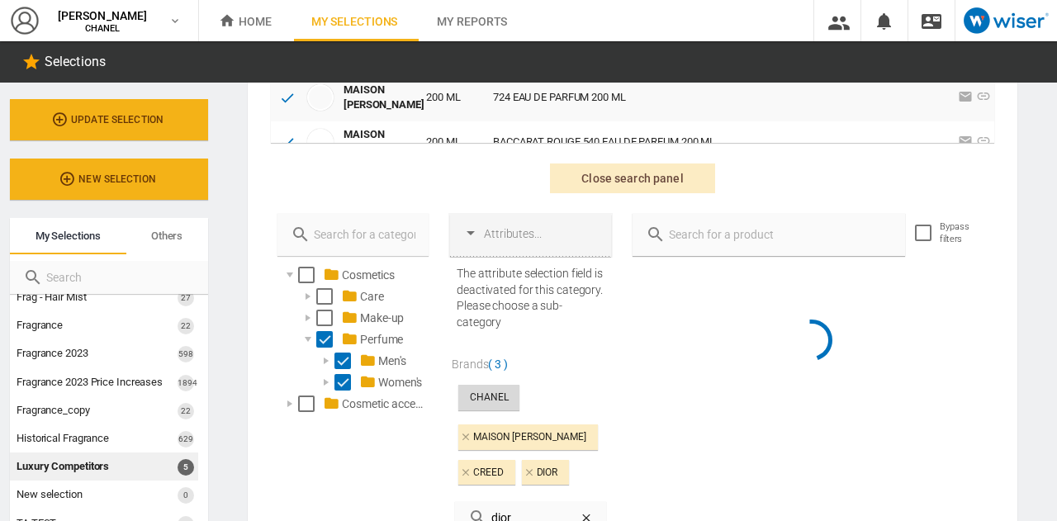
click at [790, 234] on input "text" at bounding box center [779, 234] width 226 height 23
type input "collect"
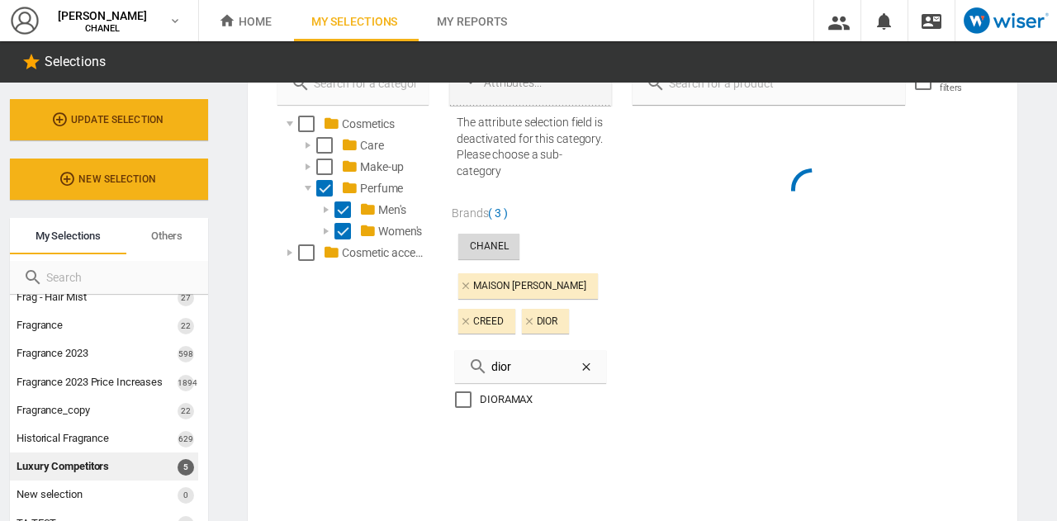
scroll to position [498, 0]
click at [581, 373] on icon at bounding box center [586, 365] width 13 height 13
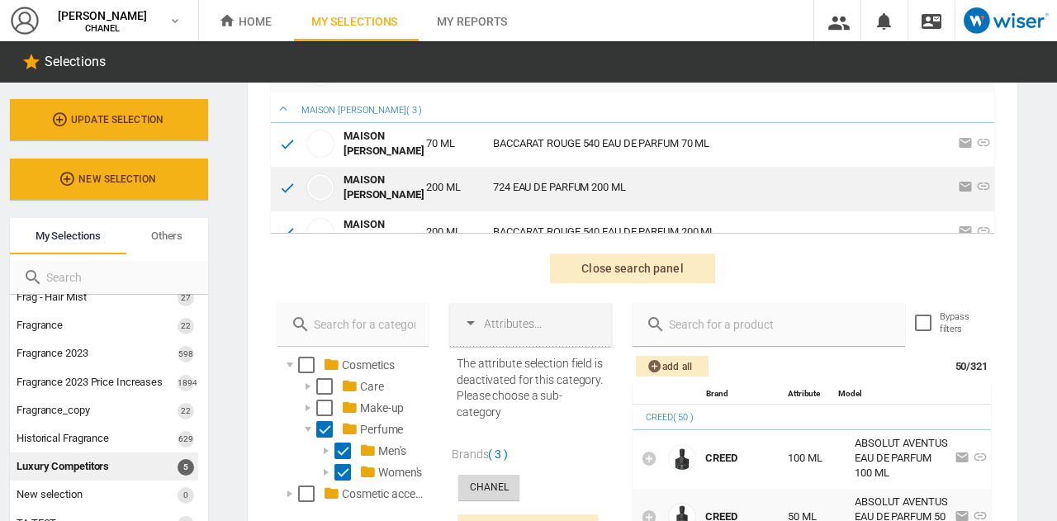
scroll to position [0, 0]
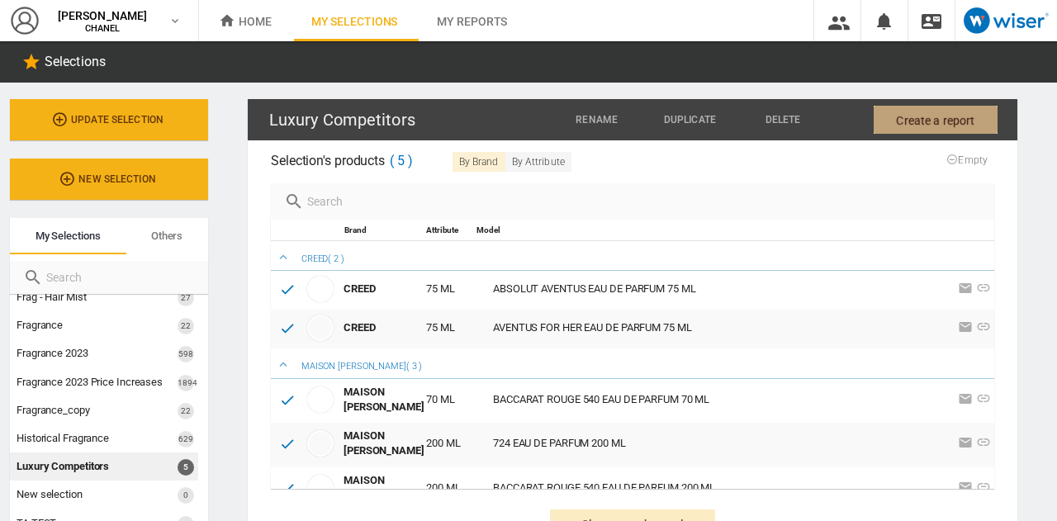
click at [902, 115] on span "Create a report" at bounding box center [935, 121] width 78 height 30
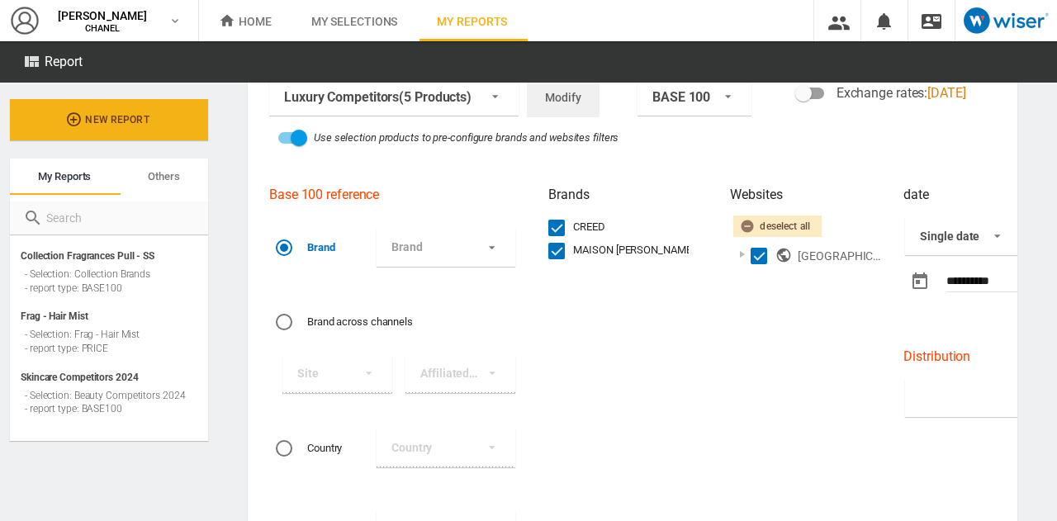
scroll to position [84, 0]
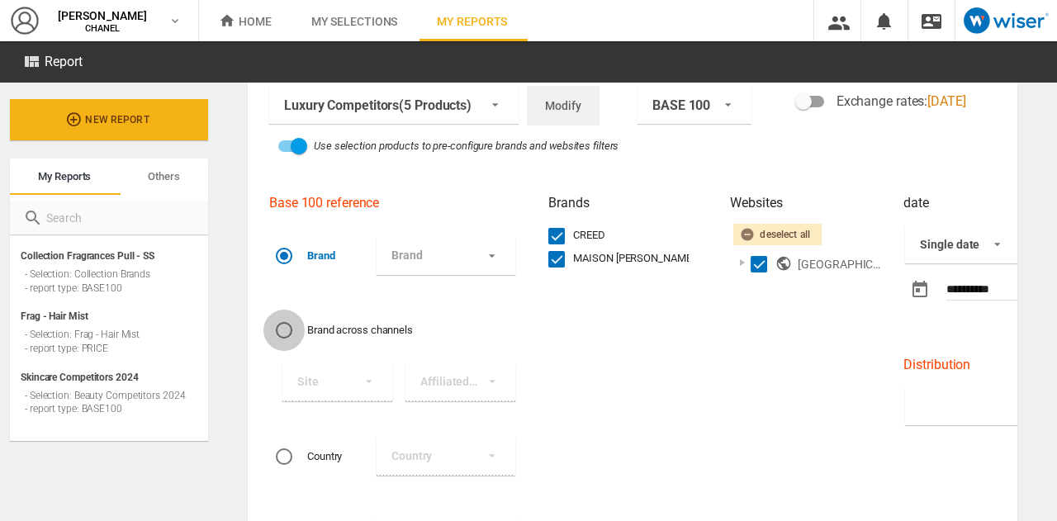
click at [282, 326] on div "Brand across channels" at bounding box center [284, 330] width 17 height 17
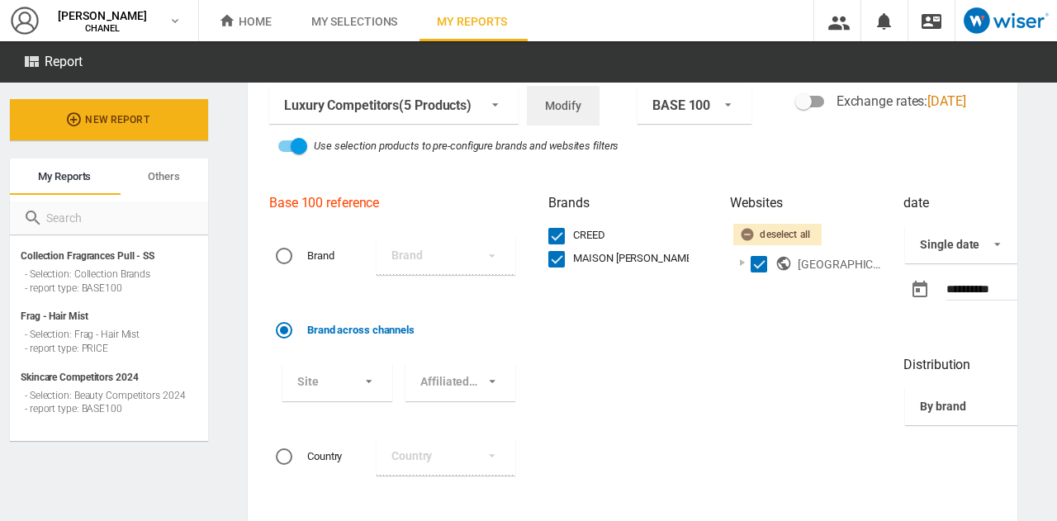
scroll to position [194, 0]
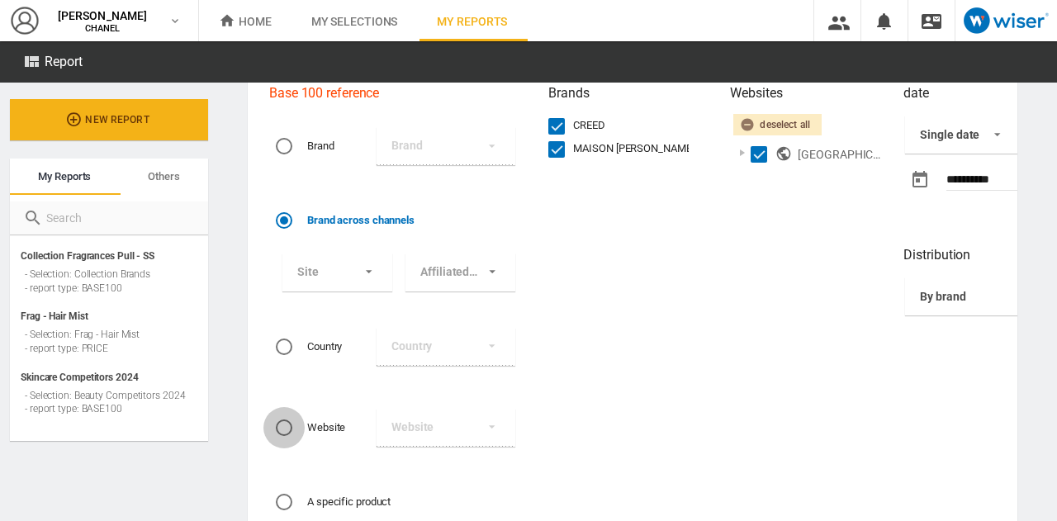
click at [282, 420] on div "Website" at bounding box center [284, 428] width 17 height 17
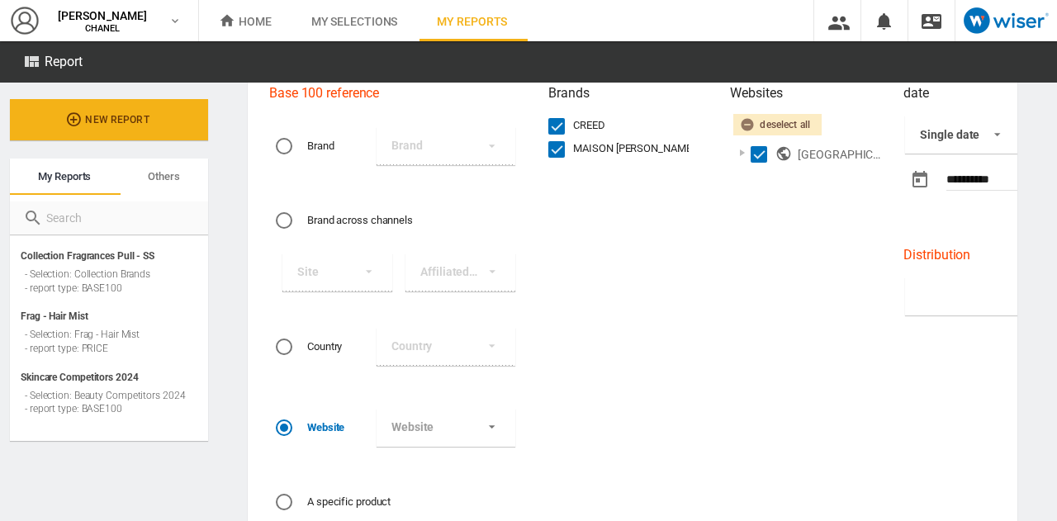
scroll to position [292, 0]
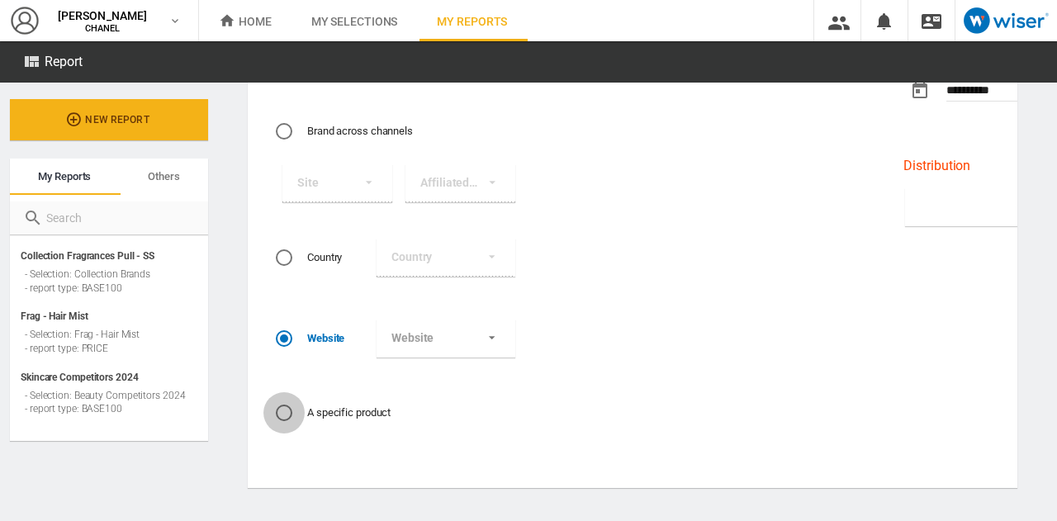
click at [282, 405] on div "A specific product" at bounding box center [284, 413] width 17 height 17
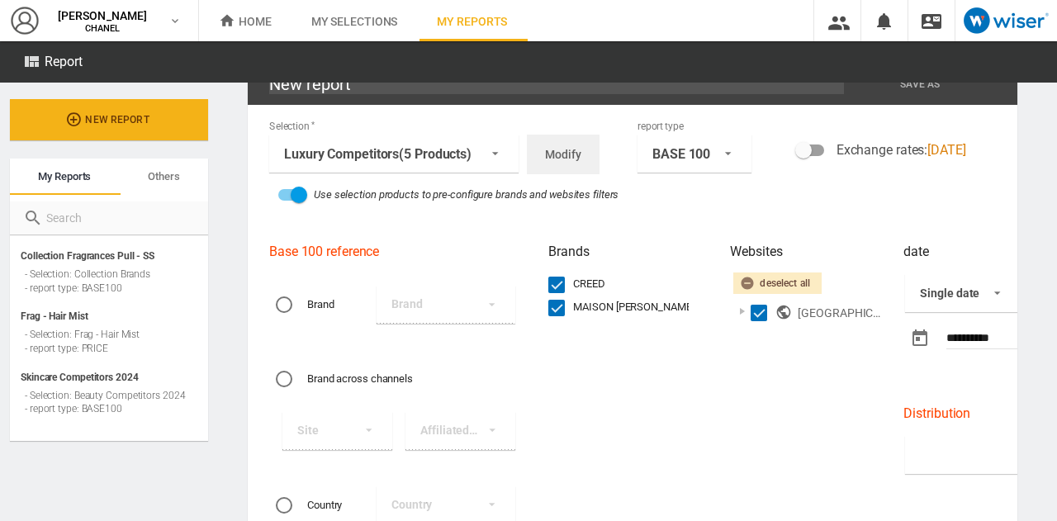
scroll to position [34, 0]
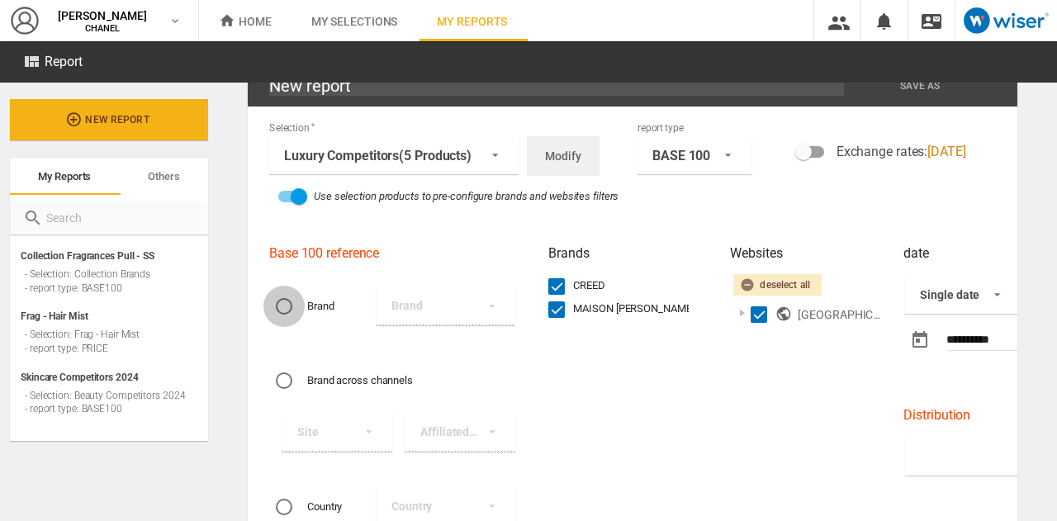
click at [290, 304] on div "Brand" at bounding box center [284, 306] width 17 height 17
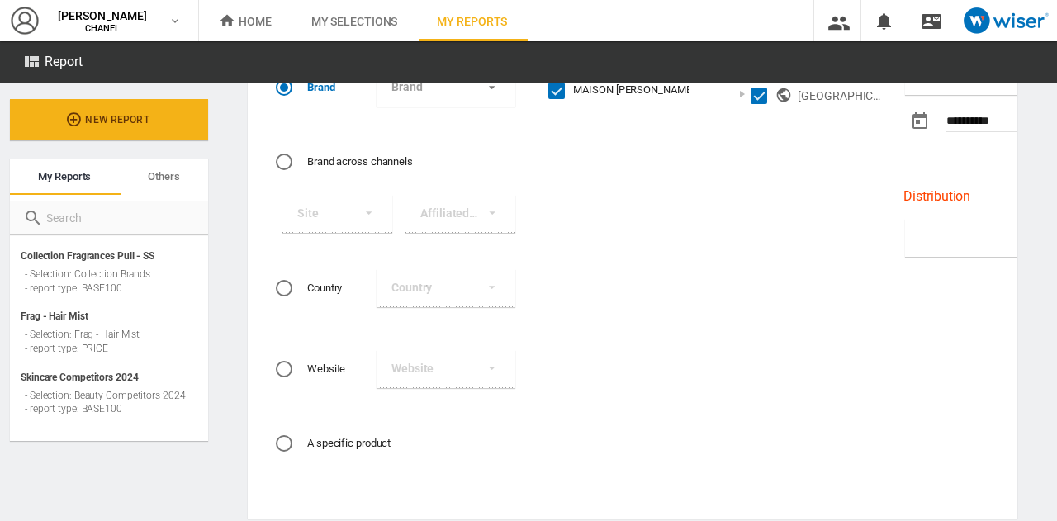
scroll to position [254, 0]
click at [287, 362] on div "Website" at bounding box center [284, 368] width 17 height 17
click at [435, 375] on md-select "Website US CHANEL US ARMANI US [GEOGRAPHIC_DATA] US [PERSON_NAME] US CLE DE PEA…" at bounding box center [446, 368] width 139 height 38
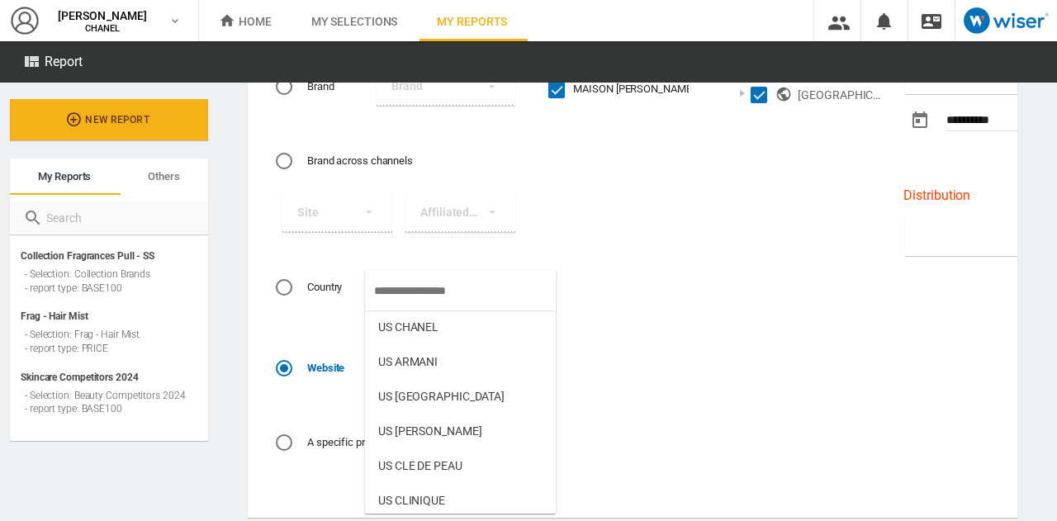
click at [591, 346] on md-backdrop at bounding box center [528, 260] width 1057 height 521
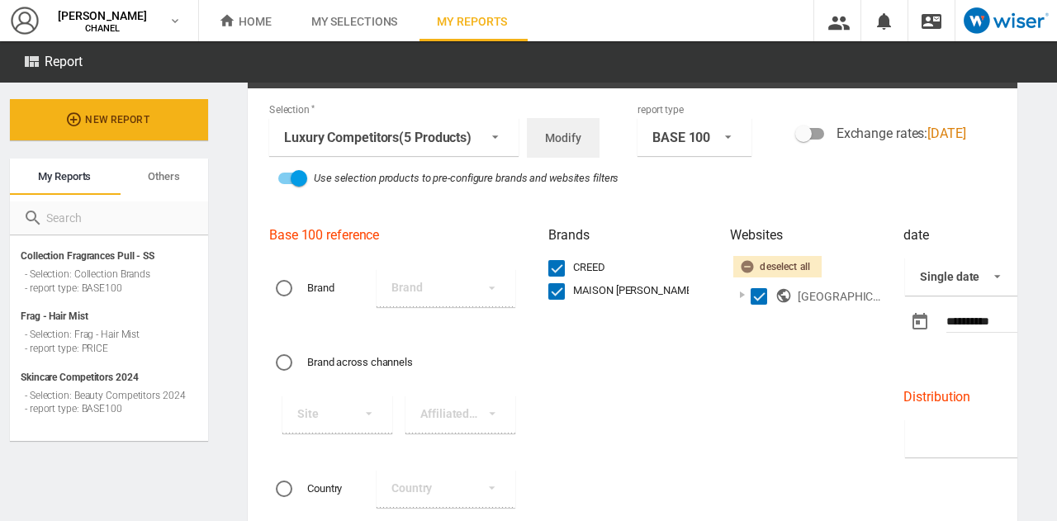
scroll to position [51, 0]
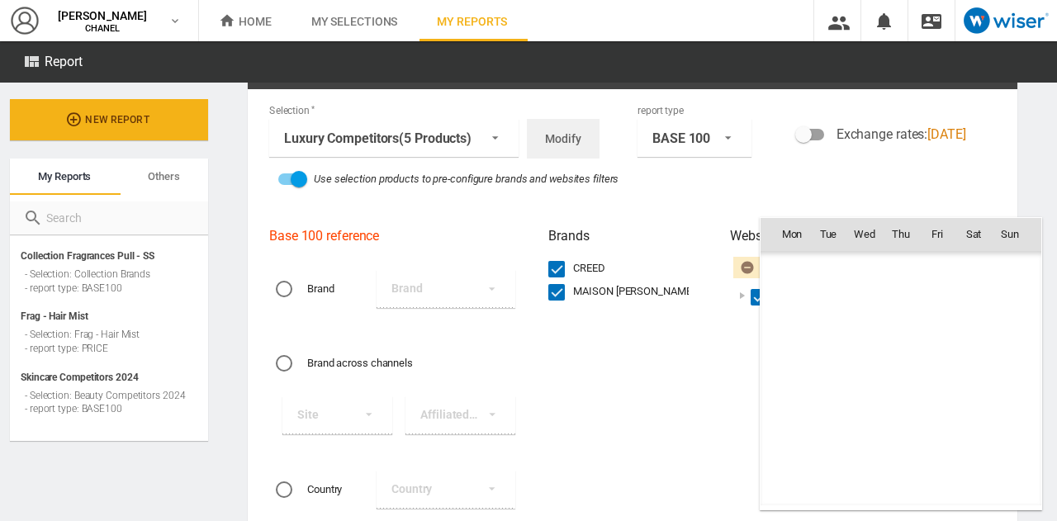
click at [960, 324] on body "In order to access Insight, please log out and log in again OK NEW [PERSON_NAME…" at bounding box center [528, 260] width 1057 height 521
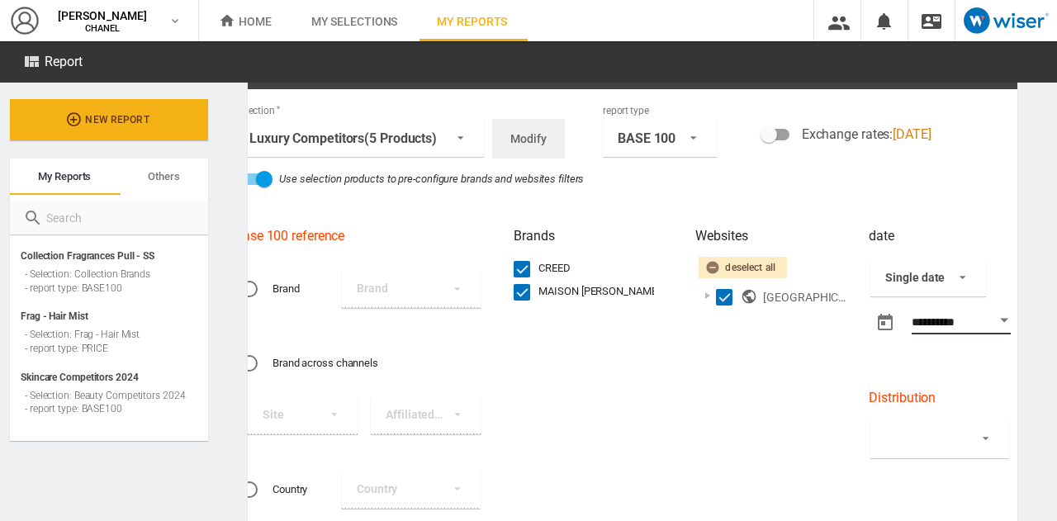
type input "**********"
click at [789, 379] on div "Websites Deselect all United States of America ( 22 /22 )" at bounding box center [773, 451] width 173 height 471
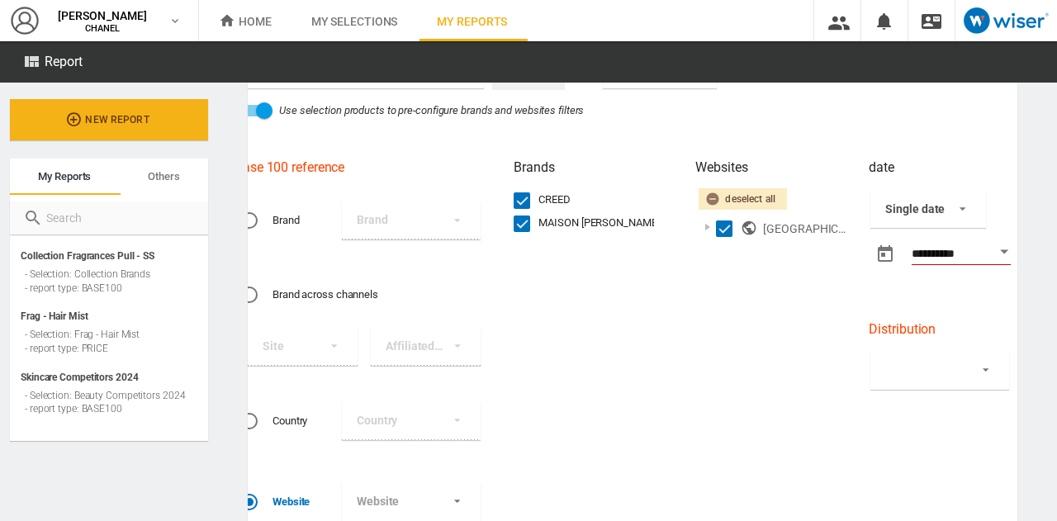
drag, startPoint x: 957, startPoint y: 364, endPoint x: 976, endPoint y: 365, distance: 19.0
click at [976, 365] on md-select "By brand By country By website By product By country / by brand By website / by…" at bounding box center [940, 371] width 139 height 38
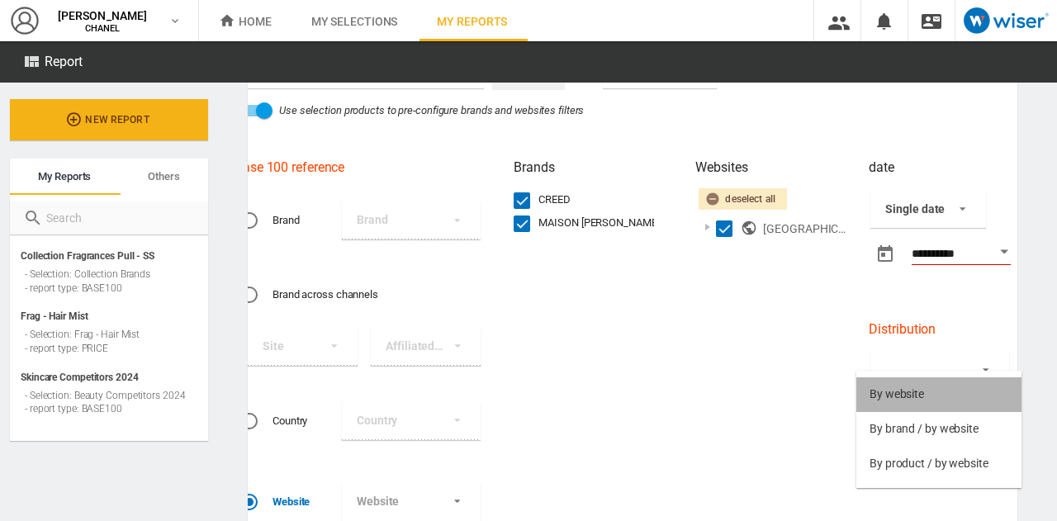
click at [925, 395] on md-option "By website" at bounding box center [939, 394] width 165 height 35
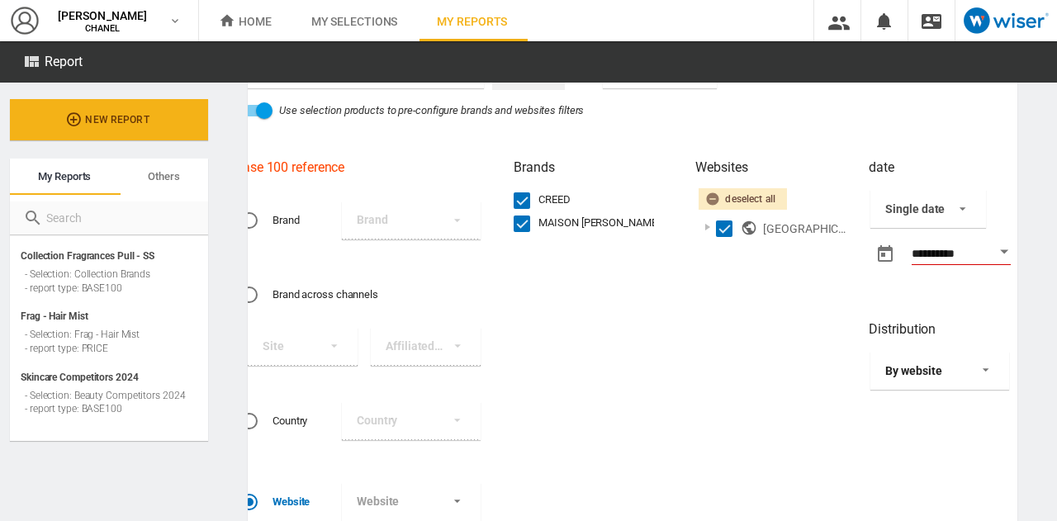
click at [981, 367] on span at bounding box center [981, 368] width 20 height 15
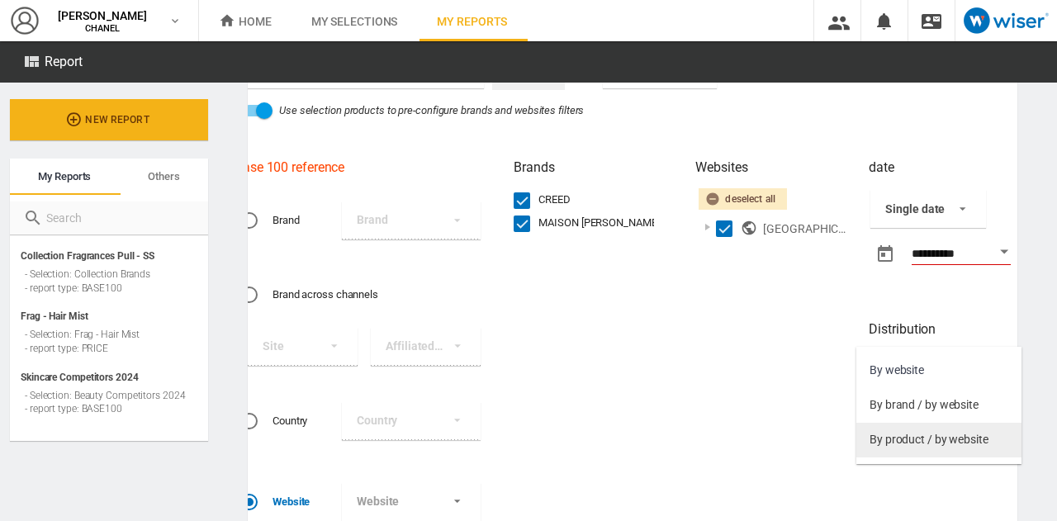
click at [918, 439] on div "By product / by website" at bounding box center [929, 440] width 119 height 17
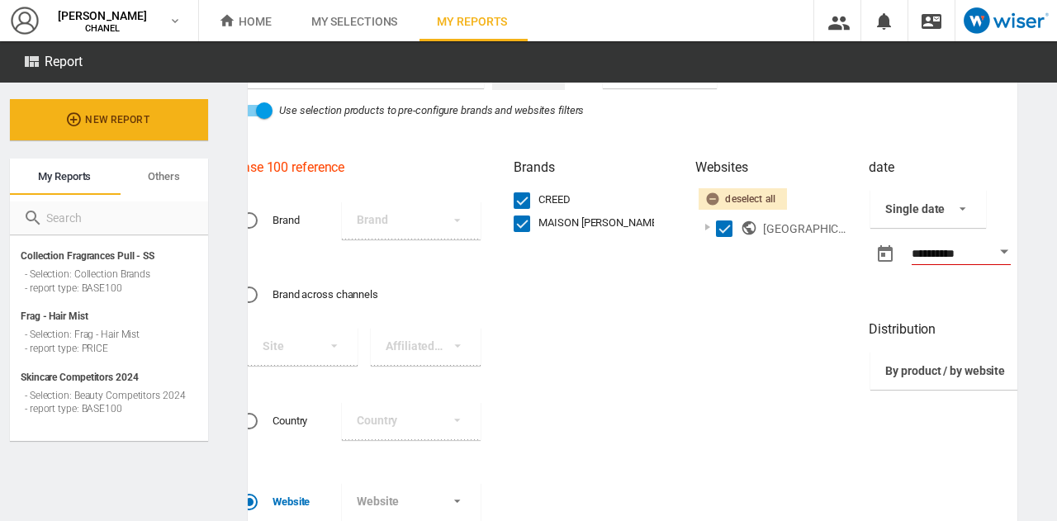
click at [781, 410] on div "Websites Deselect all United States of America ( 22 /22 )" at bounding box center [773, 383] width 173 height 471
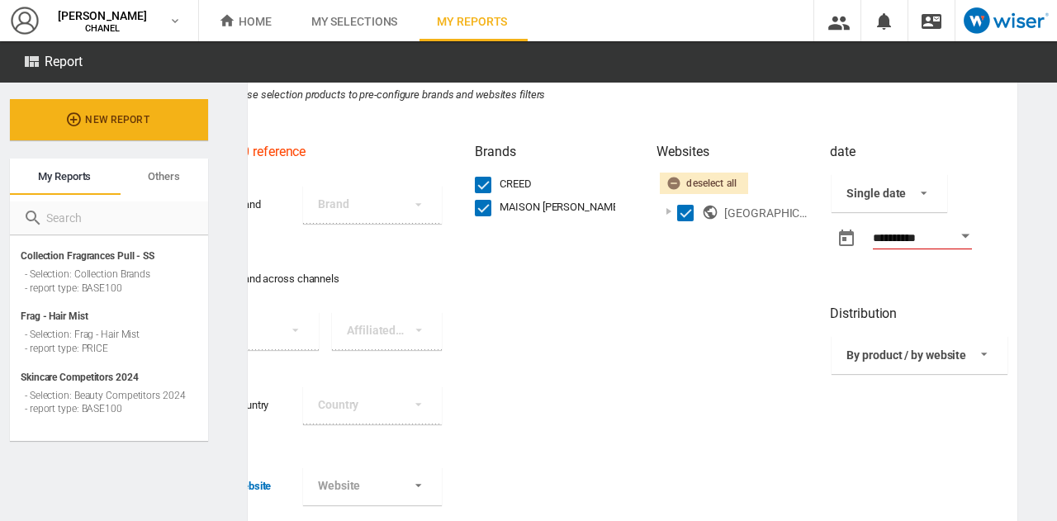
scroll to position [74, 0]
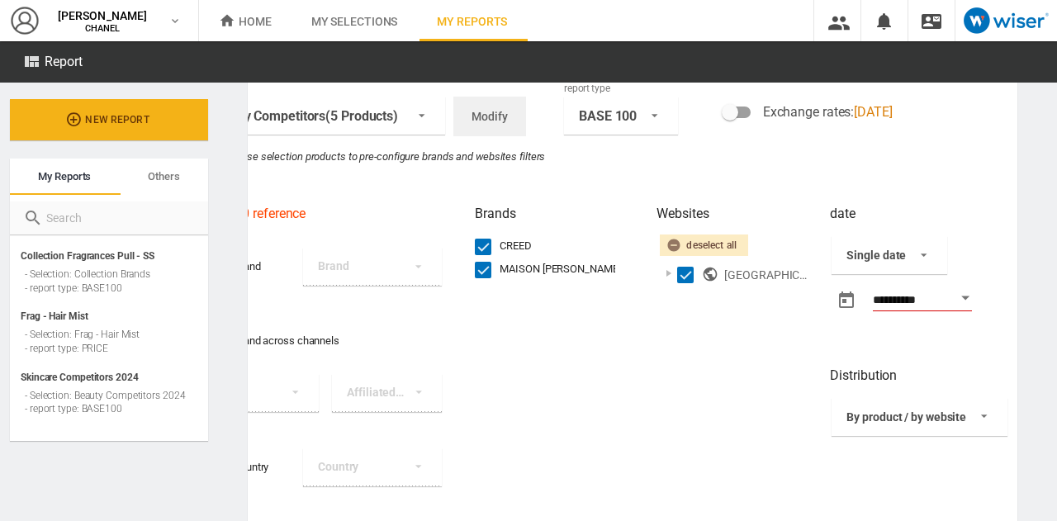
click at [710, 357] on div "Websites Deselect all United States of America ( 22 /22 )" at bounding box center [734, 429] width 173 height 471
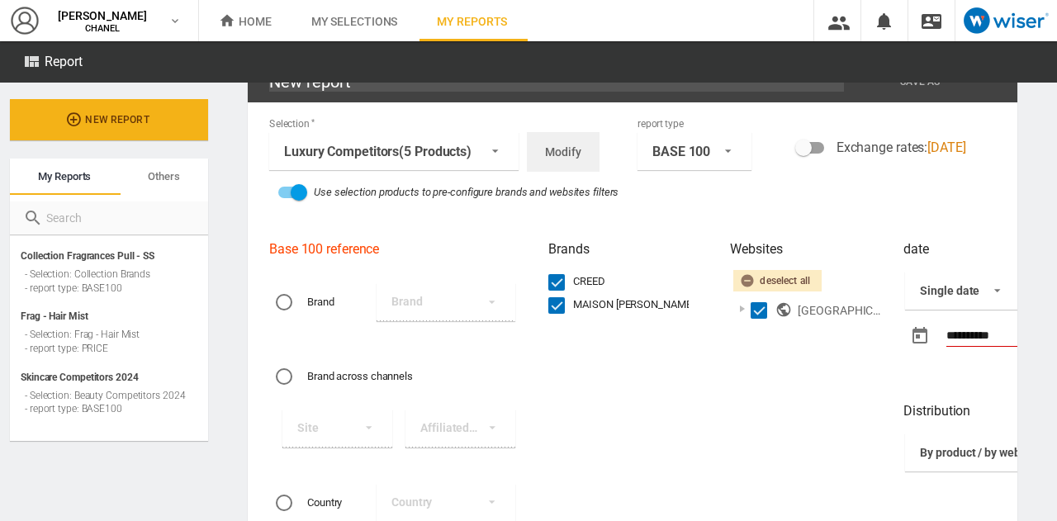
scroll to position [33, 0]
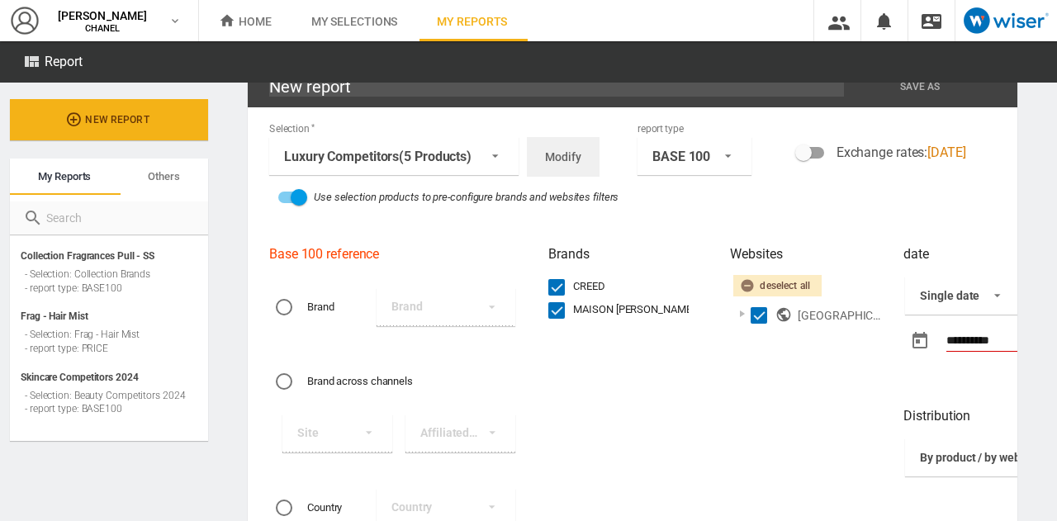
click at [288, 309] on div "Brand" at bounding box center [284, 307] width 17 height 17
click at [455, 310] on md-select "Brand CREED MAISON [PERSON_NAME]" at bounding box center [446, 307] width 139 height 38
click at [565, 442] on md-backdrop at bounding box center [528, 260] width 1057 height 521
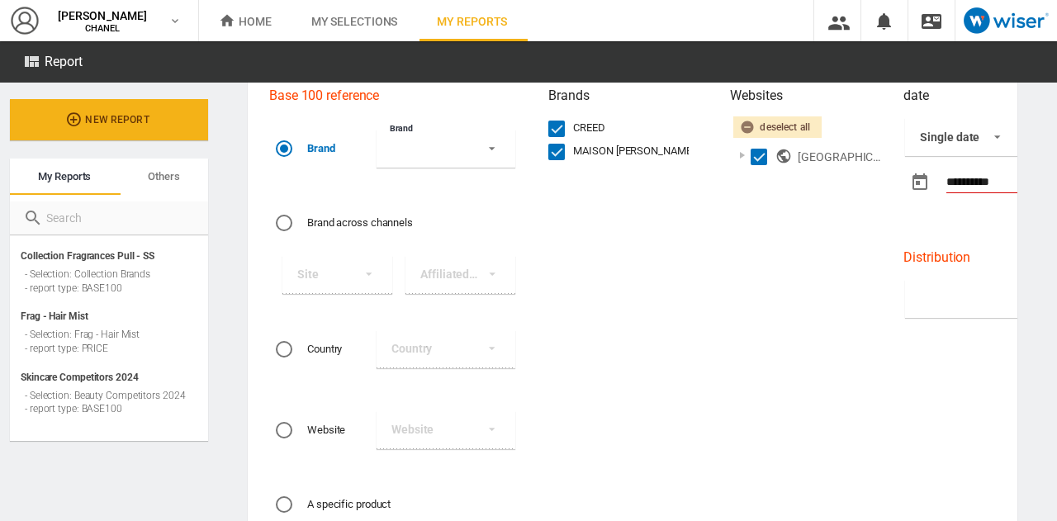
scroll to position [193, 0]
click at [286, 224] on div "Brand across channels" at bounding box center [284, 221] width 17 height 17
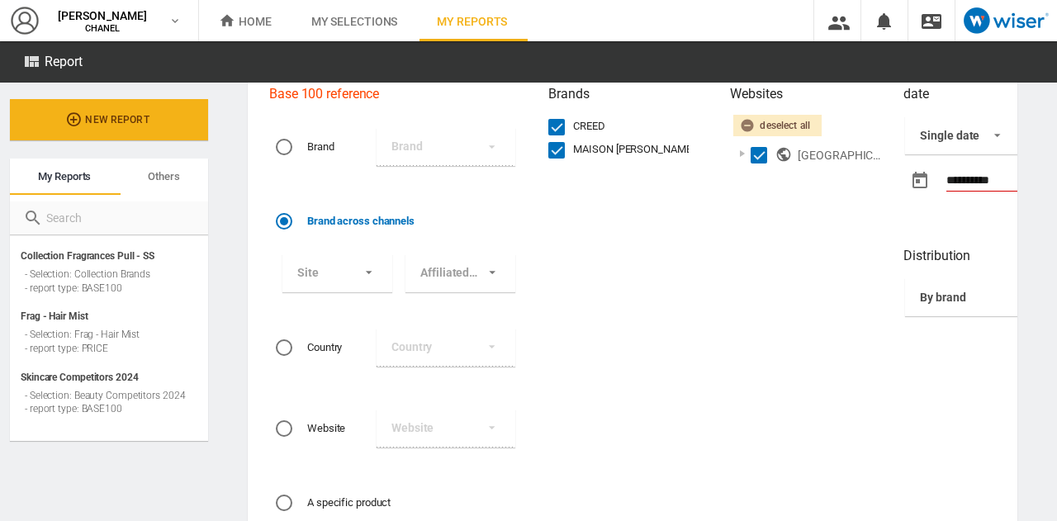
click at [289, 430] on div "Website" at bounding box center [284, 428] width 17 height 17
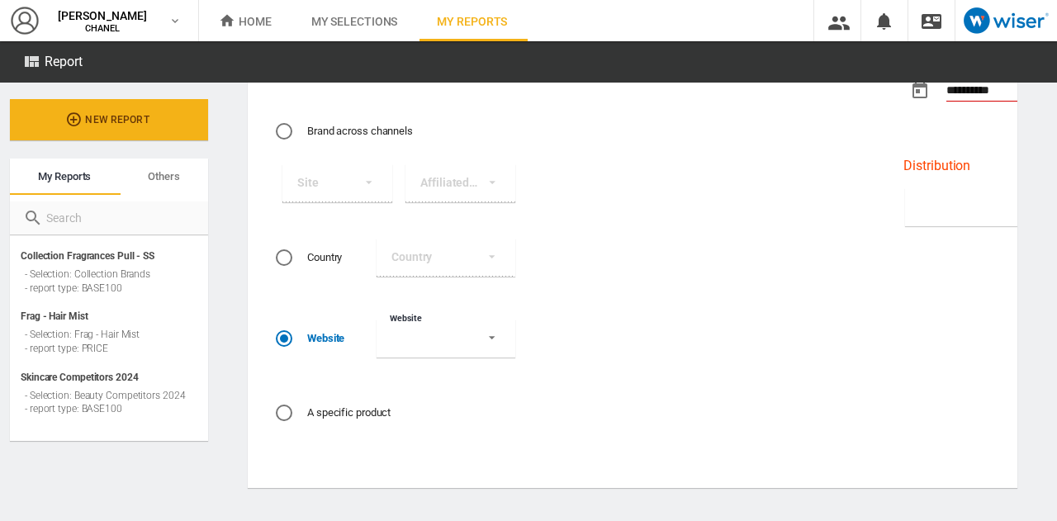
click at [468, 329] on md-select "Website" at bounding box center [446, 339] width 139 height 38
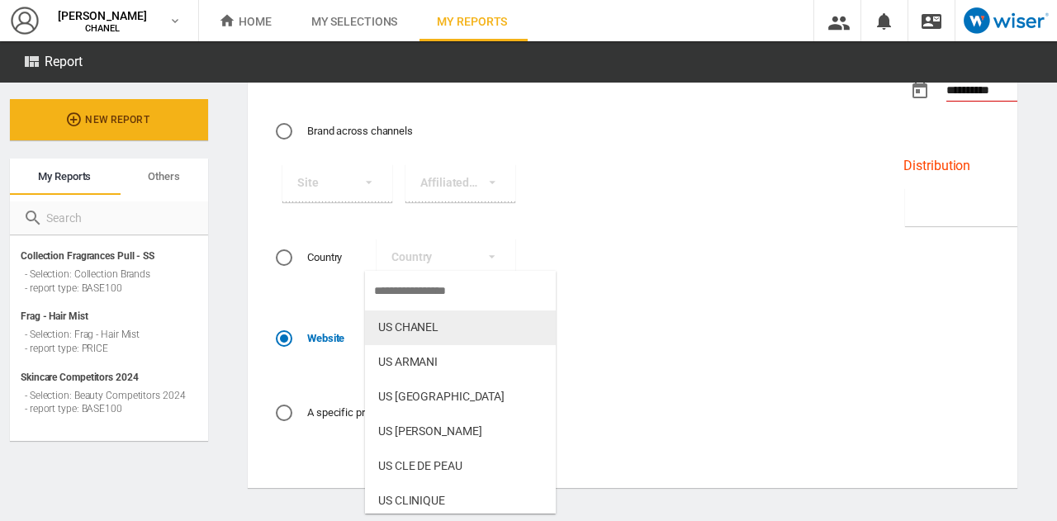
click at [446, 324] on md-option "US CHANEL" at bounding box center [460, 328] width 191 height 35
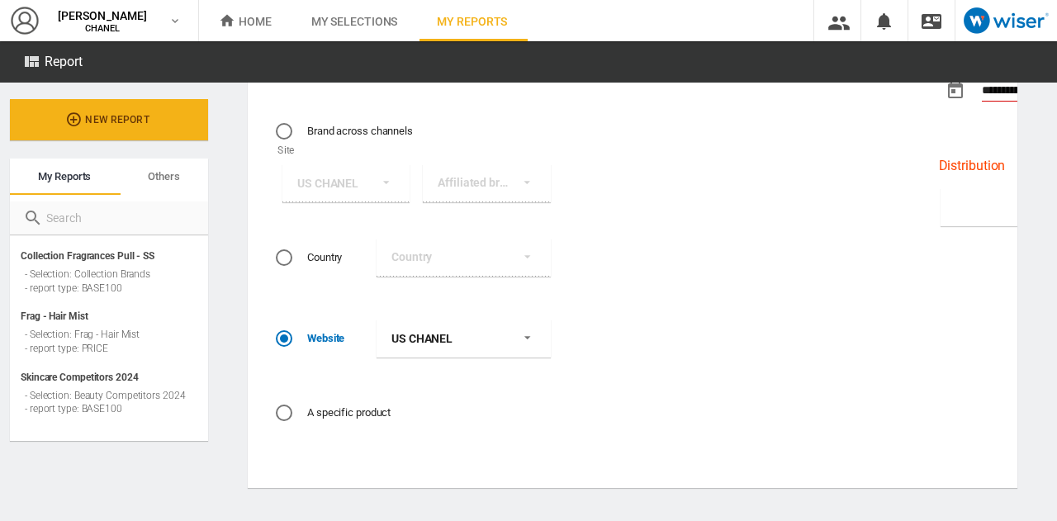
click at [467, 331] on span "US CHANEL" at bounding box center [451, 339] width 118 height 17
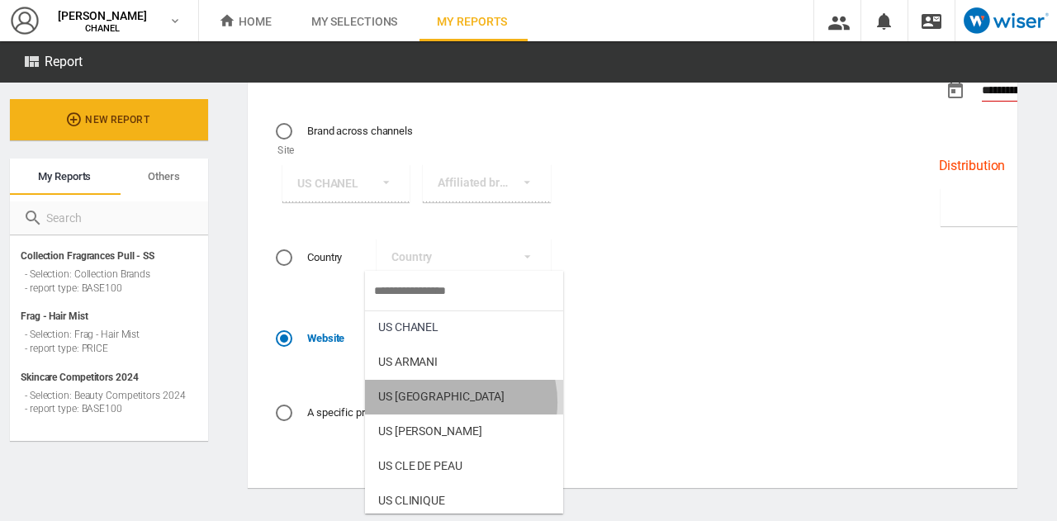
click at [453, 402] on div "US [GEOGRAPHIC_DATA]" at bounding box center [441, 397] width 126 height 17
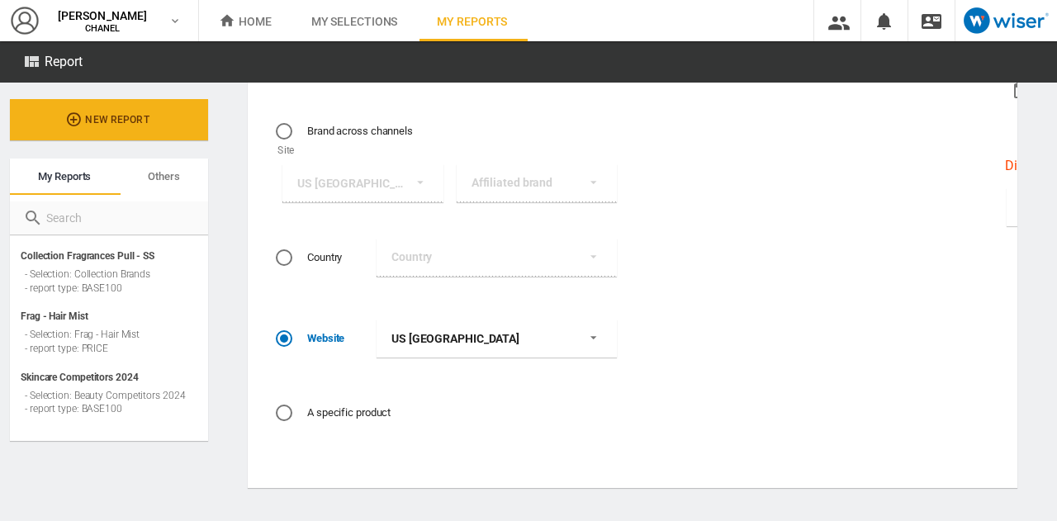
click at [591, 348] on md-select-value "US [GEOGRAPHIC_DATA]" at bounding box center [497, 339] width 240 height 38
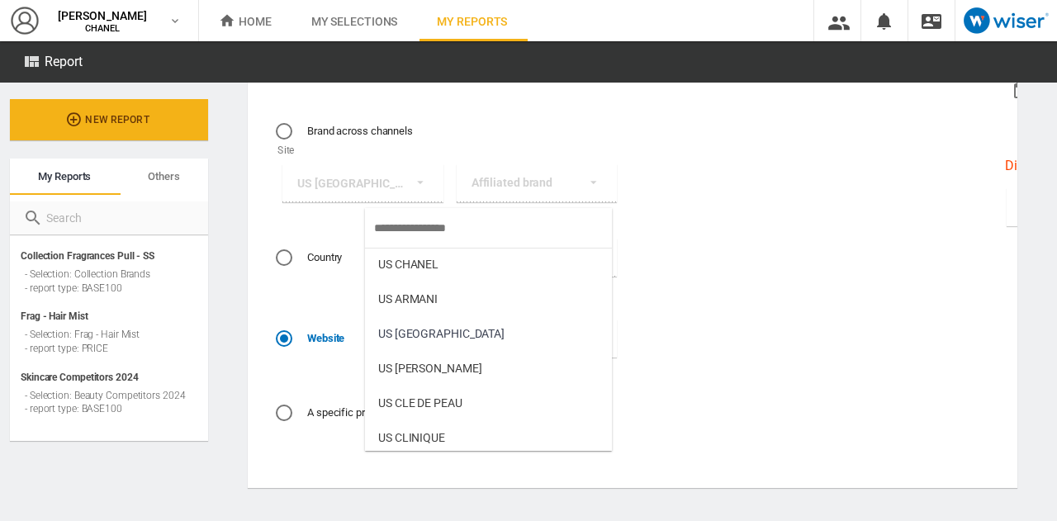
scroll to position [5, 0]
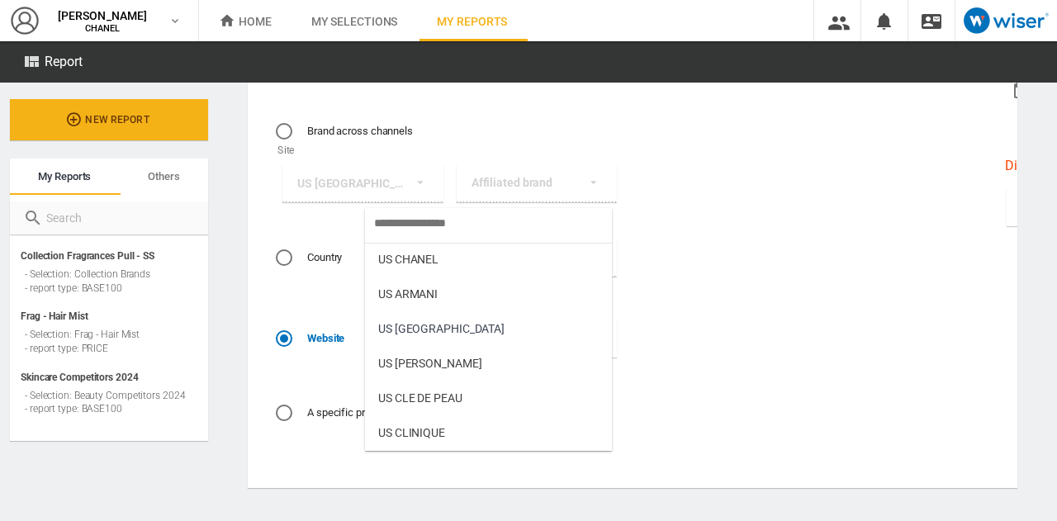
click at [316, 330] on md-backdrop at bounding box center [528, 260] width 1057 height 521
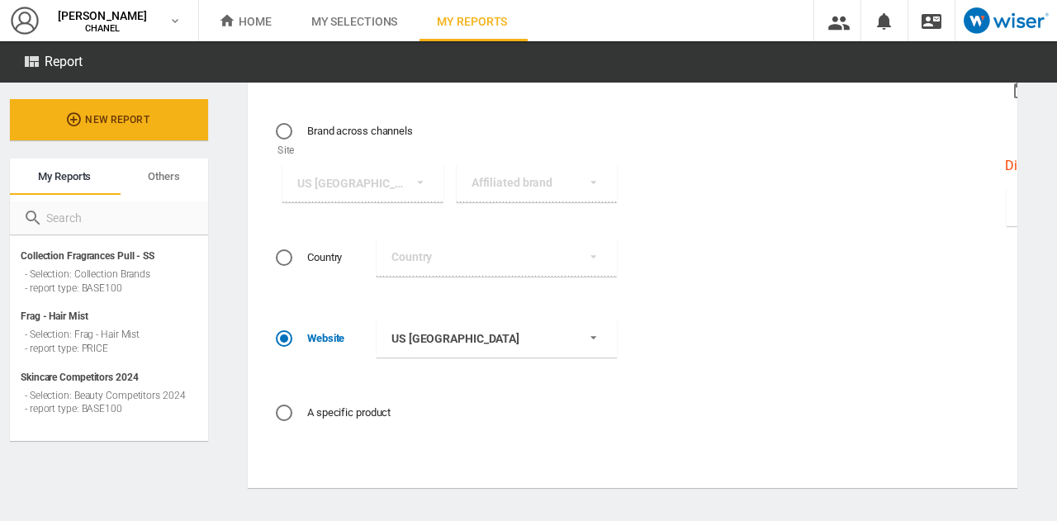
click at [284, 399] on md-radio-button "A specific product" at bounding box center [336, 413] width 121 height 29
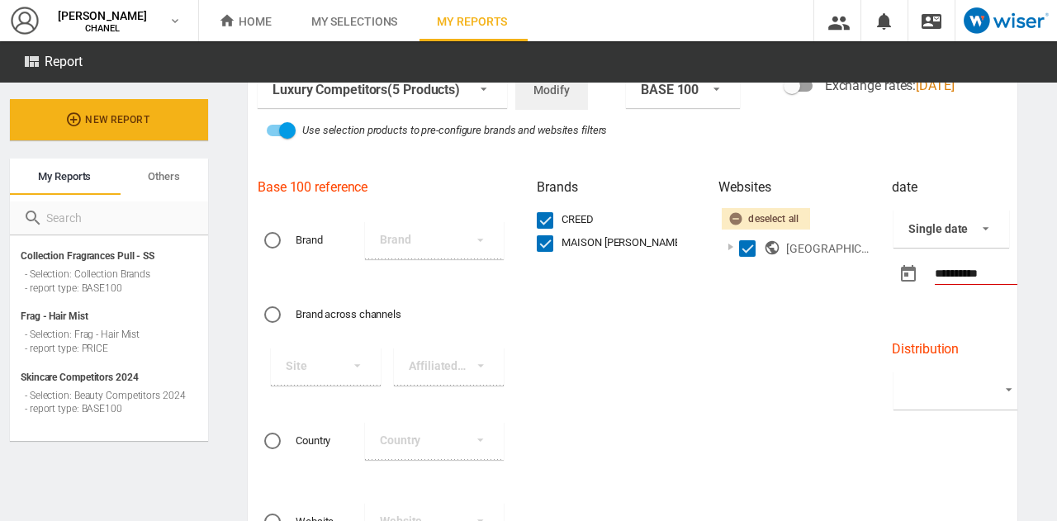
scroll to position [92, 0]
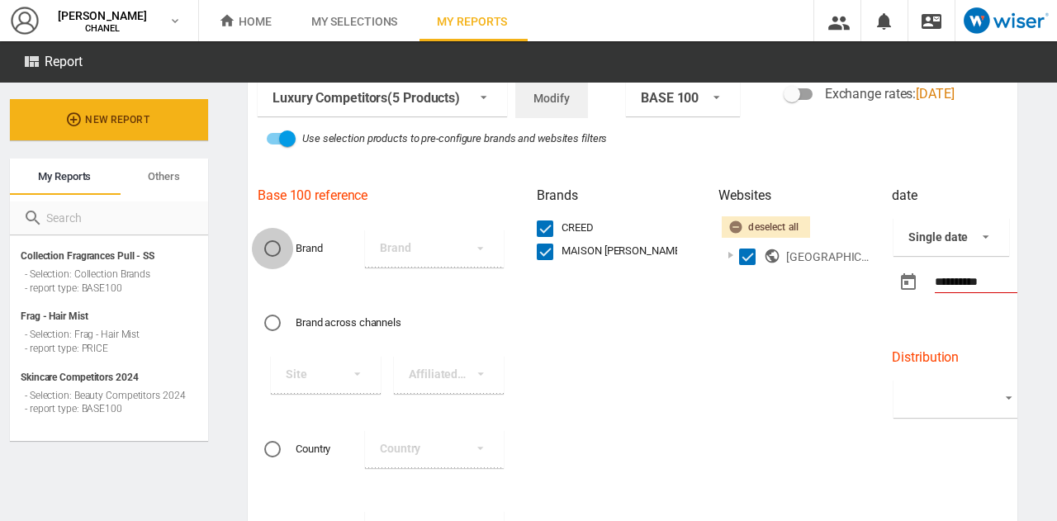
click at [273, 247] on div "Brand" at bounding box center [272, 248] width 17 height 17
click at [474, 259] on md-select "Brand" at bounding box center [434, 249] width 139 height 38
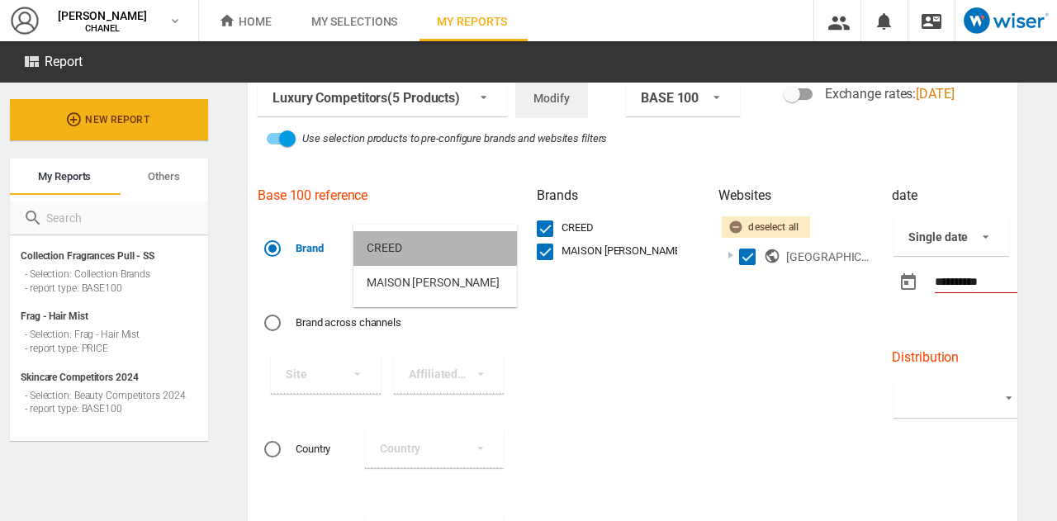
click at [448, 261] on md-option "CREED" at bounding box center [436, 248] width 164 height 35
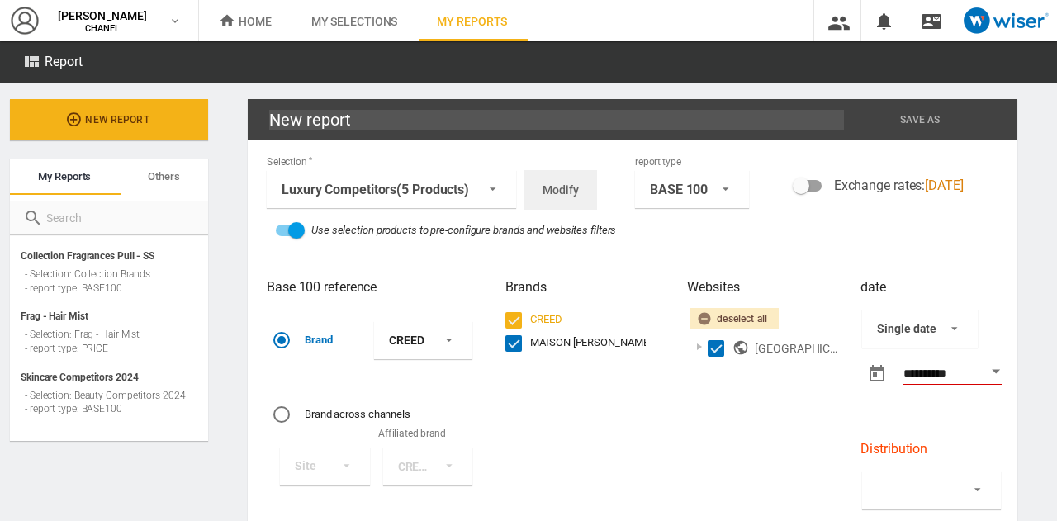
scroll to position [0, 86]
click at [776, 252] on div "Selection Luxury Competitors (5 Products) Me 1H 22 Competitive (456 Products) 1…" at bounding box center [630, 446] width 743 height 585
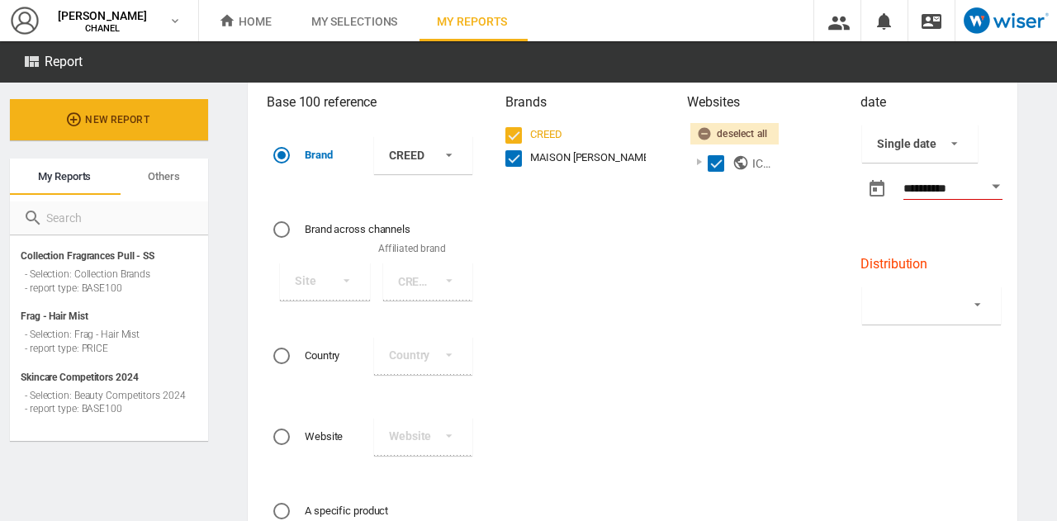
scroll to position [187, 0]
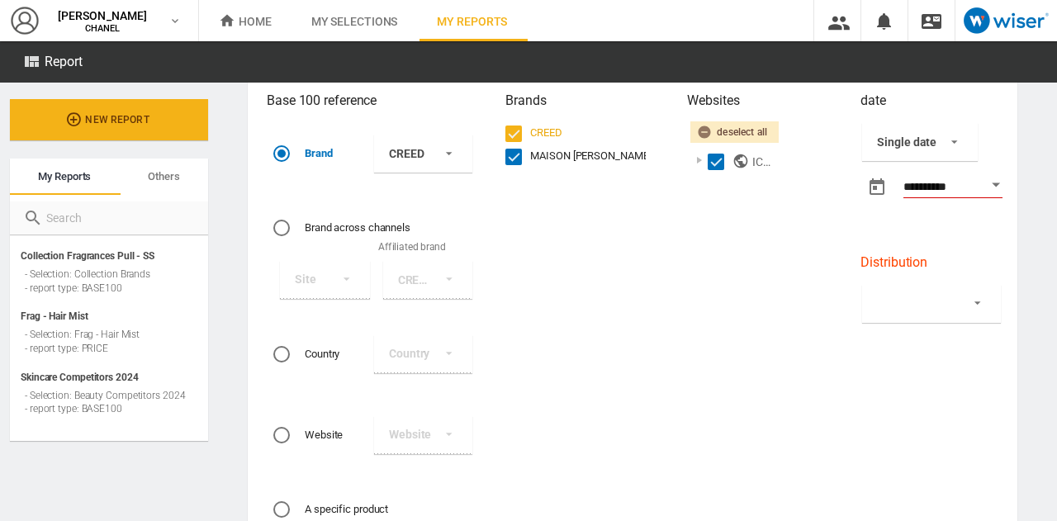
click at [968, 297] on md-select at bounding box center [931, 304] width 139 height 38
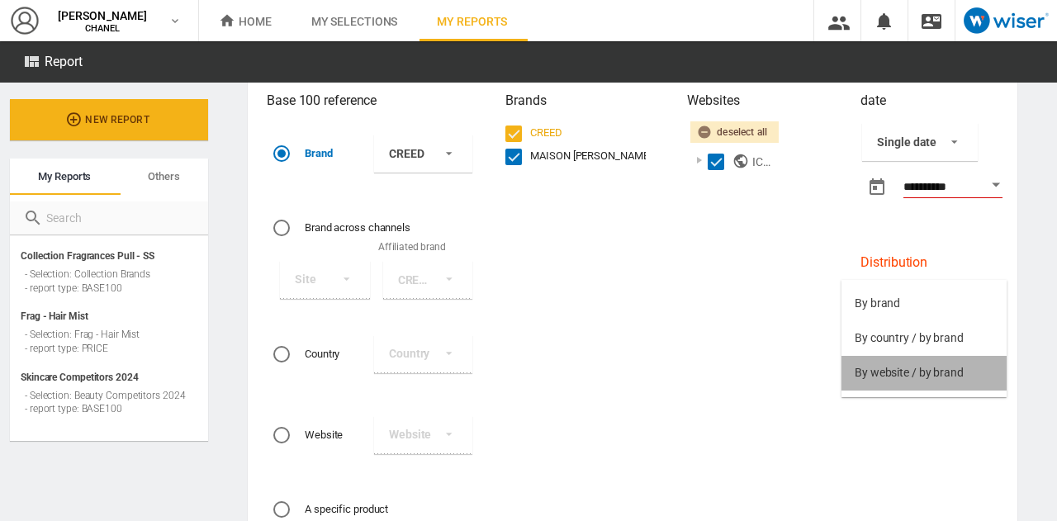
click at [902, 372] on div "By website / by brand" at bounding box center [909, 373] width 109 height 17
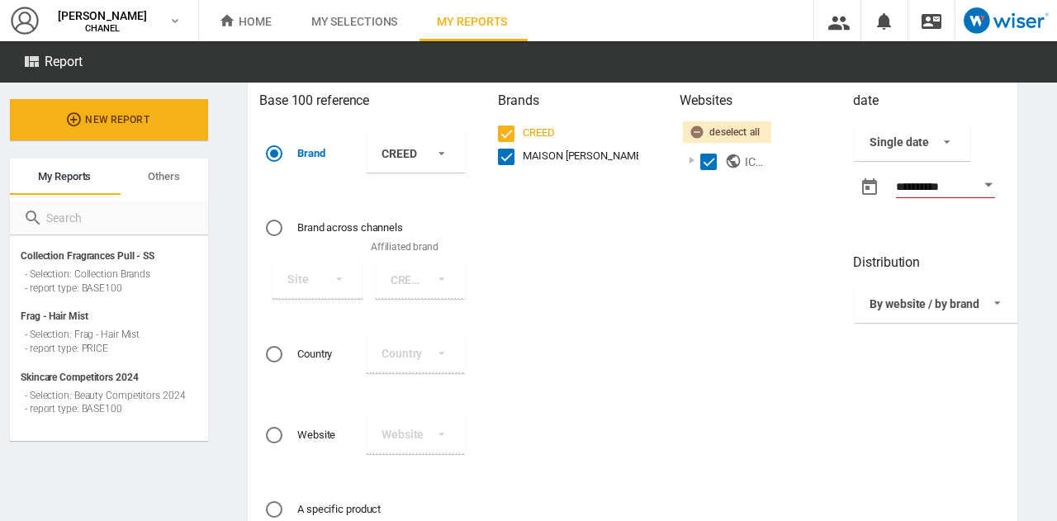
click at [819, 354] on div "Websites Deselect all United States of America ( 22 /22 )" at bounding box center [757, 316] width 173 height 471
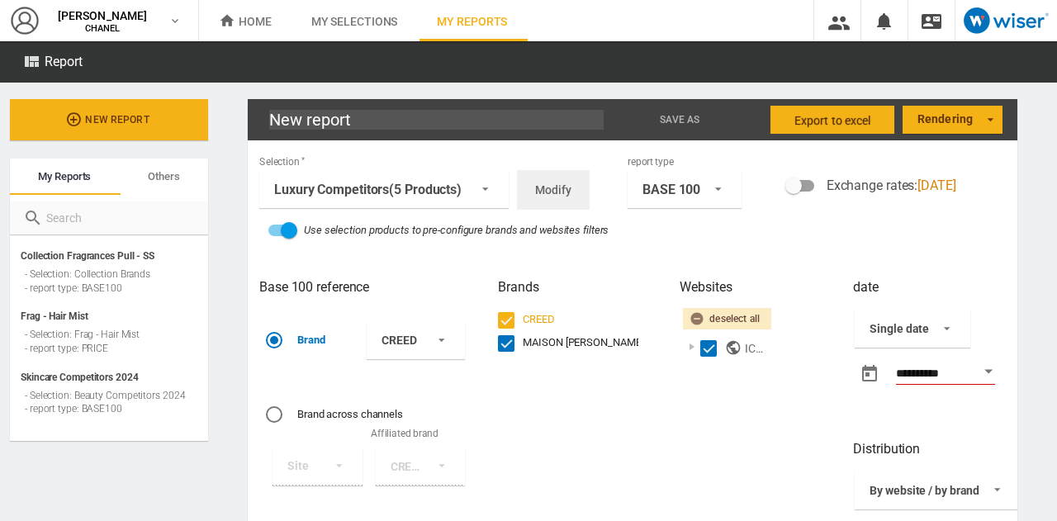
scroll to position [0, 17]
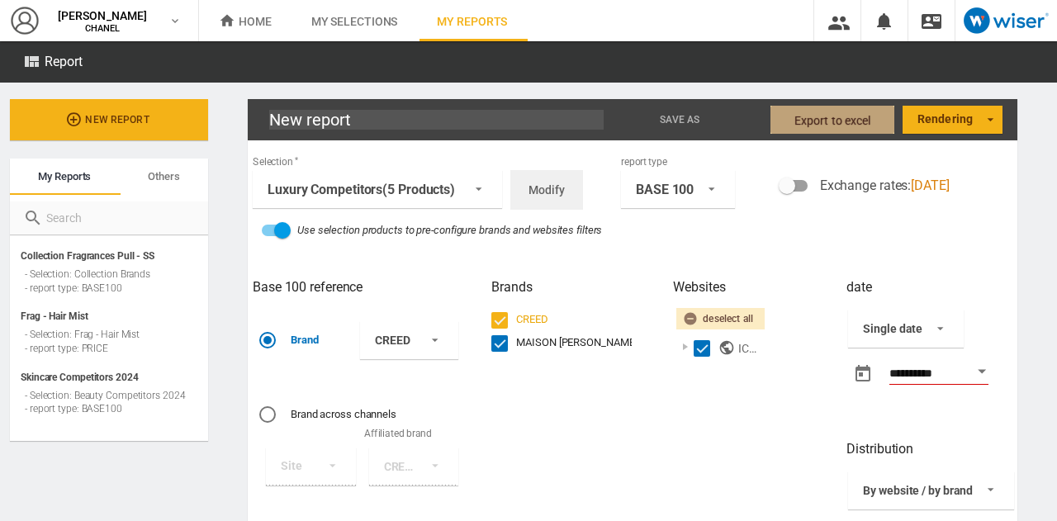
click at [842, 123] on span "Export to Excel" at bounding box center [833, 121] width 77 height 30
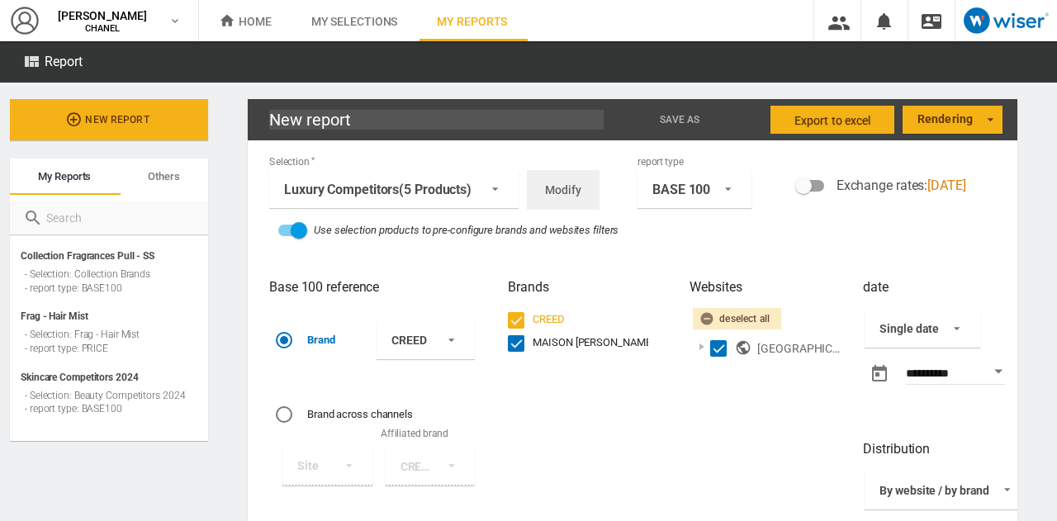
click at [968, 356] on div "**********" at bounding box center [947, 334] width 169 height 112
click at [960, 368] on body "In order to access Insight, please log out and log in again OK NEW [PERSON_NAME…" at bounding box center [528, 260] width 1057 height 521
click at [1007, 364] on button "Open calendar" at bounding box center [1000, 372] width 30 height 30
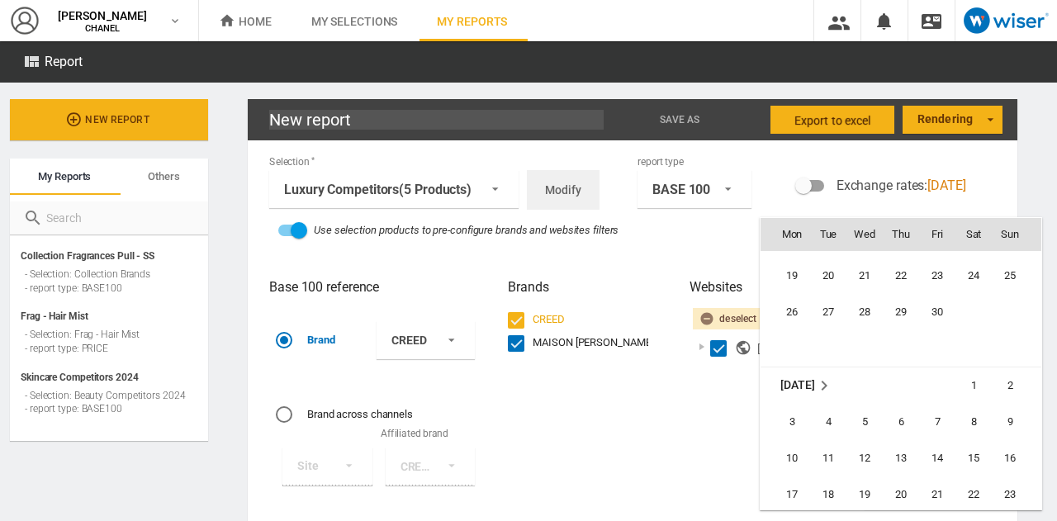
scroll to position [377105, 0]
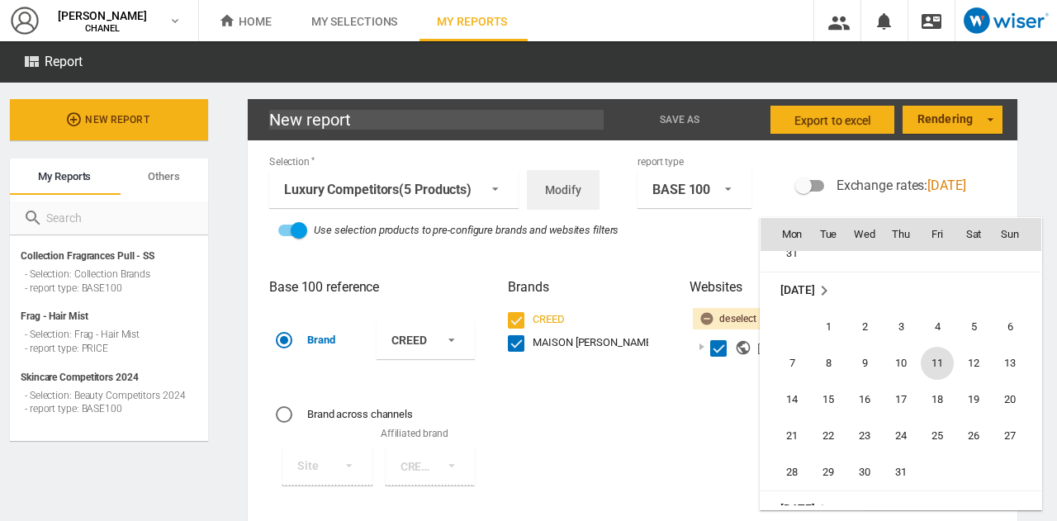
click at [932, 368] on span "11" at bounding box center [937, 363] width 33 height 33
type input "**********"
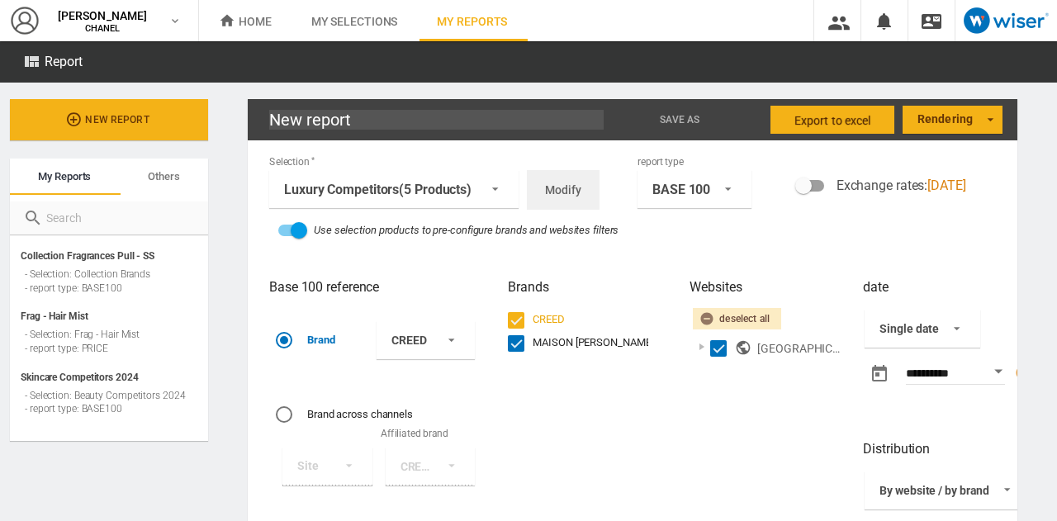
click at [829, 425] on div "Websites Deselect all United States of America ( 22 /22 )" at bounding box center [767, 503] width 173 height 471
click at [839, 129] on span "Export to Excel" at bounding box center [833, 121] width 77 height 30
click at [720, 420] on div "Websites Deselect all United States of America ( 22 /22 )" at bounding box center [767, 503] width 173 height 471
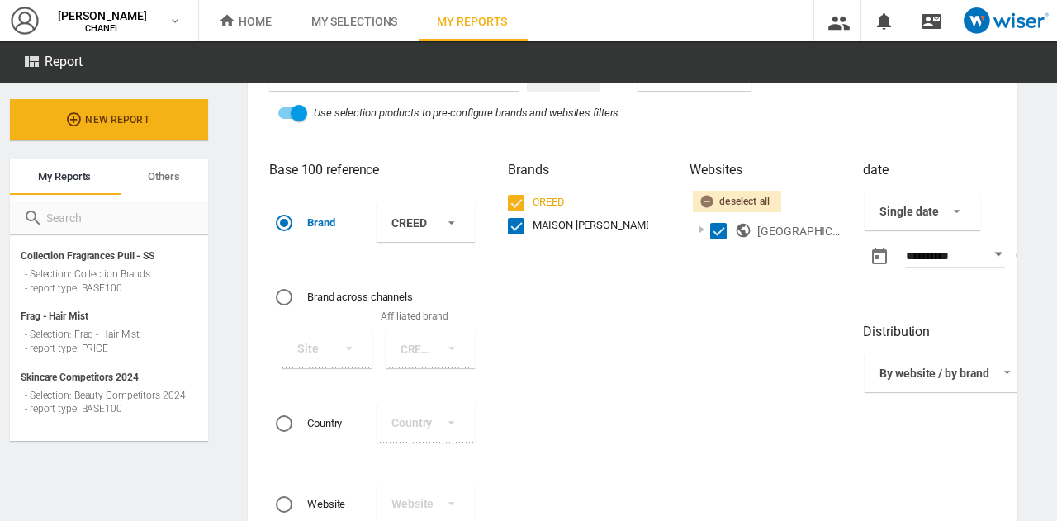
scroll to position [0, 0]
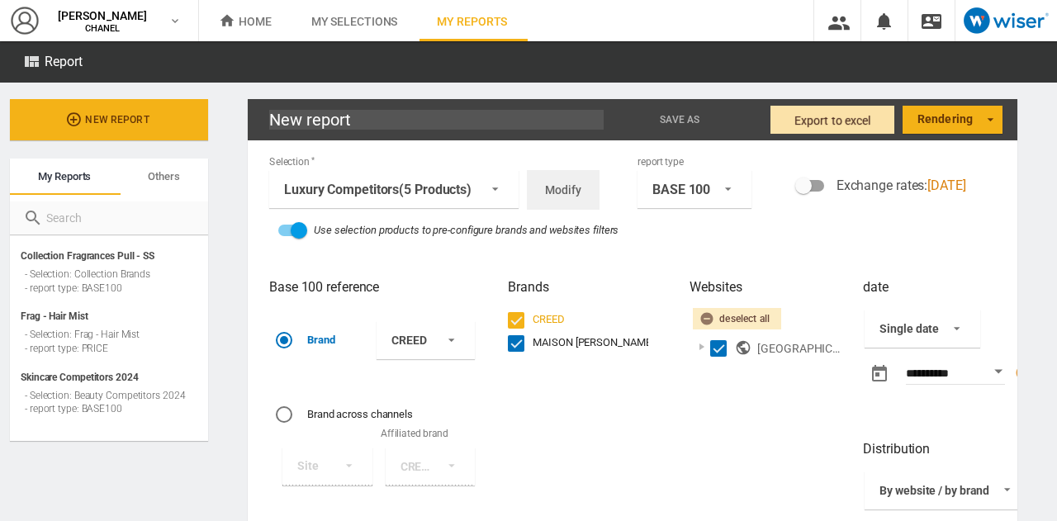
click at [838, 112] on span "Export to Excel" at bounding box center [833, 121] width 77 height 30
click at [937, 213] on div "Selection Luxury Competitors (5 Products) Me 1H 22 Competitive (456 Products) 1…" at bounding box center [632, 186] width 743 height 64
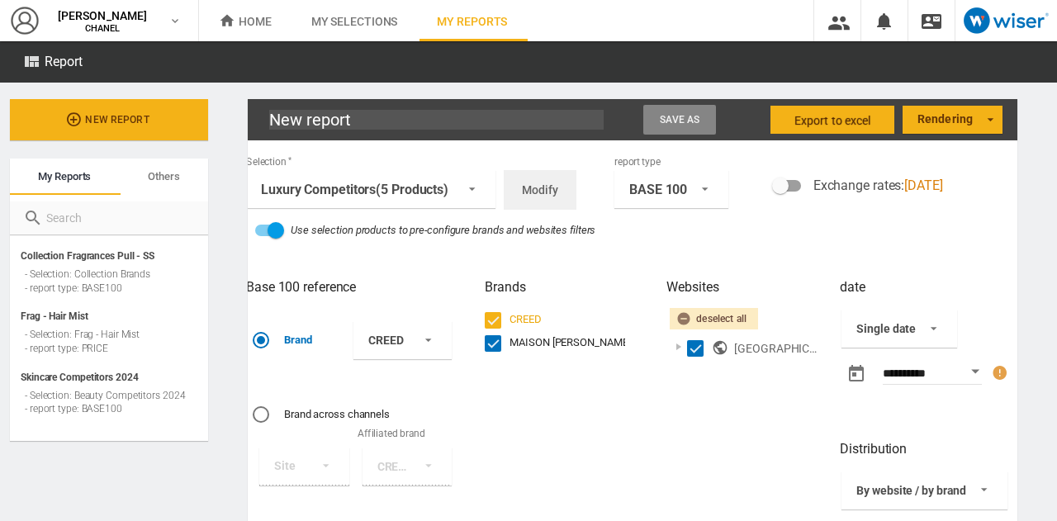
click at [677, 121] on span "Save as" at bounding box center [680, 120] width 40 height 12
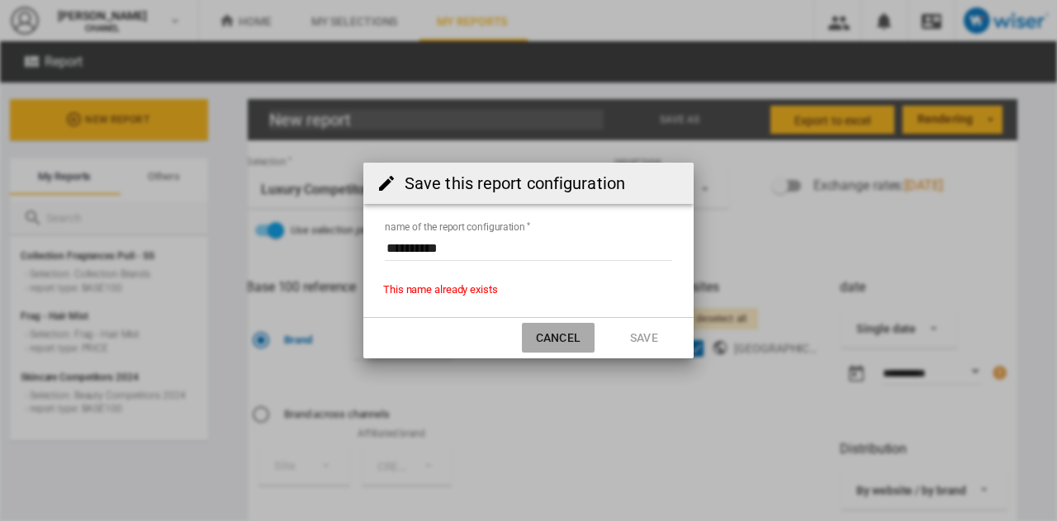
click at [549, 339] on button "Cancel" at bounding box center [558, 338] width 73 height 30
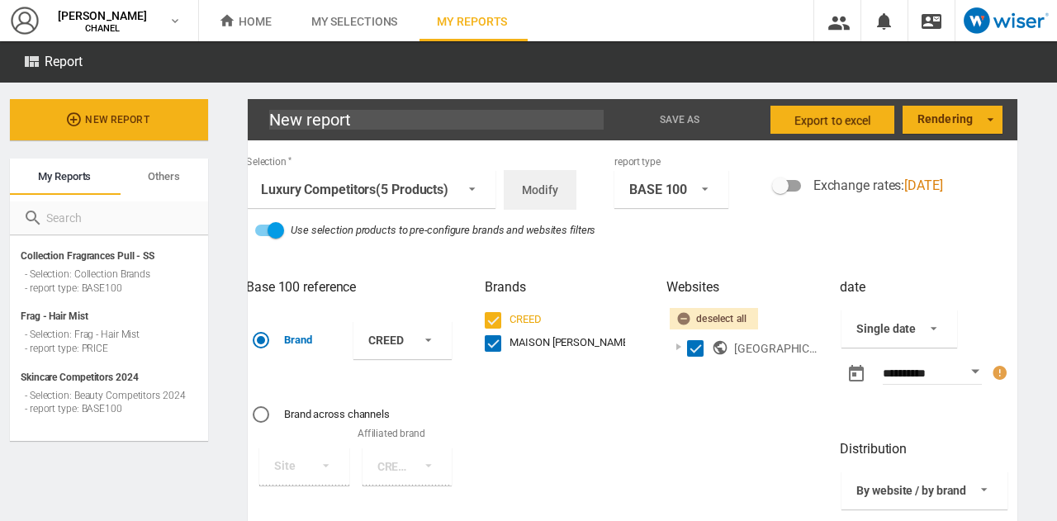
click at [961, 382] on button "Open calendar" at bounding box center [976, 372] width 30 height 30
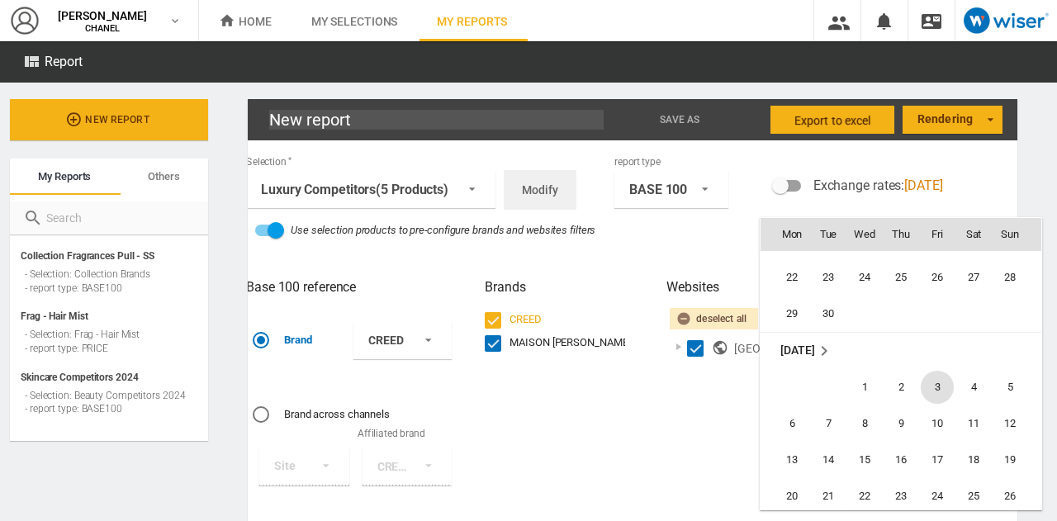
scroll to position [379020, 0]
click at [904, 373] on span "2" at bounding box center [901, 382] width 33 height 33
type input "**********"
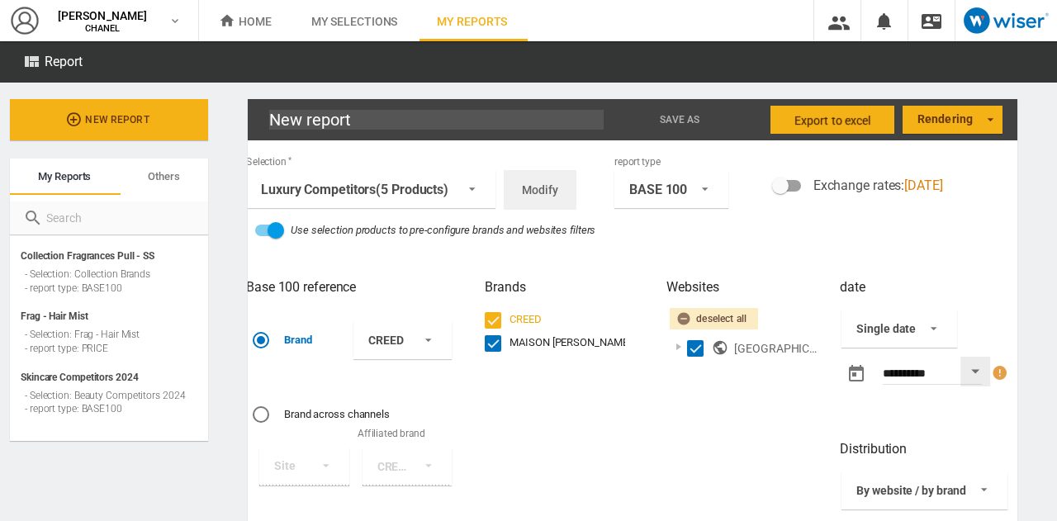
click at [943, 123] on md-select "Rendering Bar chart Grouped bar chart Histogram By country Trend chart" at bounding box center [953, 120] width 100 height 28
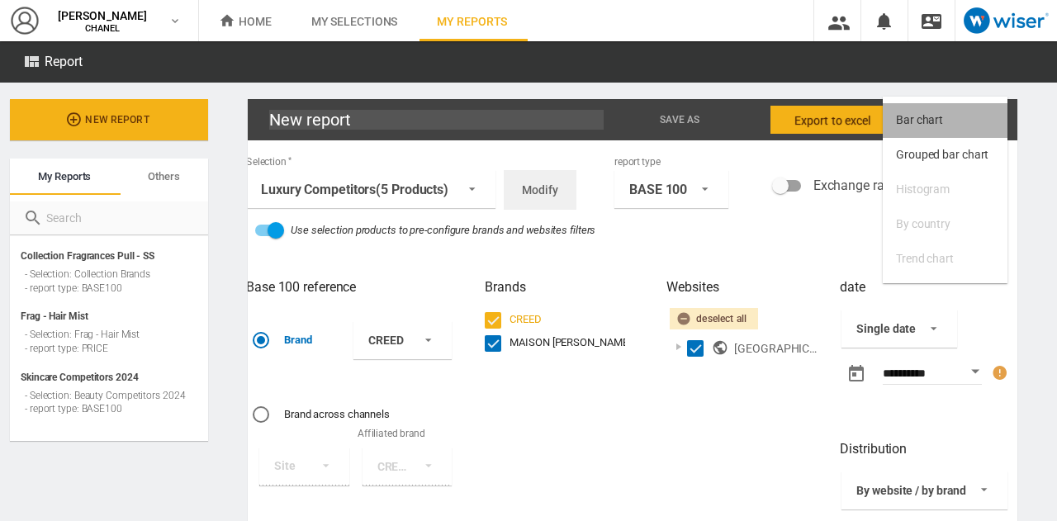
click at [918, 124] on div "Bar chart" at bounding box center [919, 120] width 47 height 17
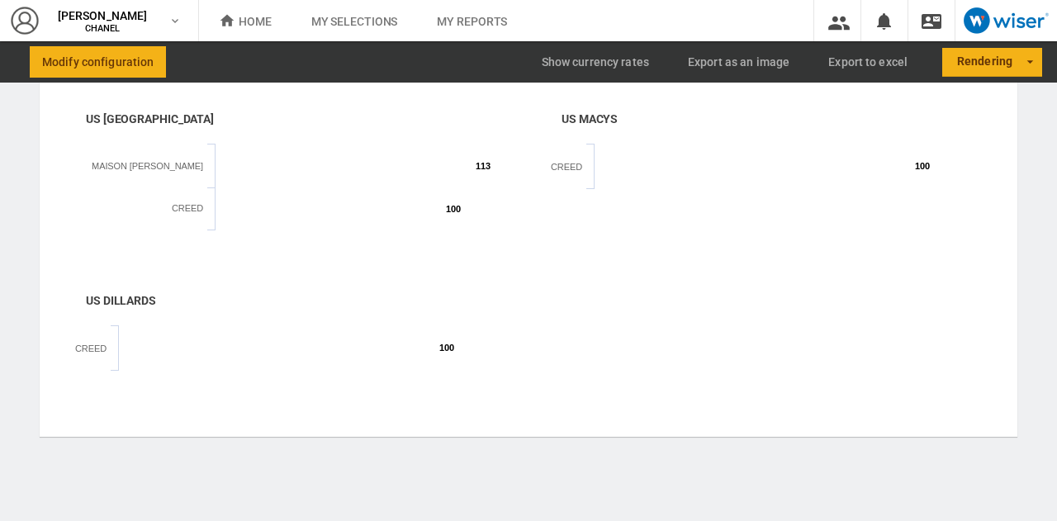
scroll to position [15, 0]
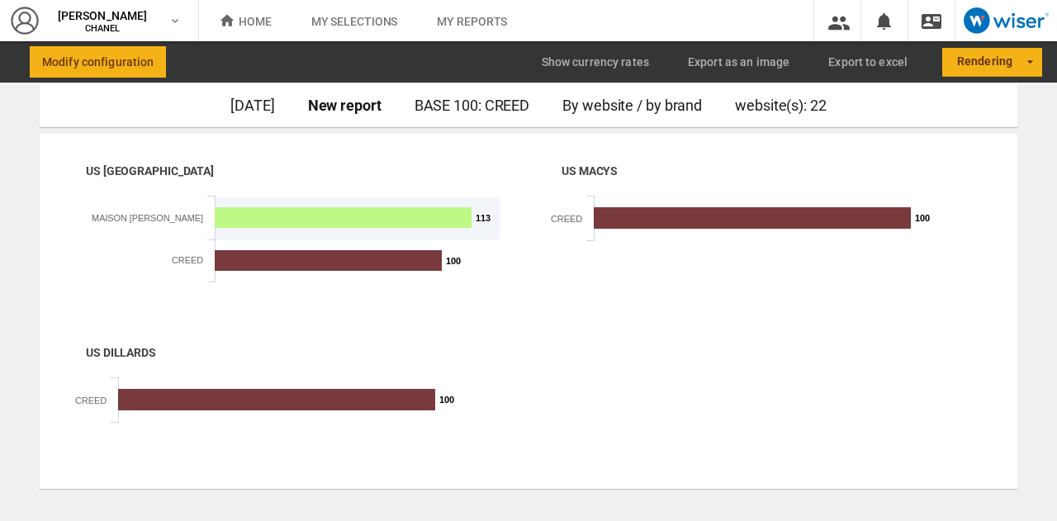
click at [368, 216] on rect at bounding box center [343, 217] width 257 height 21
click at [1004, 60] on md-select "Rendering Bar chart Grouped bar chart Histogram By country Trend chart" at bounding box center [992, 63] width 100 height 30
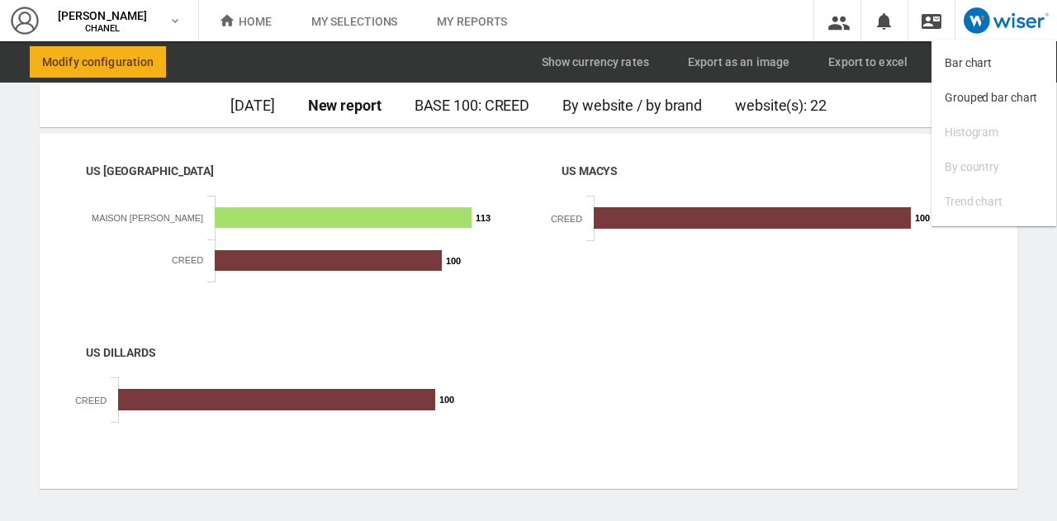
click at [854, 64] on md-backdrop at bounding box center [528, 260] width 1057 height 521
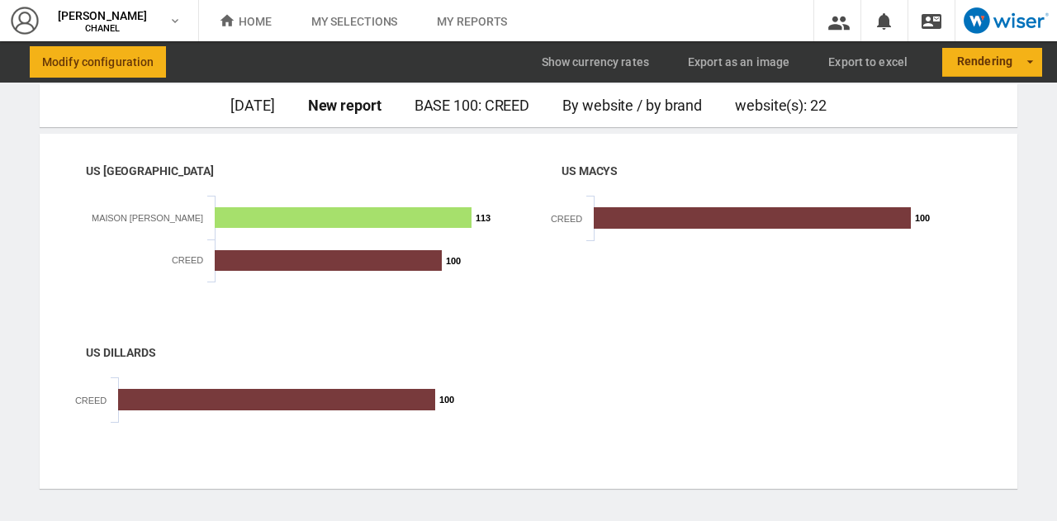
click at [854, 64] on span "Export to Excel" at bounding box center [868, 62] width 106 height 30
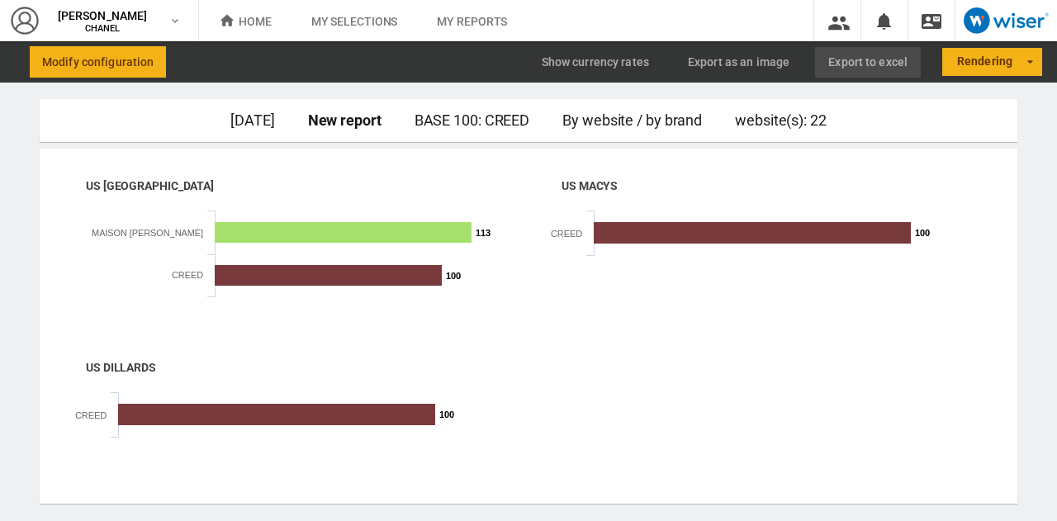
click at [983, 60] on md-select "Rendering" at bounding box center [992, 63] width 100 height 30
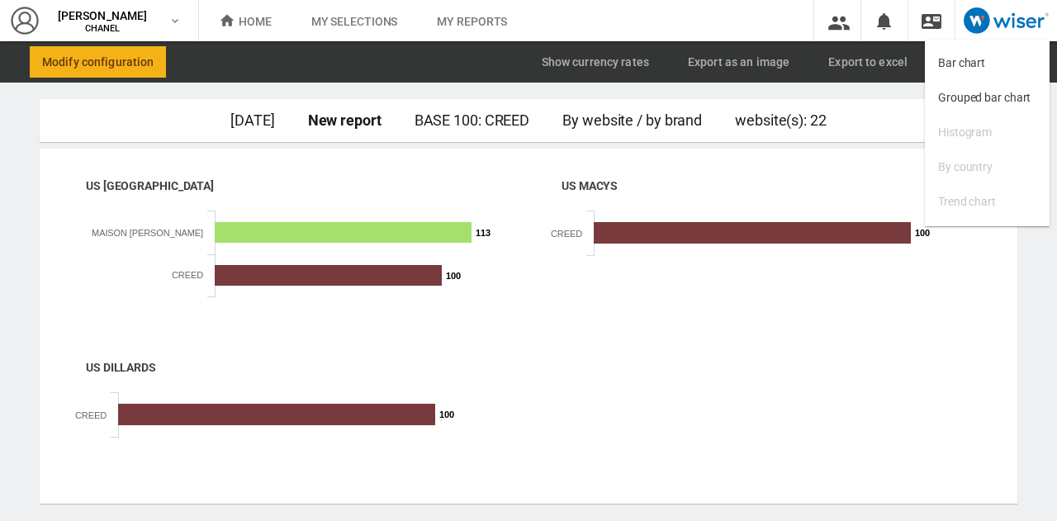
click at [923, 262] on md-backdrop at bounding box center [528, 260] width 1057 height 521
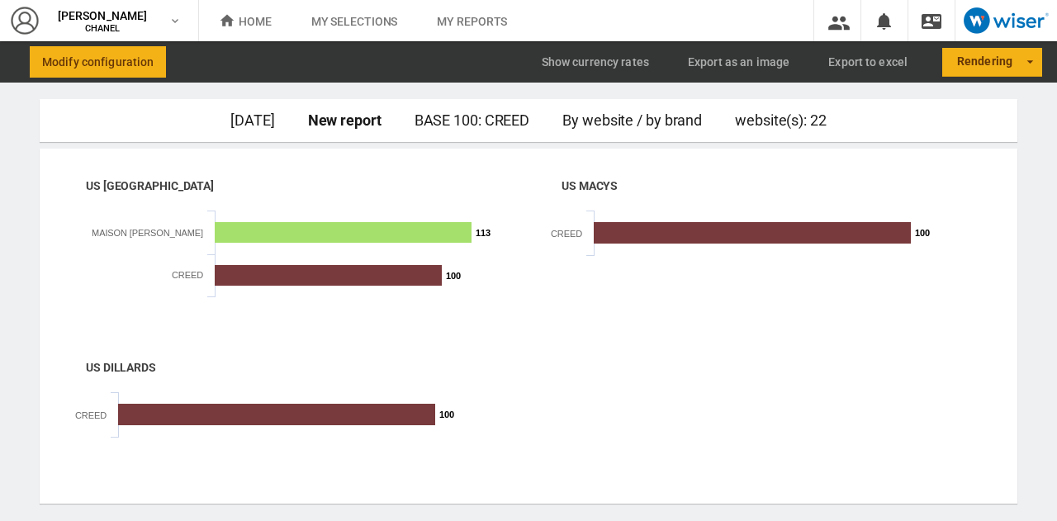
click at [446, 118] on div "BASE 100 : CREED" at bounding box center [473, 120] width 116 height 23
click at [106, 56] on span "Modify configuration" at bounding box center [98, 62] width 112 height 30
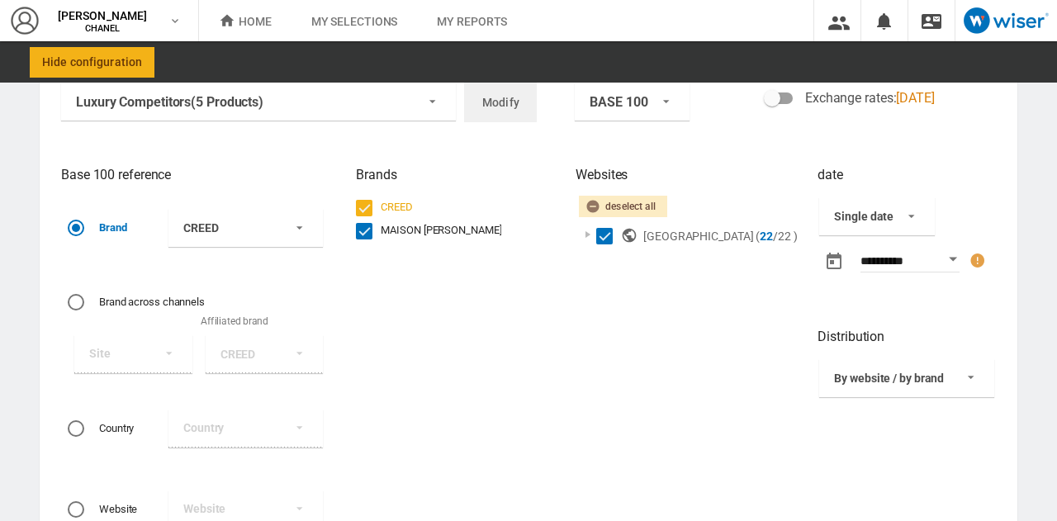
scroll to position [88, 0]
click at [939, 264] on button "Open calendar" at bounding box center [954, 259] width 30 height 30
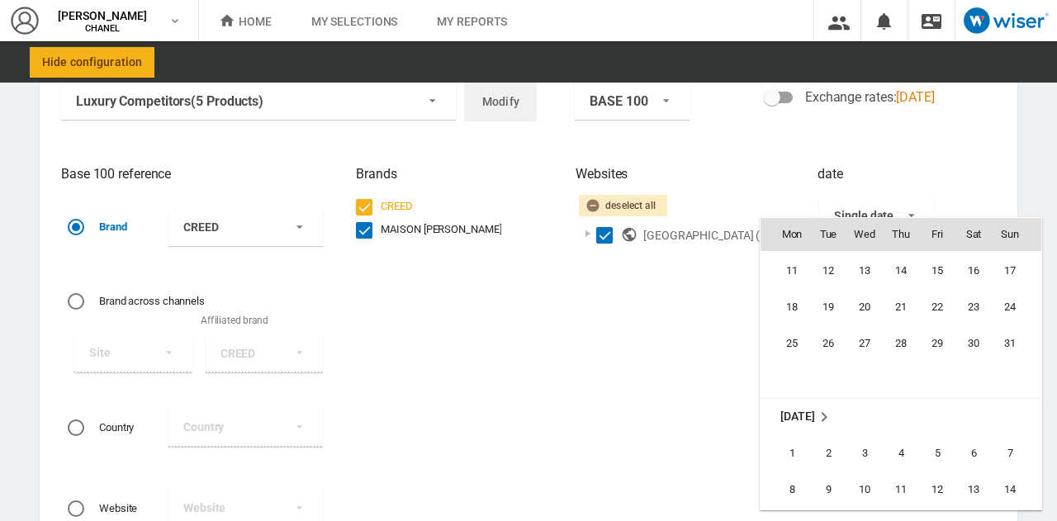
scroll to position [374353, 0]
click at [864, 448] on span "3" at bounding box center [864, 452] width 33 height 33
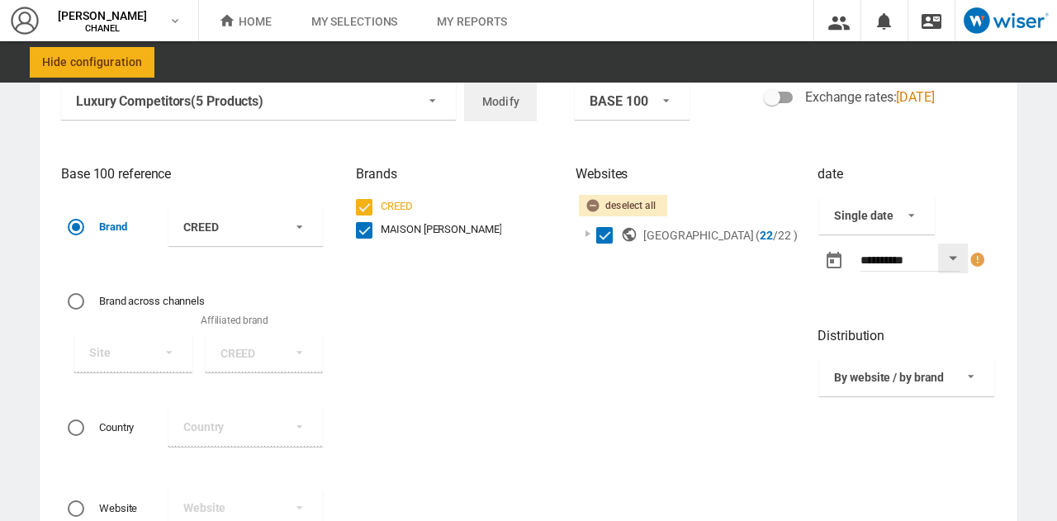
type input "**********"
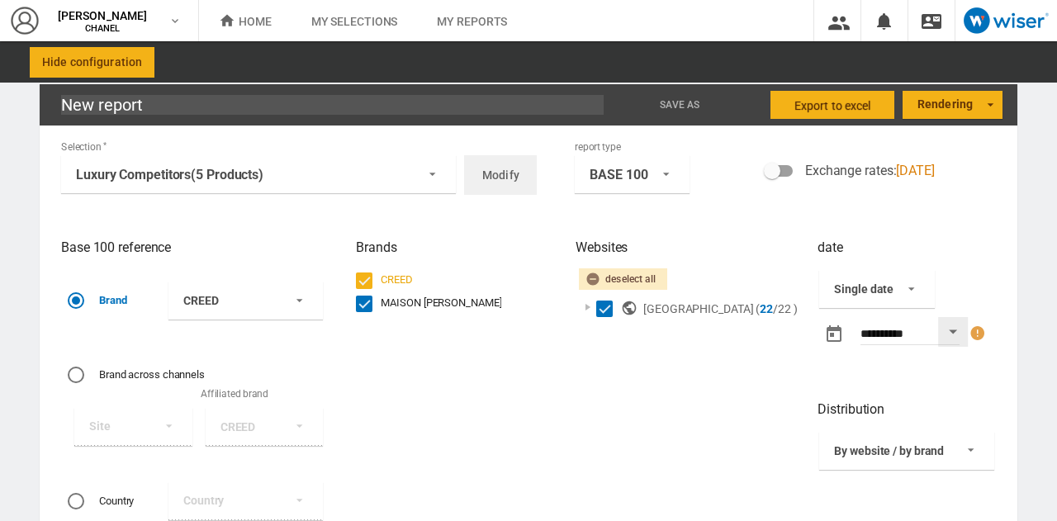
scroll to position [0, 0]
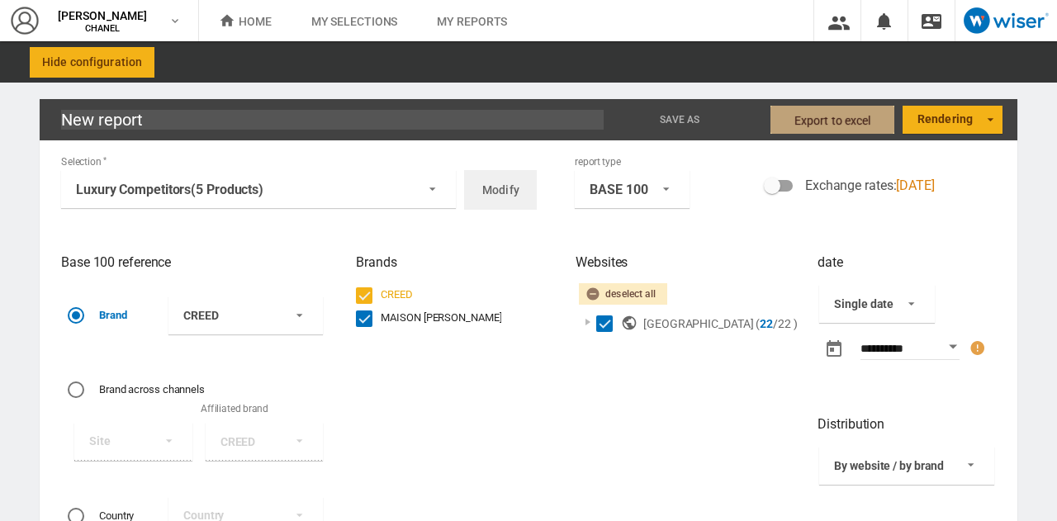
click at [797, 112] on span "Export to Excel" at bounding box center [833, 121] width 77 height 30
click at [415, 393] on div "CREED MAISON [PERSON_NAME]" at bounding box center [445, 485] width 178 height 396
click at [880, 360] on div "**********" at bounding box center [889, 349] width 142 height 33
click at [876, 349] on body "In order to access Insight, please log out and log in again OK NEW [PERSON_NAME…" at bounding box center [528, 260] width 1057 height 521
click at [904, 349] on input "**********" at bounding box center [910, 351] width 99 height 17
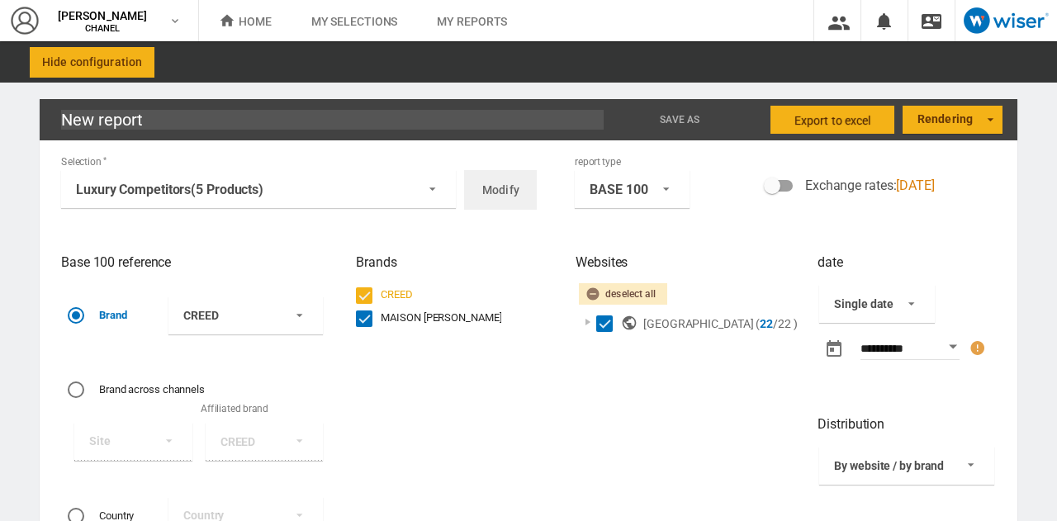
click at [939, 347] on button "Open calendar" at bounding box center [954, 347] width 30 height 30
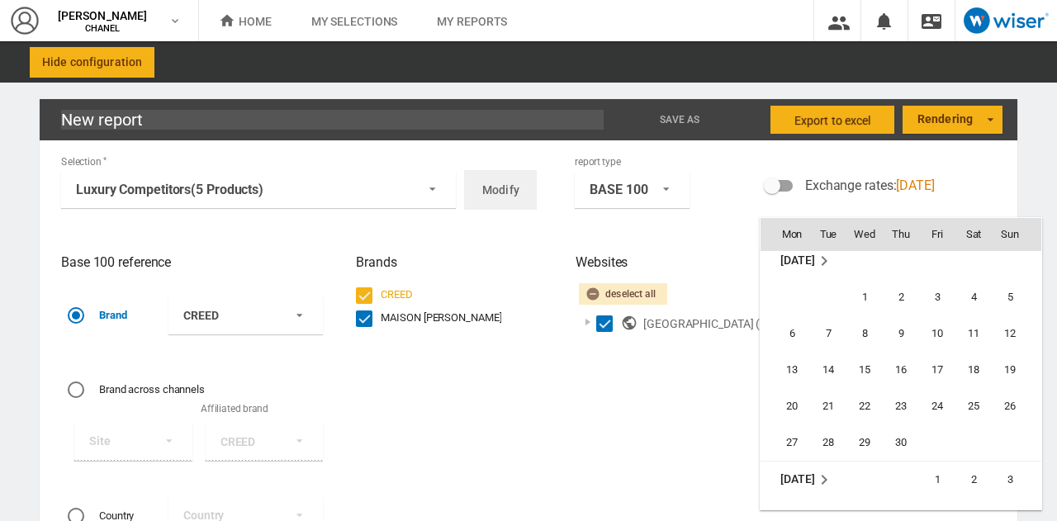
scroll to position [372083, 0]
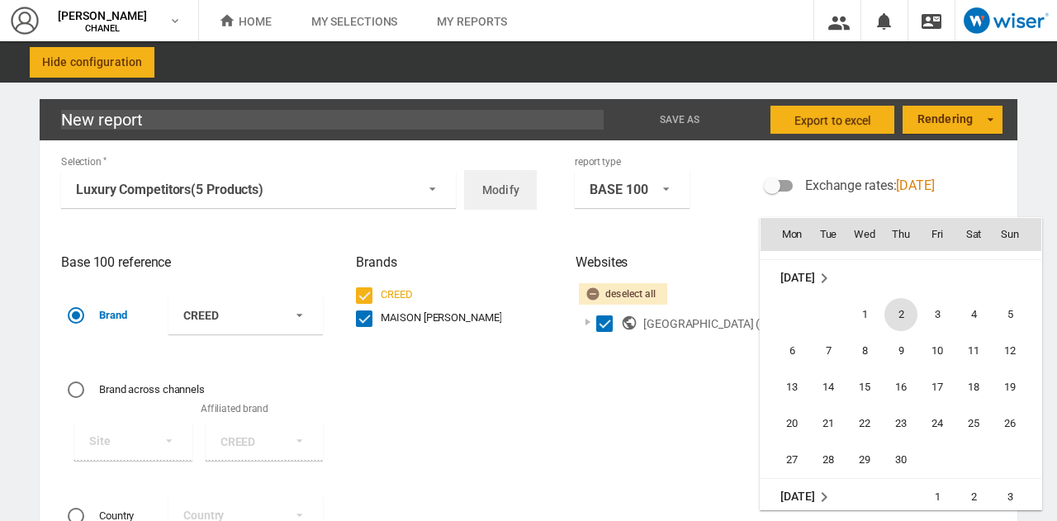
click at [889, 310] on span "2" at bounding box center [901, 314] width 33 height 33
type input "**********"
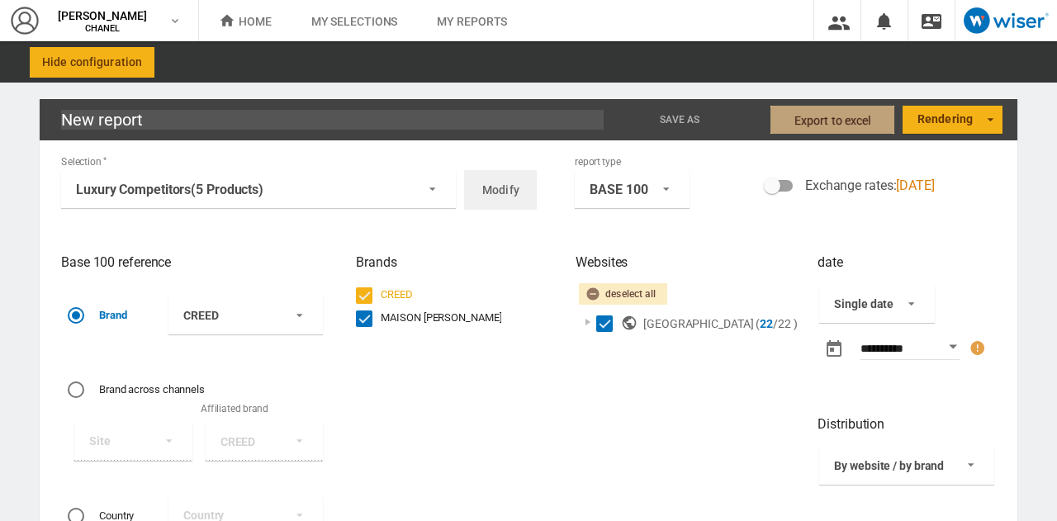
click at [816, 121] on span "Export to Excel" at bounding box center [833, 121] width 77 height 30
click at [554, 417] on div "Base 100 reference Brand Brand CREED CREED MAISON [PERSON_NAME] Brand across ch…" at bounding box center [528, 478] width 951 height 471
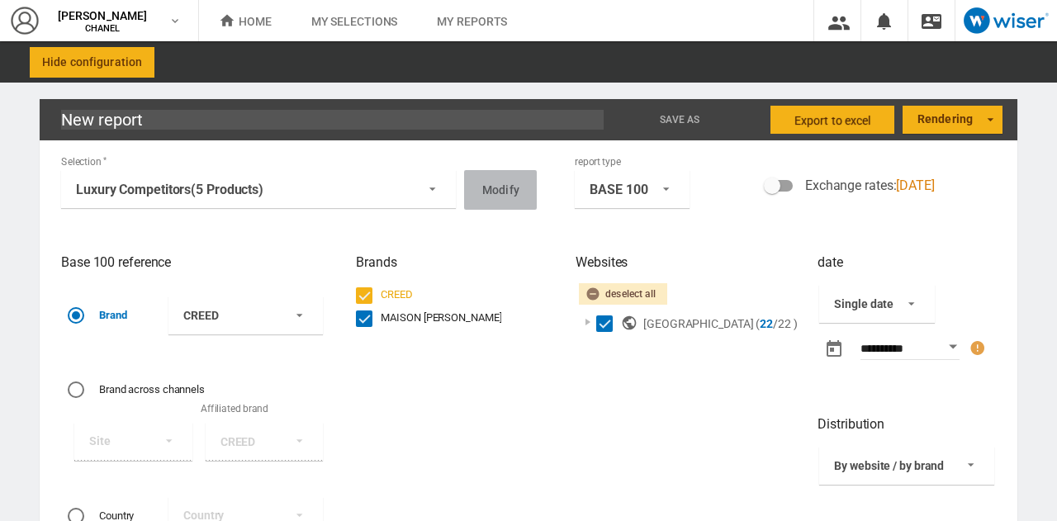
click at [482, 183] on span "Modify" at bounding box center [500, 190] width 37 height 30
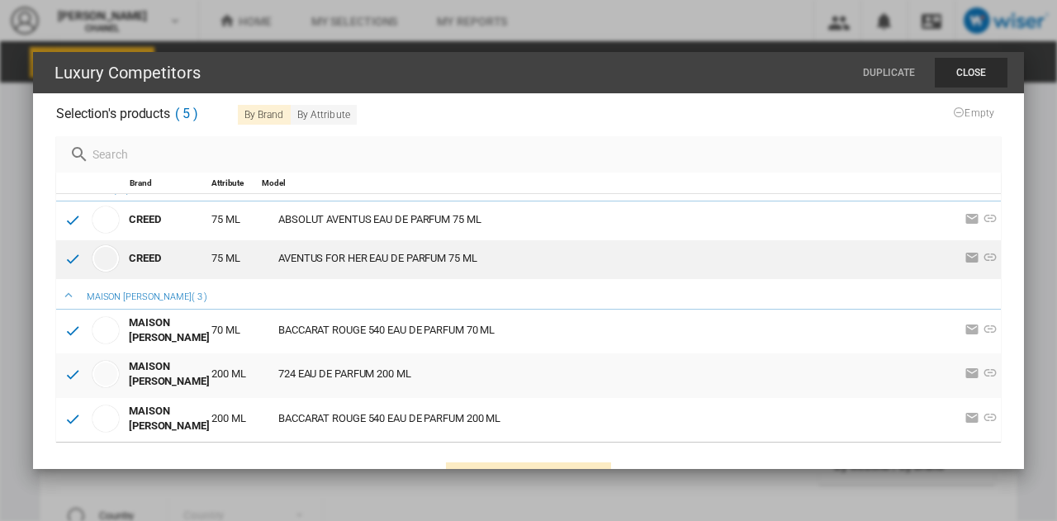
scroll to position [0, 0]
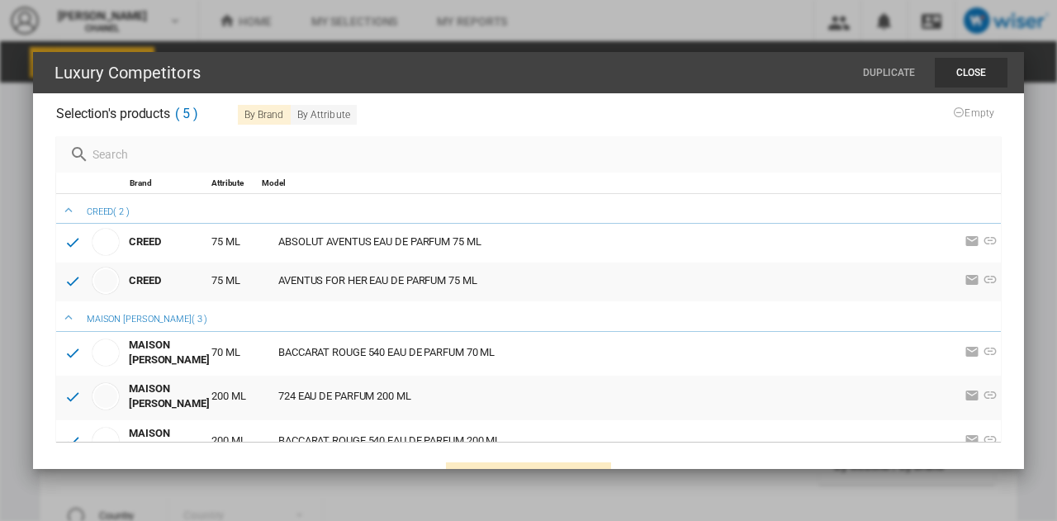
click at [956, 75] on button "Close" at bounding box center [971, 73] width 73 height 30
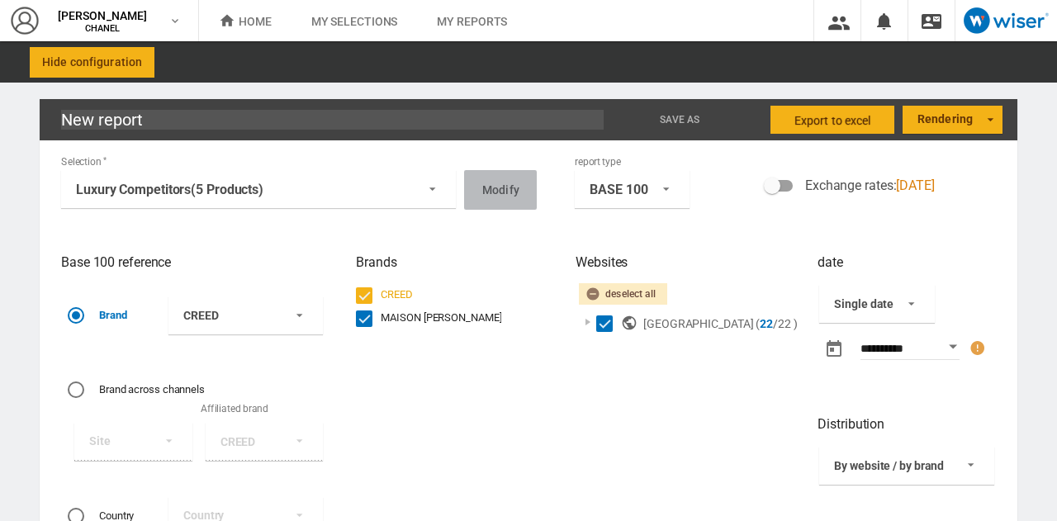
click at [500, 189] on span "Modify" at bounding box center [500, 190] width 37 height 30
click at [129, 72] on span "Hide configuration" at bounding box center [92, 62] width 100 height 30
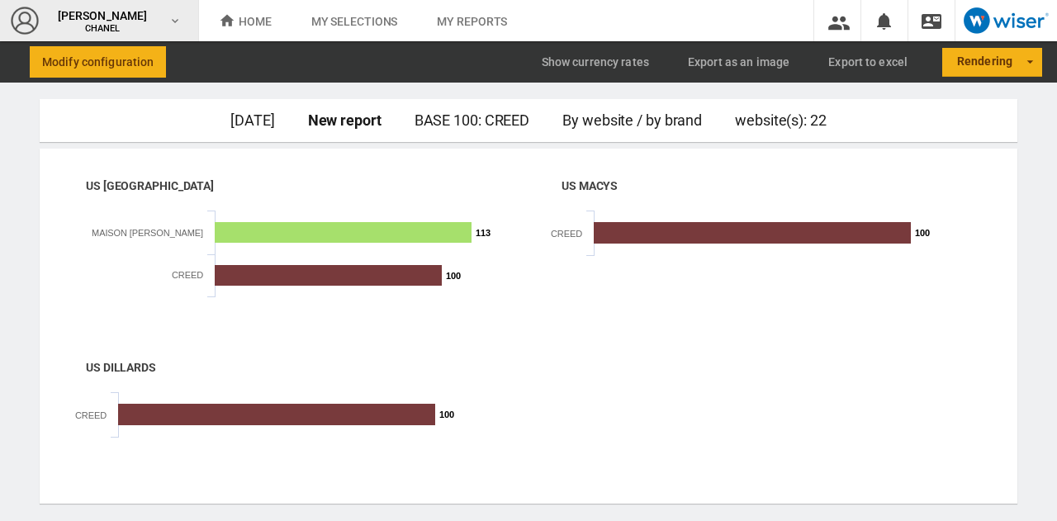
click at [98, 24] on span "CHANEL" at bounding box center [102, 29] width 99 height 10
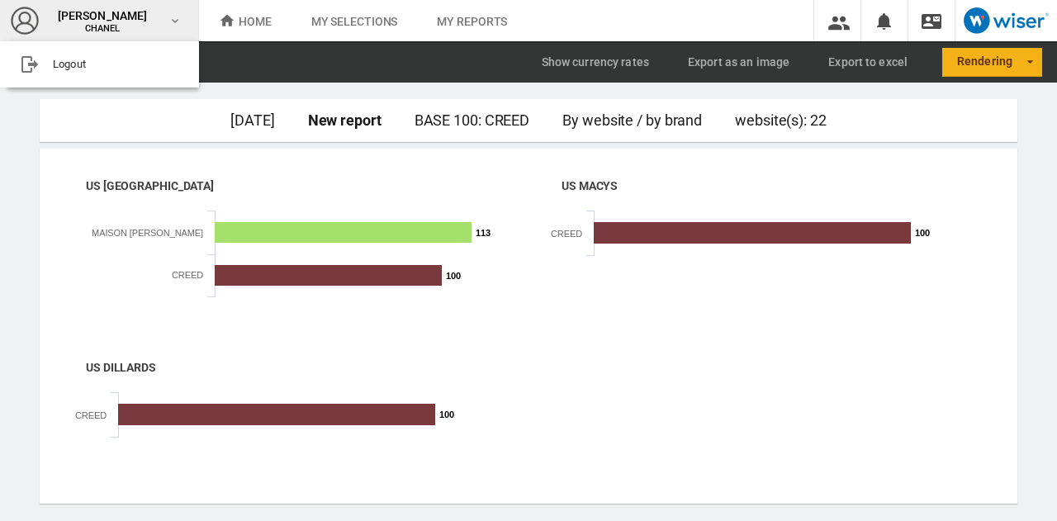
click at [318, 31] on md-backdrop at bounding box center [528, 260] width 1057 height 521
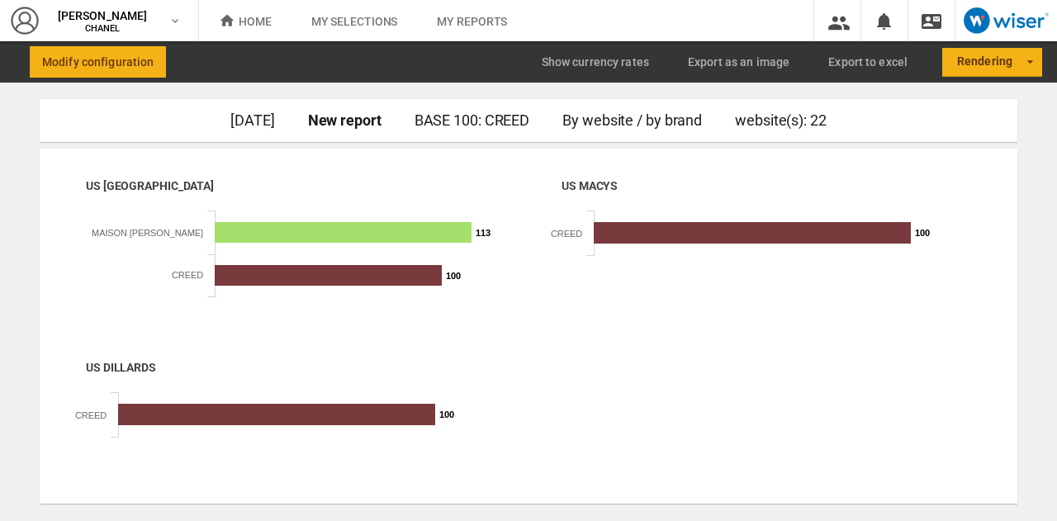
click at [339, 17] on span "My selections" at bounding box center [354, 21] width 87 height 13
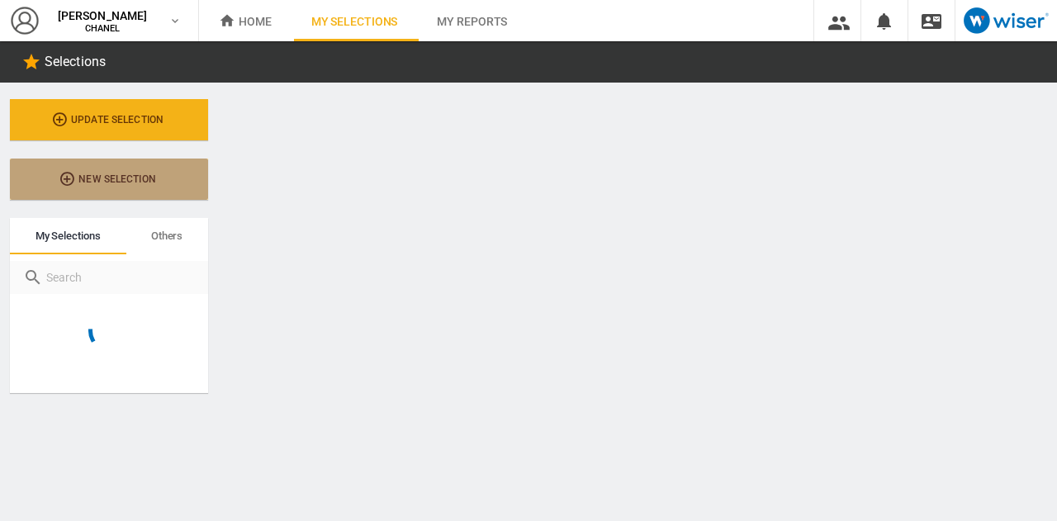
click at [91, 181] on span "New selection" at bounding box center [109, 179] width 119 height 12
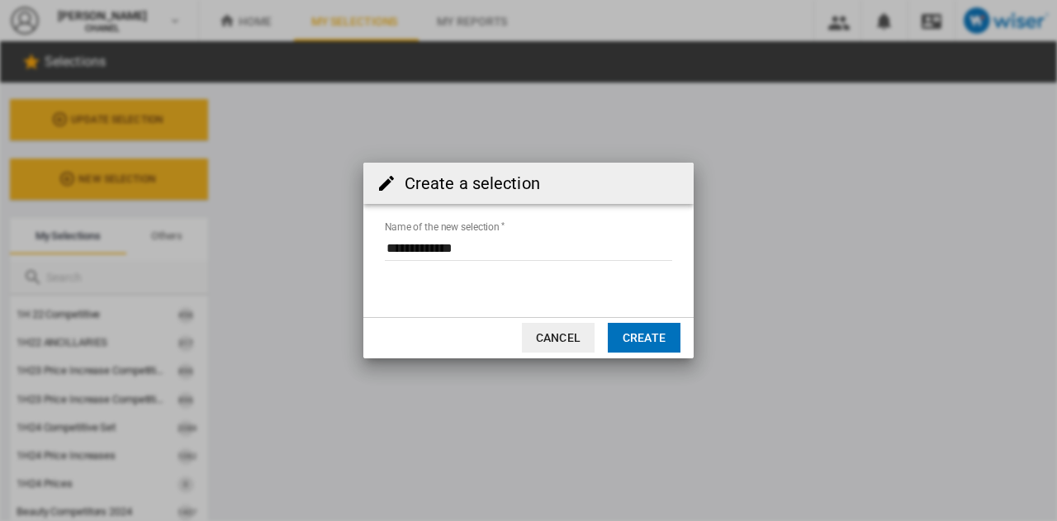
click at [425, 249] on input "Name of the new selection" at bounding box center [528, 248] width 287 height 25
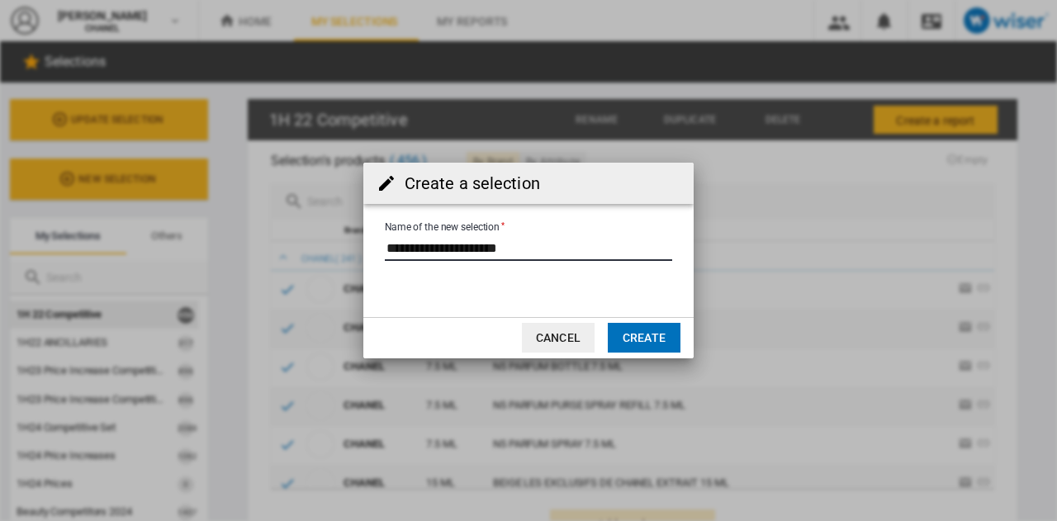
type input "**********"
click at [641, 331] on button "Create" at bounding box center [644, 338] width 73 height 30
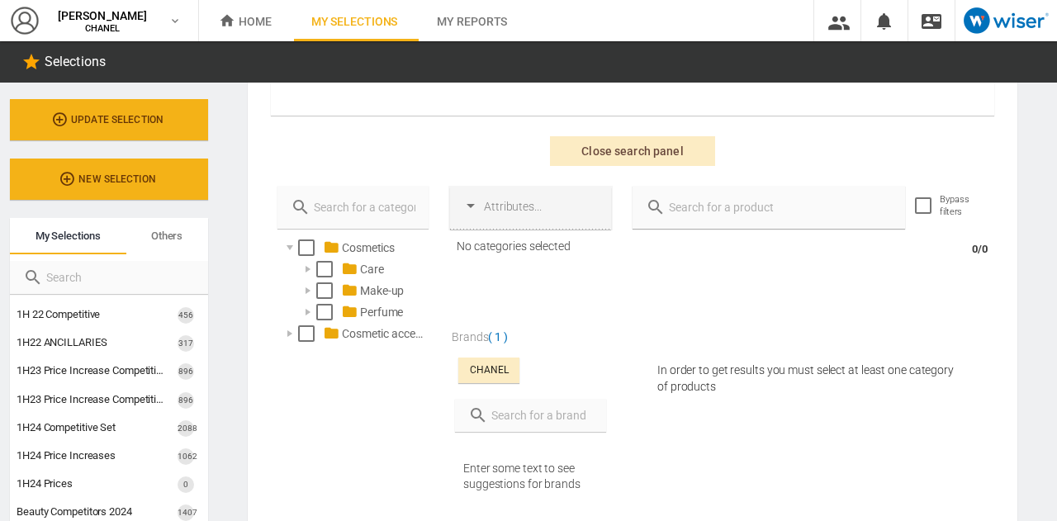
scroll to position [393, 0]
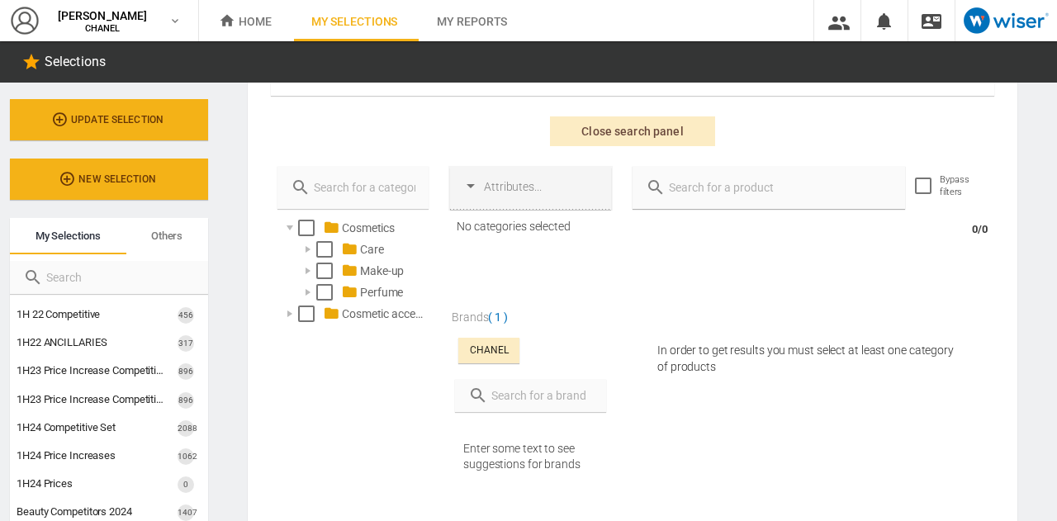
click at [504, 393] on input "text" at bounding box center [540, 395] width 105 height 23
type input "dior"
click at [486, 443] on div "DIOR" at bounding box center [541, 450] width 122 height 15
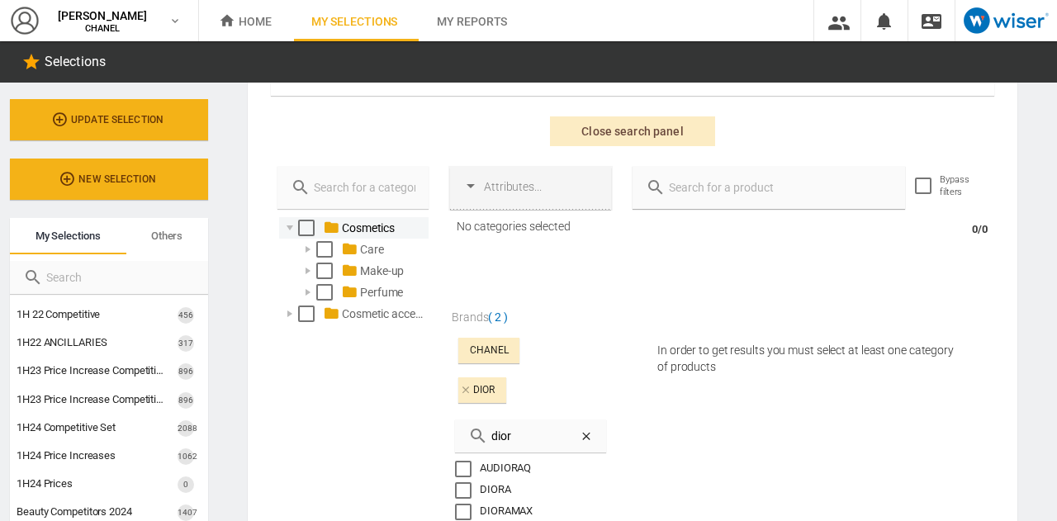
click at [304, 222] on div "Select" at bounding box center [306, 228] width 17 height 17
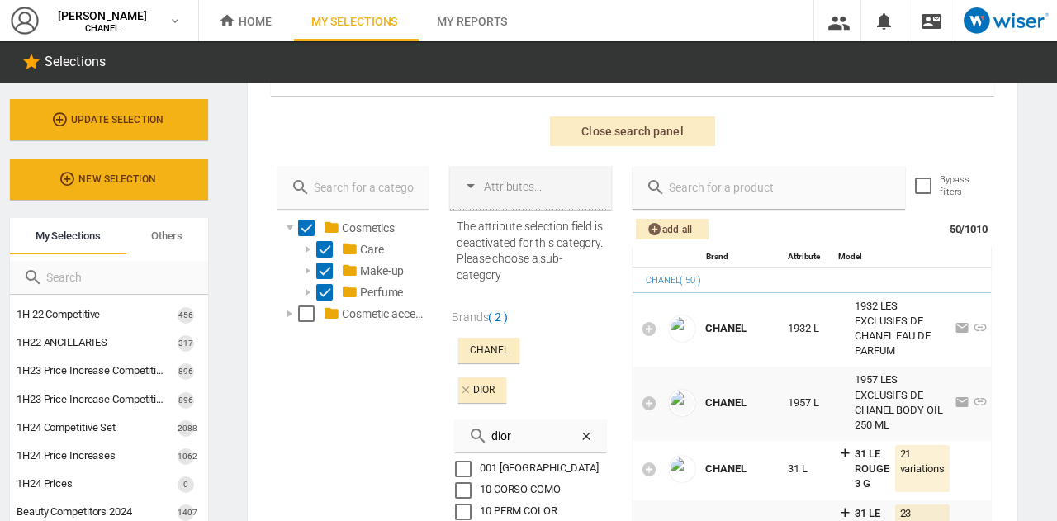
click at [730, 191] on input "text" at bounding box center [779, 187] width 226 height 23
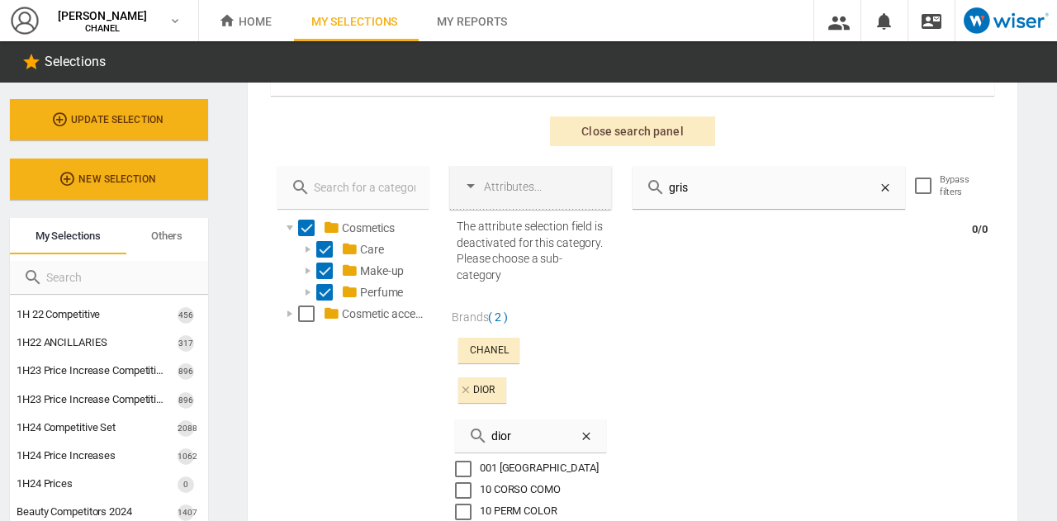
type input "gris"
click at [284, 313] on div at bounding box center [290, 314] width 17 height 17
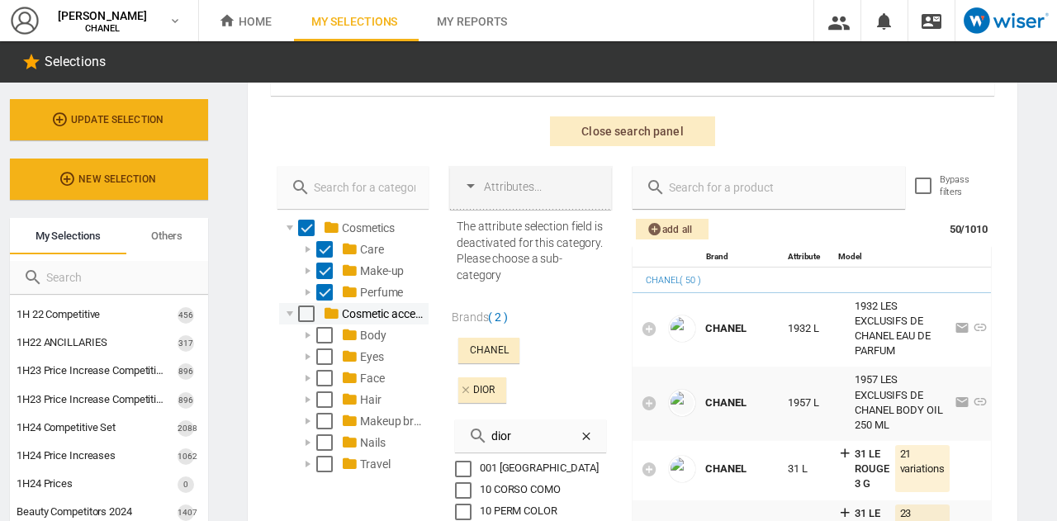
click at [303, 311] on div "Select" at bounding box center [306, 314] width 17 height 17
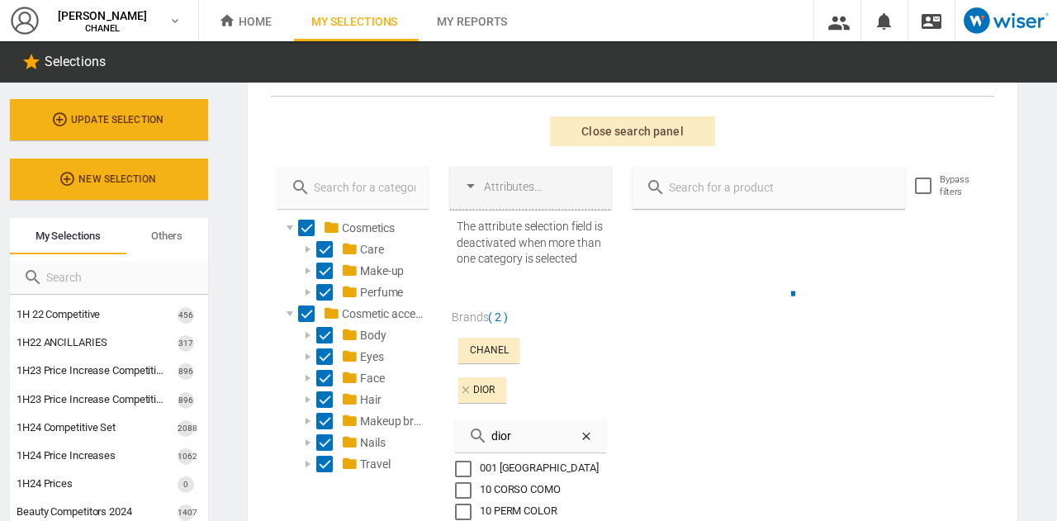
click at [705, 192] on input "text" at bounding box center [779, 187] width 226 height 23
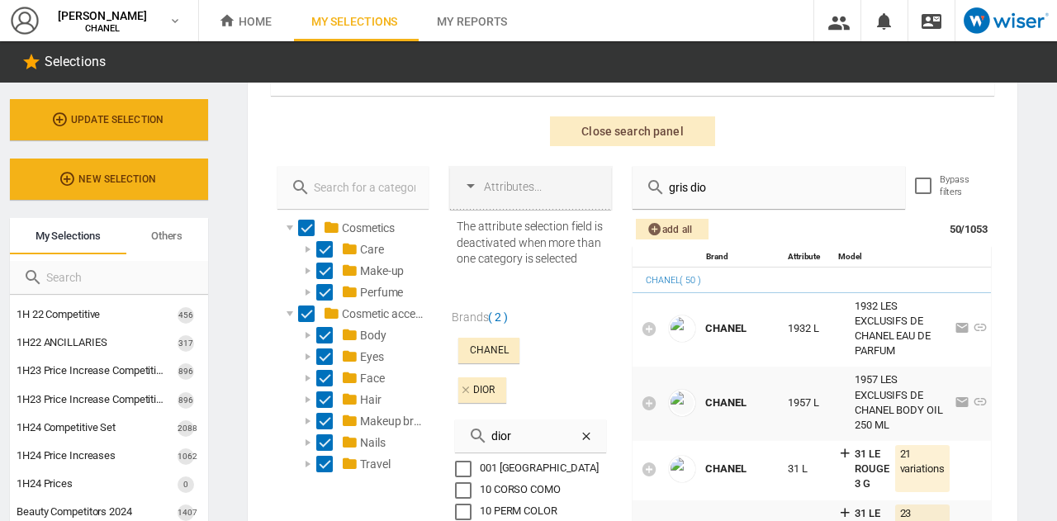
type input "gris dior"
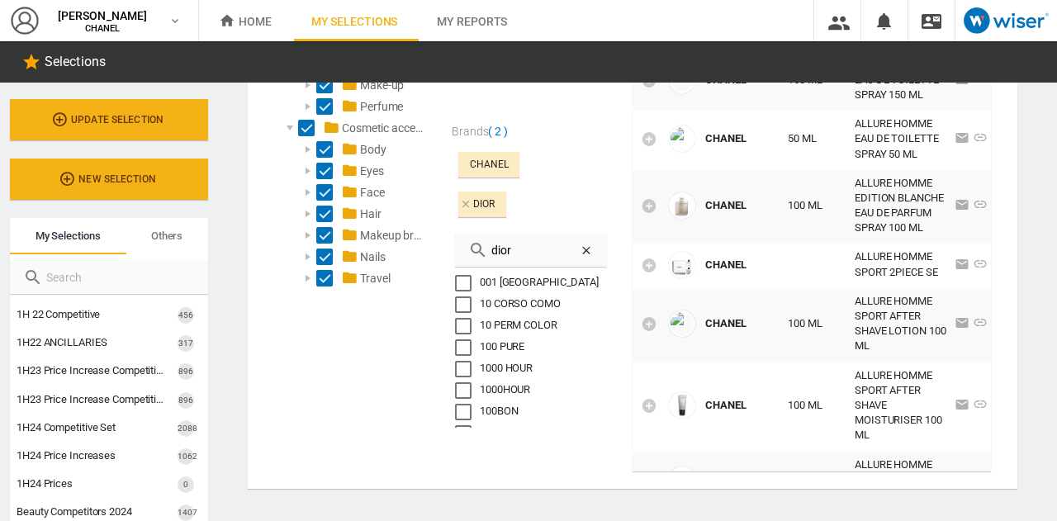
scroll to position [478, 0]
